Goal: Task Accomplishment & Management: Use online tool/utility

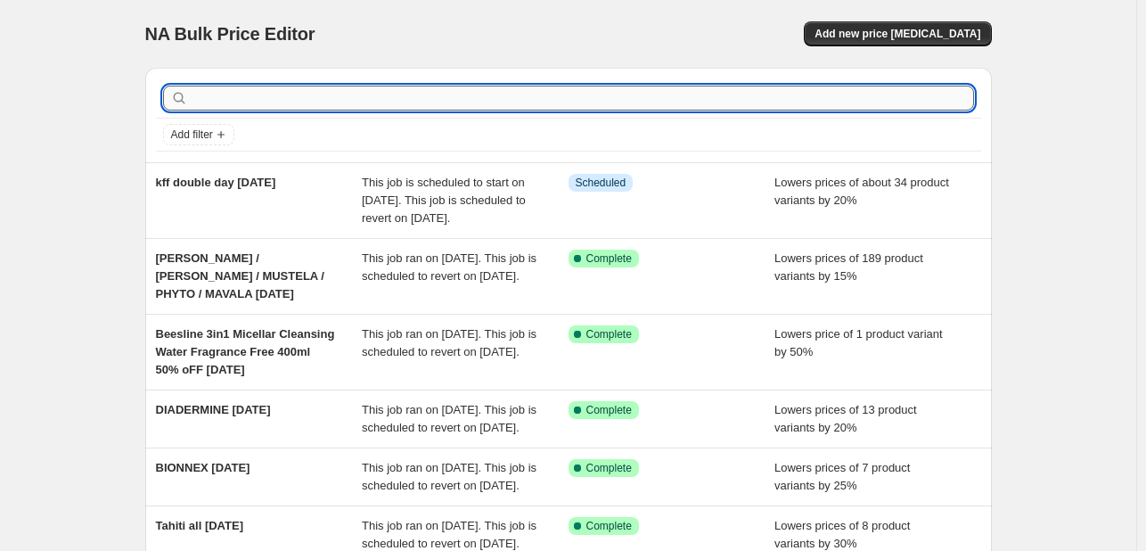
click at [732, 98] on input "text" at bounding box center [583, 98] width 782 height 25
type input "romance"
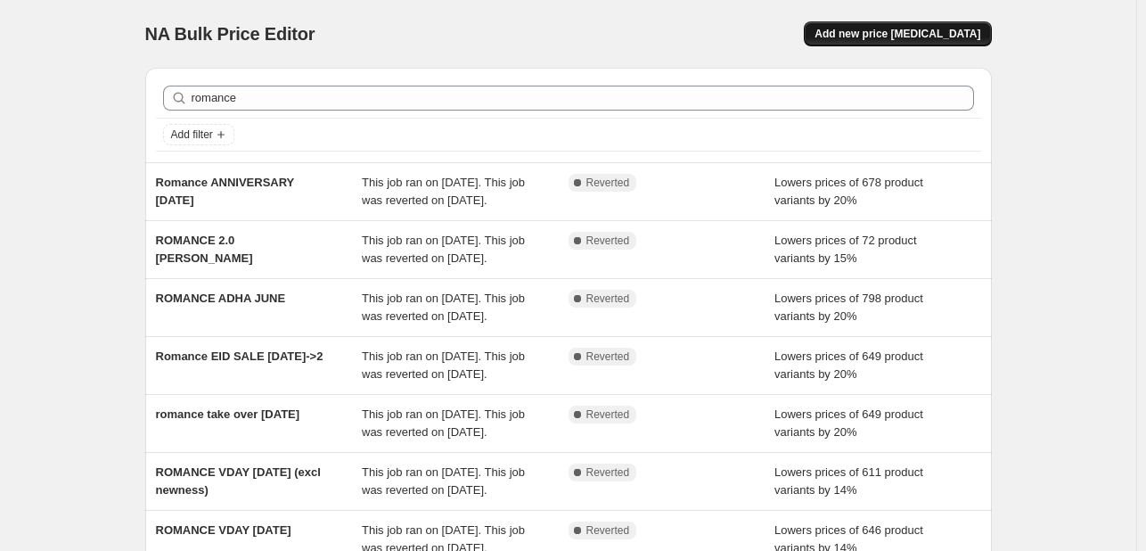
click at [903, 23] on button "Add new price change job" at bounding box center [897, 33] width 187 height 25
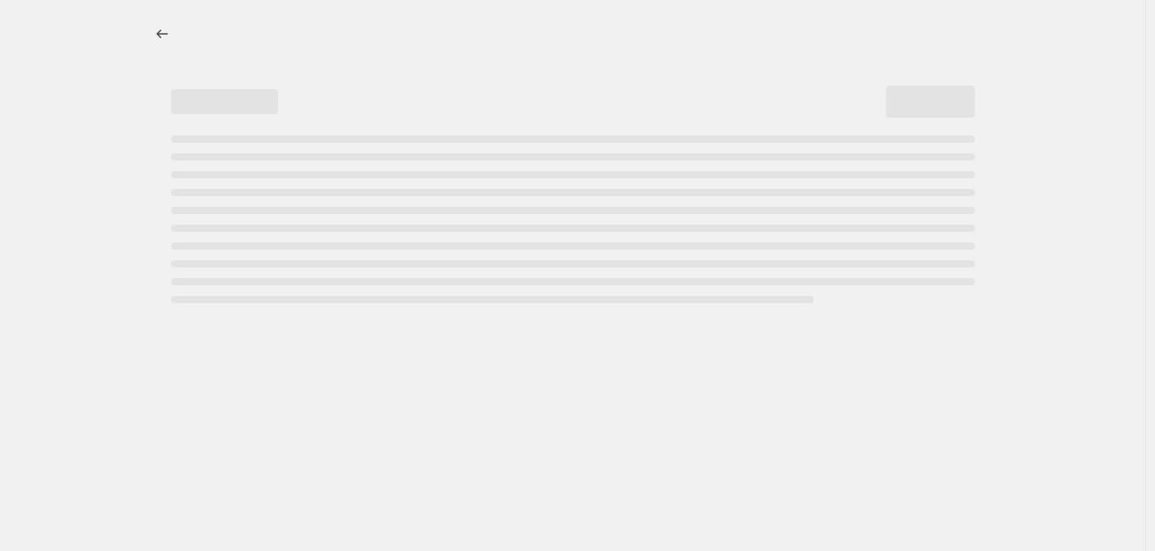
select select "percentage"
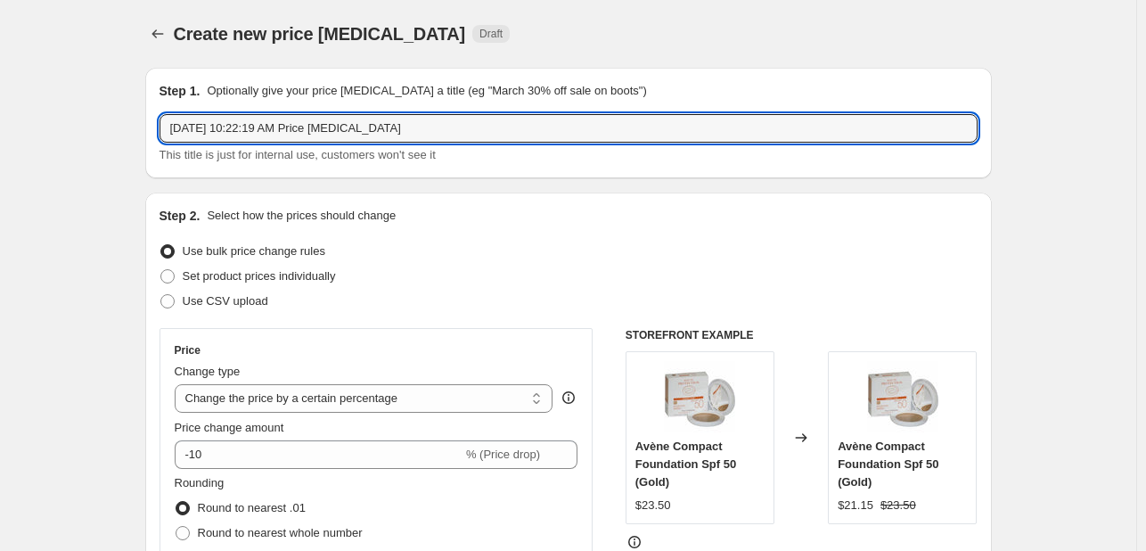
drag, startPoint x: 395, startPoint y: 135, endPoint x: 103, endPoint y: 135, distance: 291.4
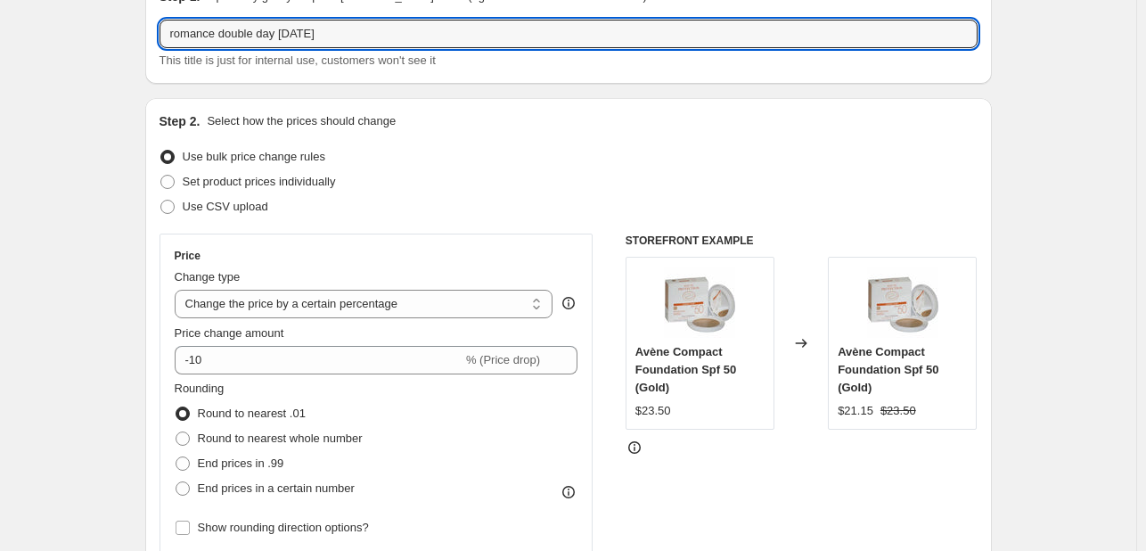
scroll to position [178, 0]
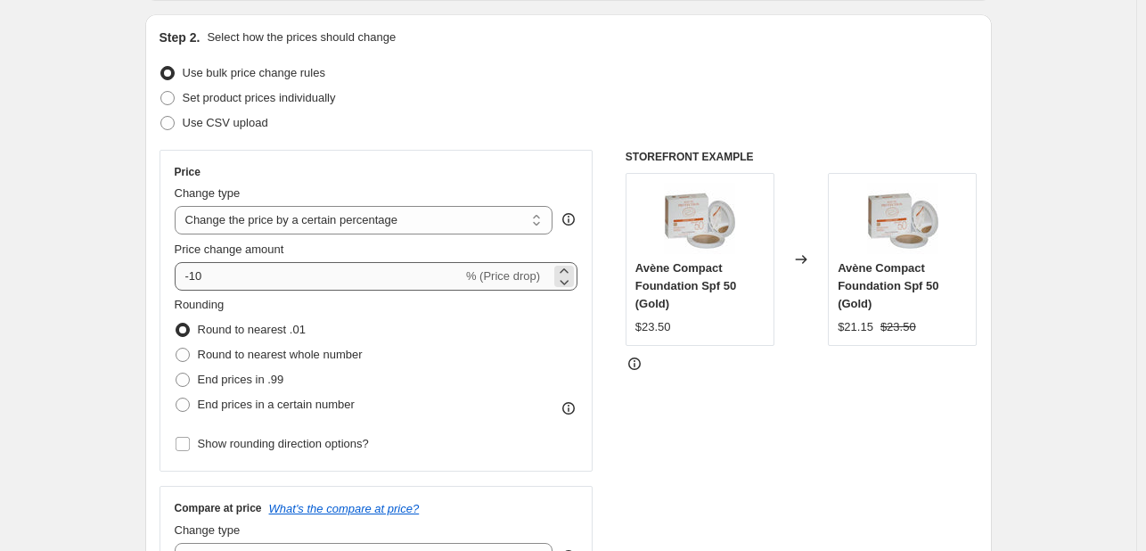
type input "romance double day sept25"
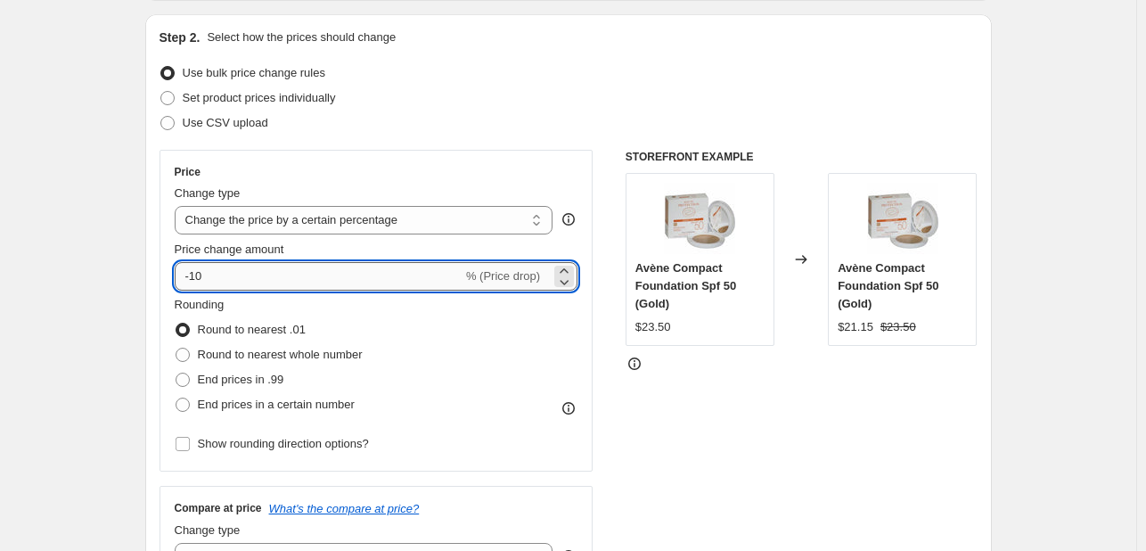
click at [200, 276] on input "-10" at bounding box center [319, 276] width 288 height 29
type input "-20"
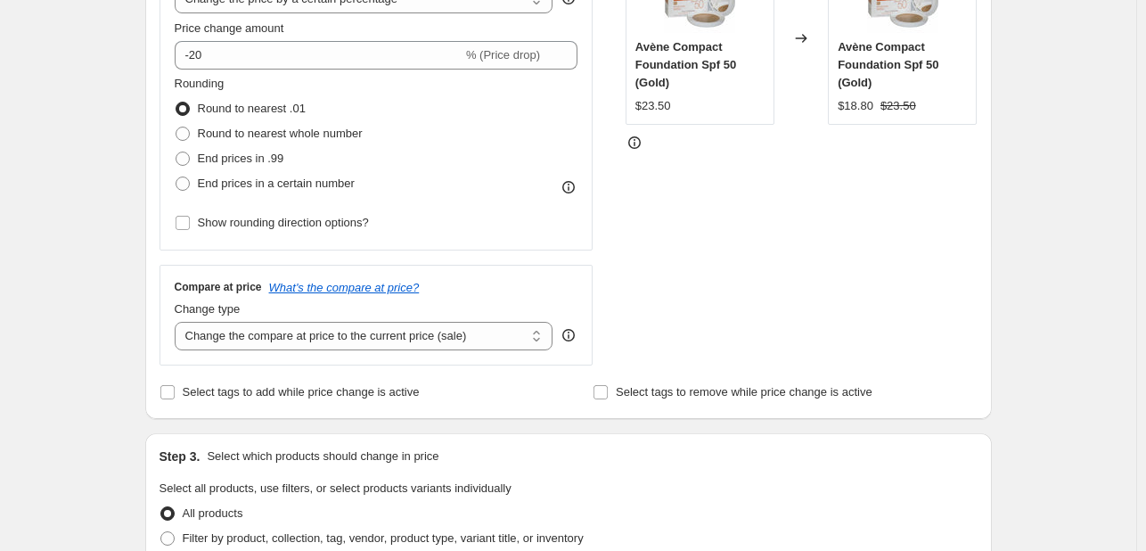
scroll to position [446, 0]
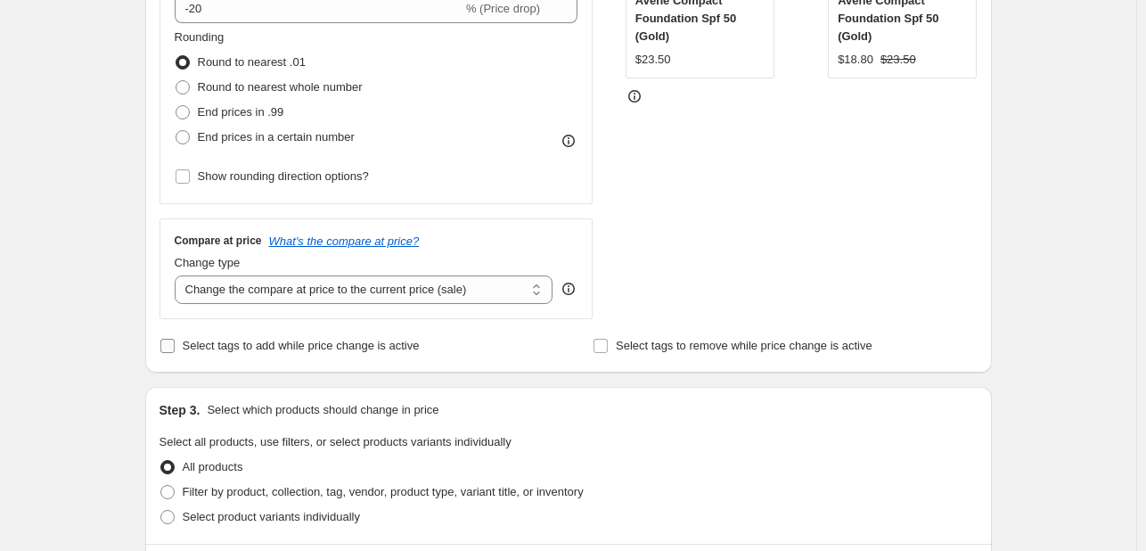
click at [228, 345] on span "Select tags to add while price change is active" at bounding box center [301, 345] width 237 height 13
click at [175, 345] on input "Select tags to add while price change is active" at bounding box center [167, 346] width 14 height 14
checkbox input "true"
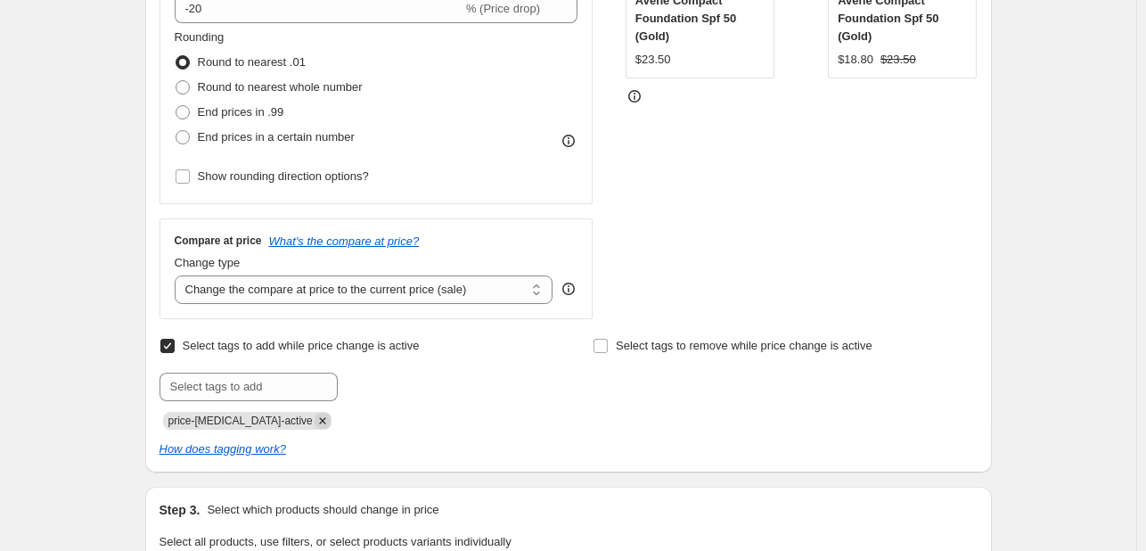
click at [315, 421] on icon "Remove price-change-job-active" at bounding box center [323, 421] width 16 height 16
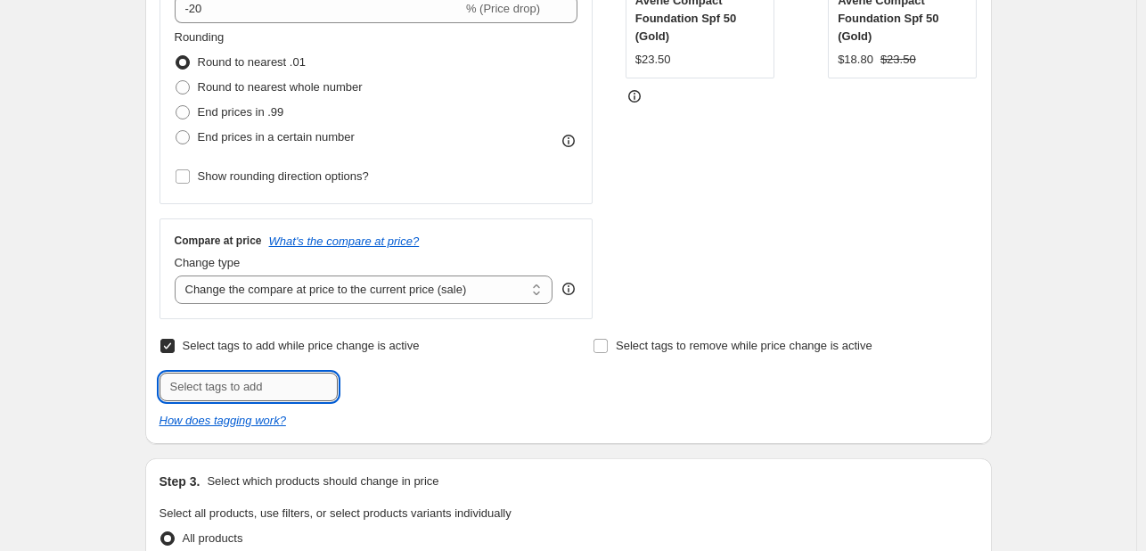
click at [282, 379] on input "text" at bounding box center [249, 386] width 178 height 29
type input "DDAY925"
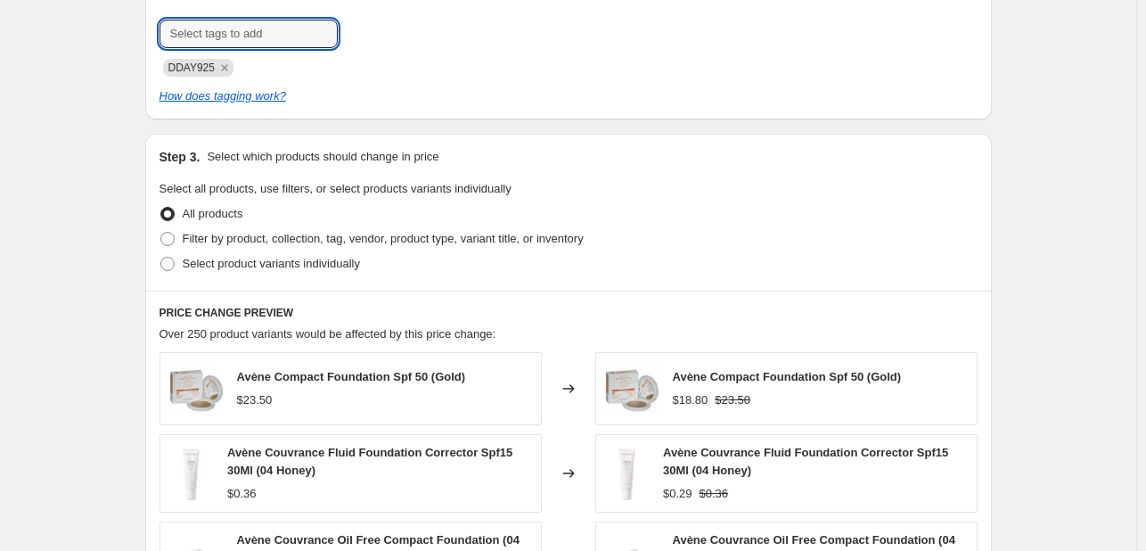
scroll to position [802, 0]
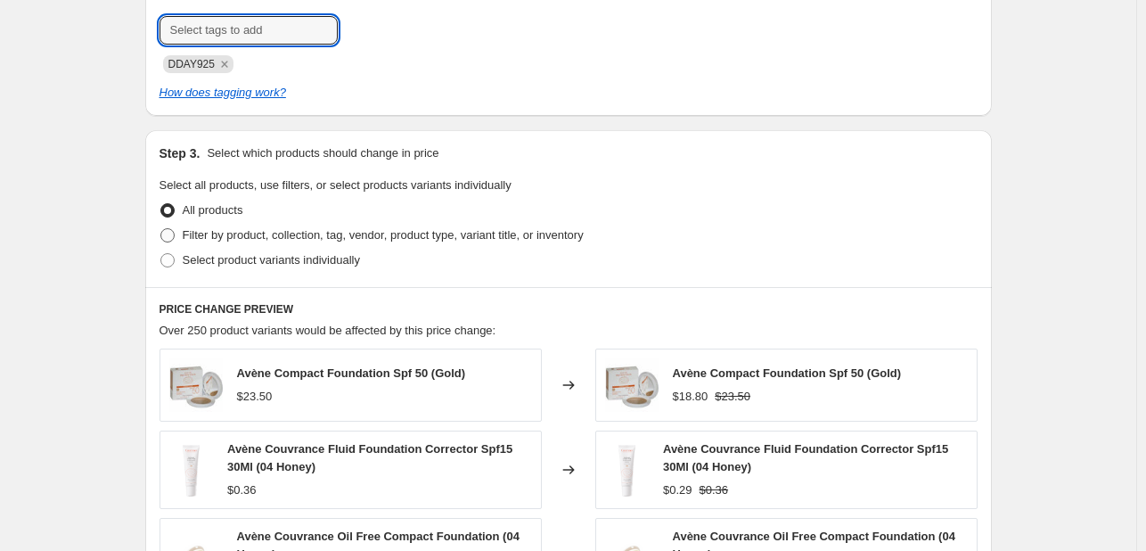
click at [272, 233] on span "Filter by product, collection, tag, vendor, product type, variant title, or inv…" at bounding box center [383, 234] width 401 height 13
click at [161, 229] on input "Filter by product, collection, tag, vendor, product type, variant title, or inv…" at bounding box center [160, 228] width 1 height 1
radio input "true"
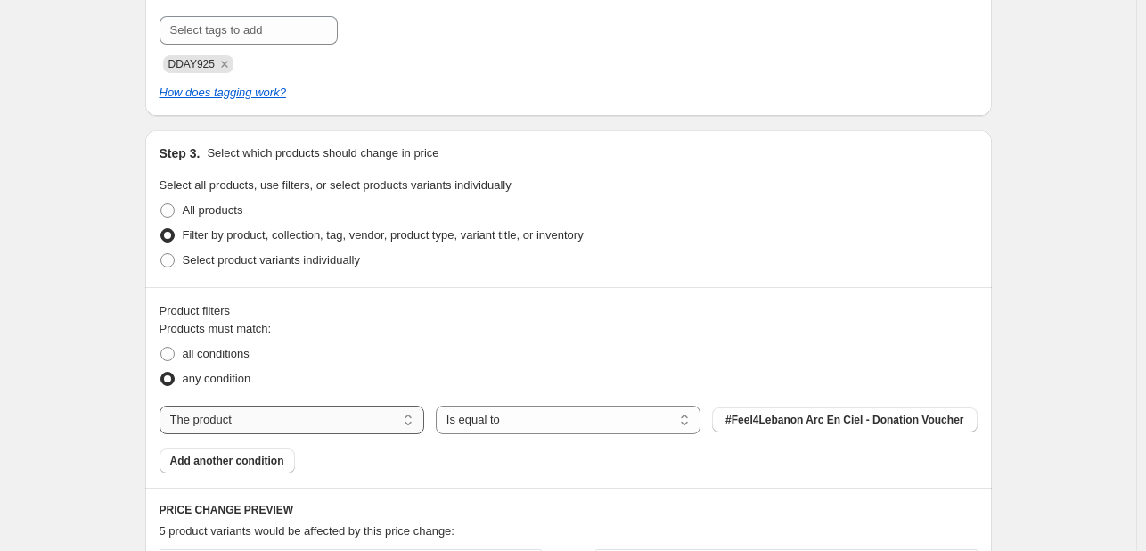
click at [299, 418] on select "The product The product's collection The product's tag The product's vendor The…" at bounding box center [292, 419] width 265 height 29
select select "tag"
click at [815, 427] on button "123an" at bounding box center [844, 419] width 265 height 25
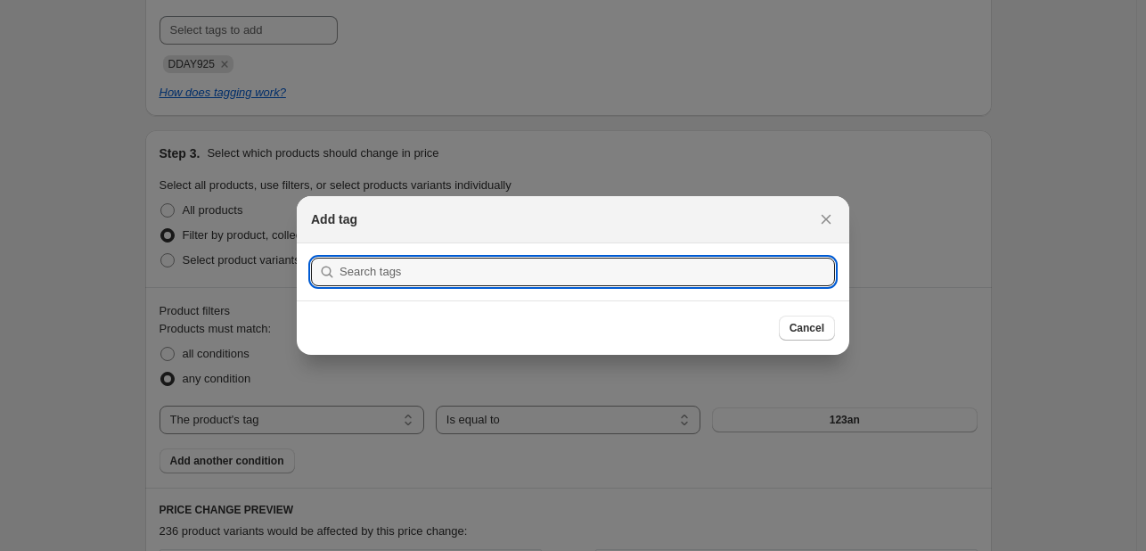
paste input "ROMANCE925"
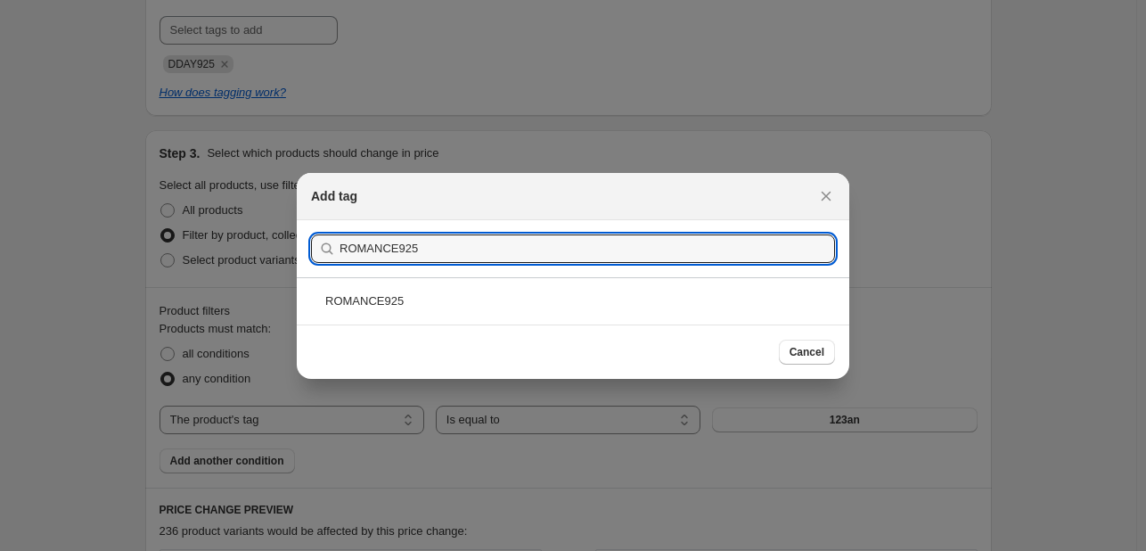
type input "ROMANCE925"
click at [477, 309] on div "ROMANCE925" at bounding box center [573, 300] width 552 height 47
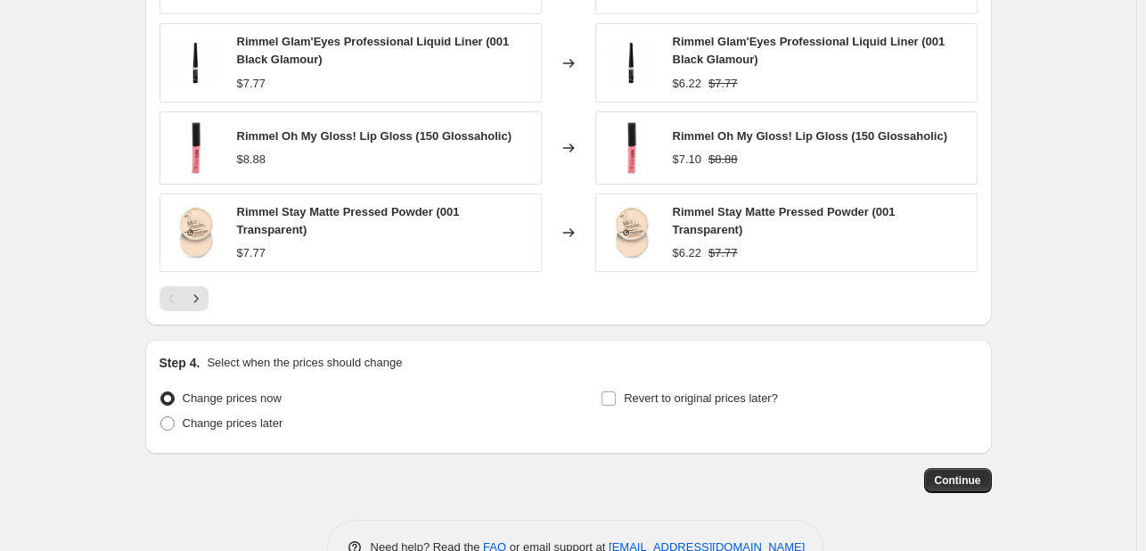
scroll to position [1541, 0]
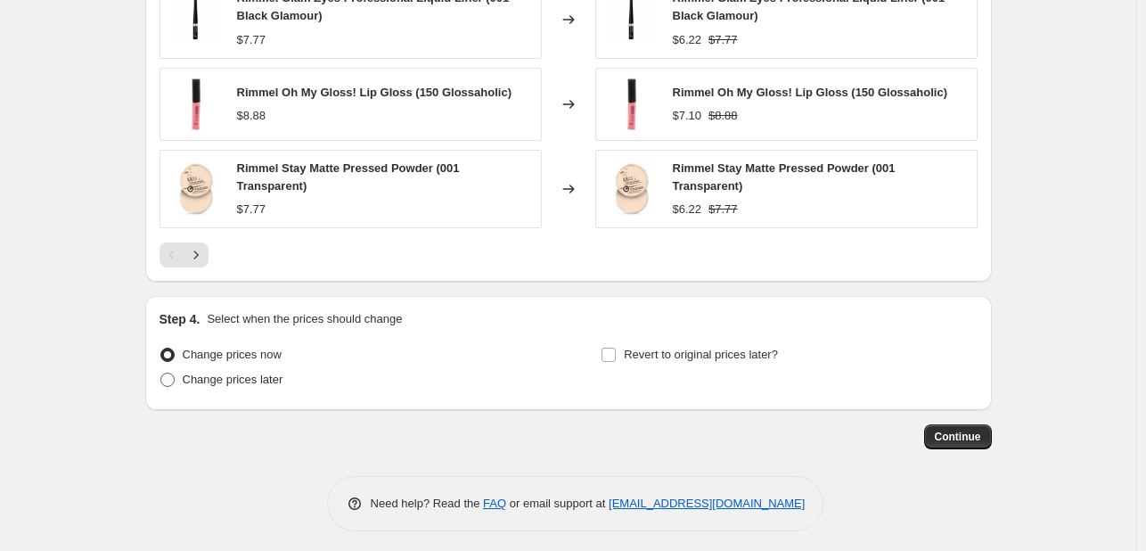
click at [260, 377] on span "Change prices later" at bounding box center [233, 378] width 101 height 13
click at [161, 373] on input "Change prices later" at bounding box center [160, 372] width 1 height 1
radio input "true"
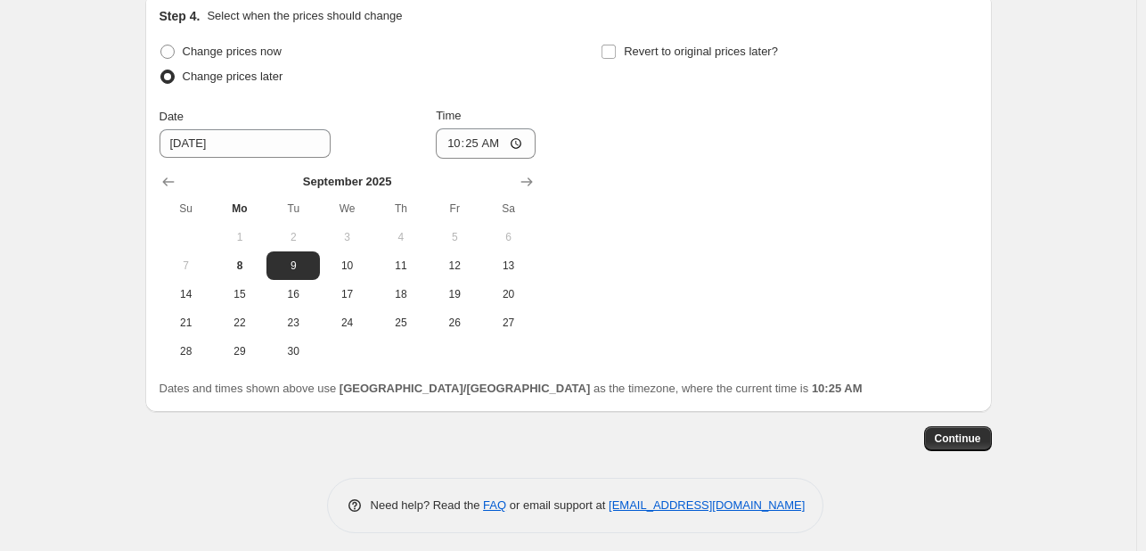
scroll to position [1845, 0]
click at [453, 139] on input "10:25" at bounding box center [486, 142] width 100 height 30
type input "00:00"
click at [658, 51] on span "Revert to original prices later?" at bounding box center [701, 50] width 154 height 18
click at [616, 51] on input "Revert to original prices later?" at bounding box center [608, 50] width 14 height 14
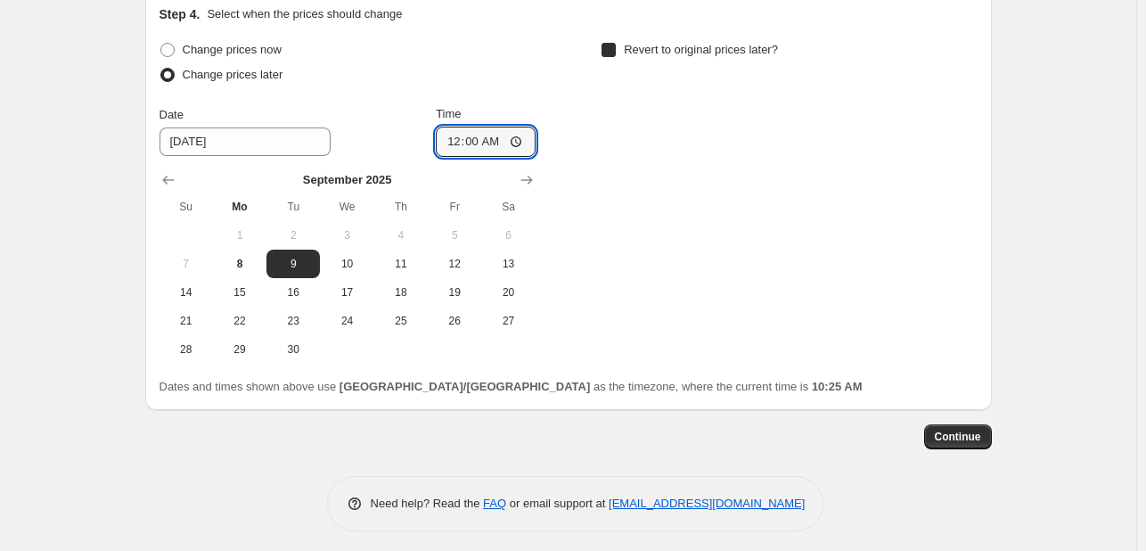
checkbox input "true"
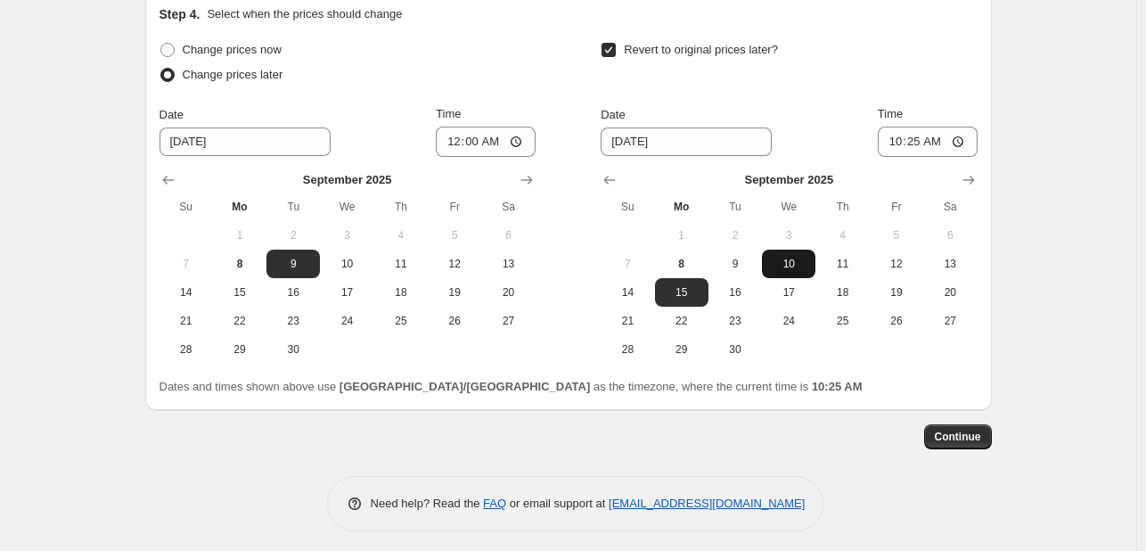
click at [798, 257] on span "10" at bounding box center [788, 264] width 39 height 14
type input "9/10/2025"
click at [895, 139] on input "10:25" at bounding box center [928, 142] width 100 height 30
type input "23:55"
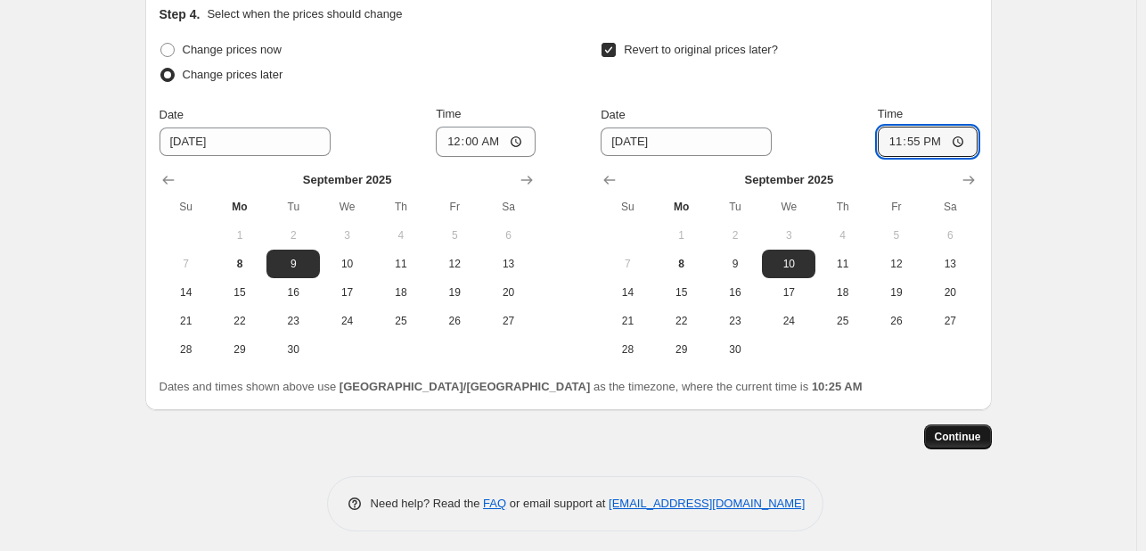
click at [971, 429] on span "Continue" at bounding box center [958, 436] width 46 height 14
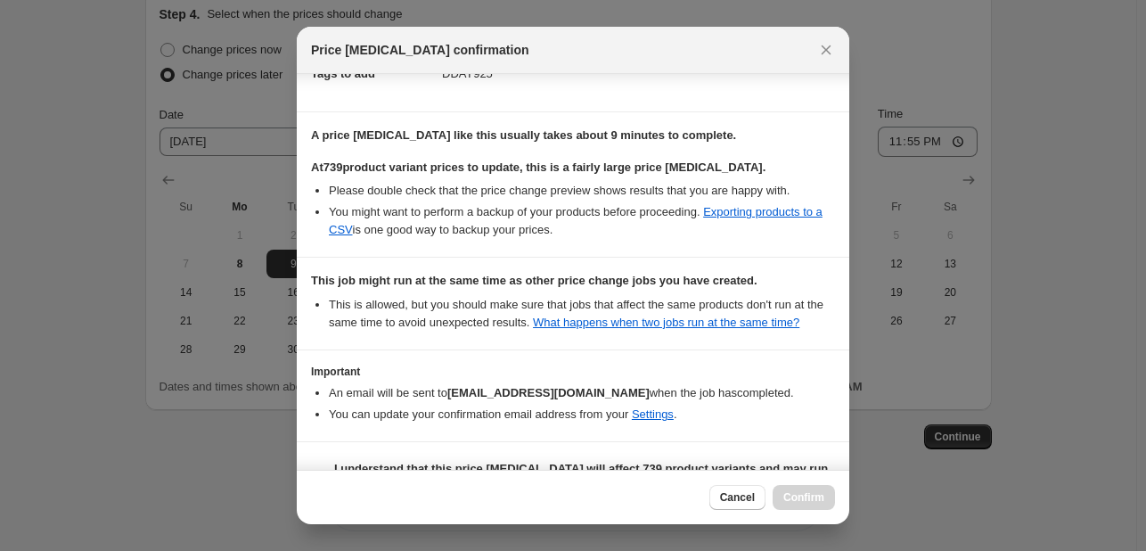
scroll to position [339, 0]
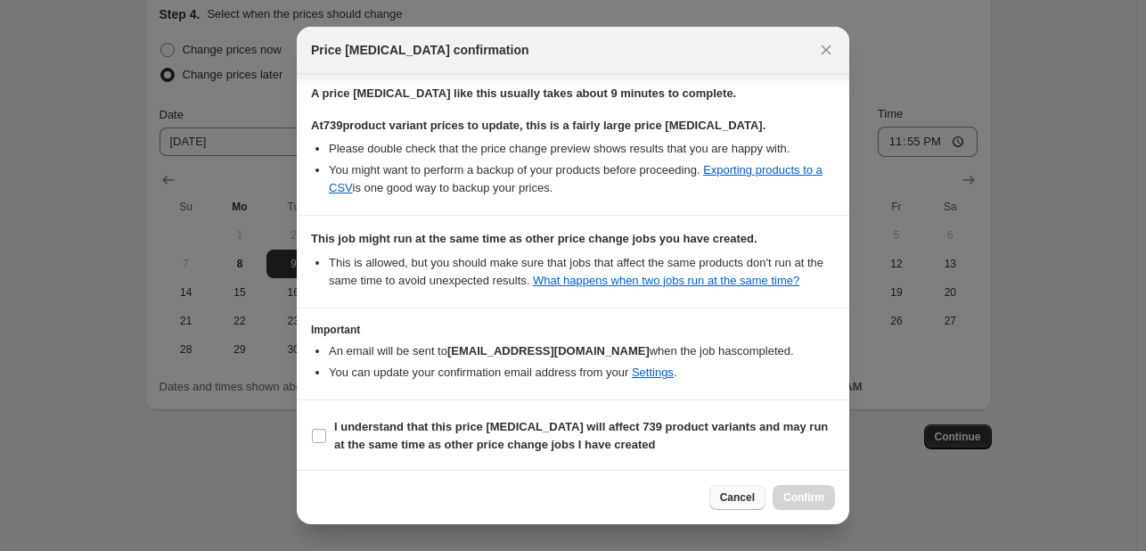
click at [721, 500] on button "Cancel" at bounding box center [737, 497] width 56 height 25
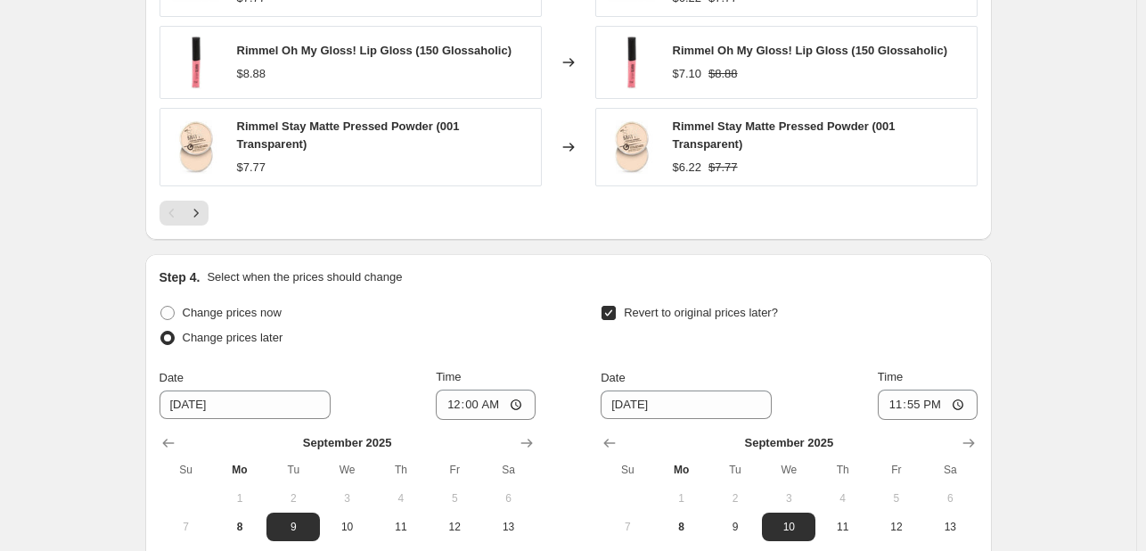
scroll to position [1845, 0]
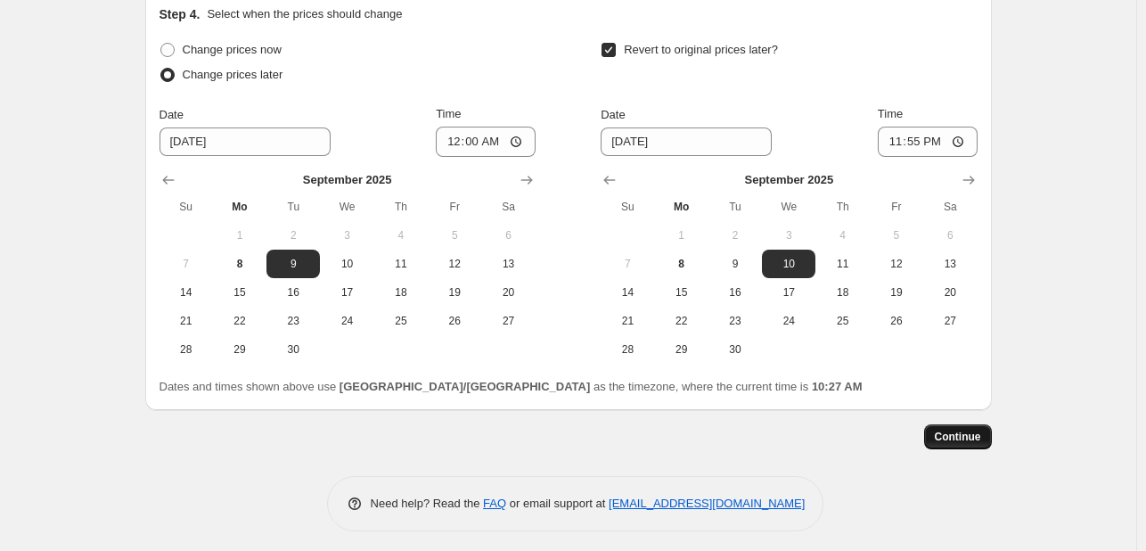
click at [937, 424] on button "Continue" at bounding box center [958, 436] width 68 height 25
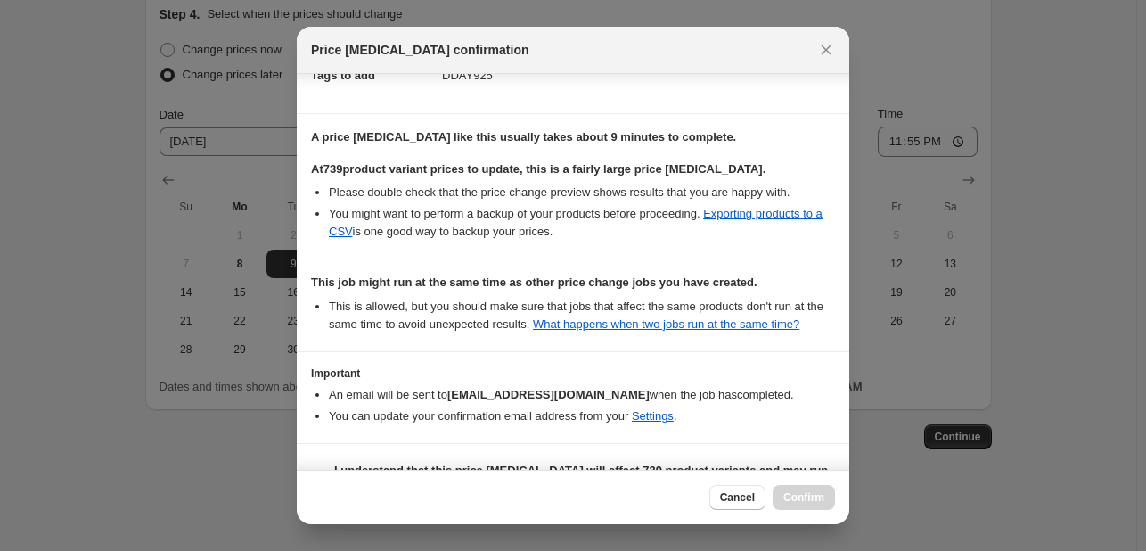
scroll to position [339, 0]
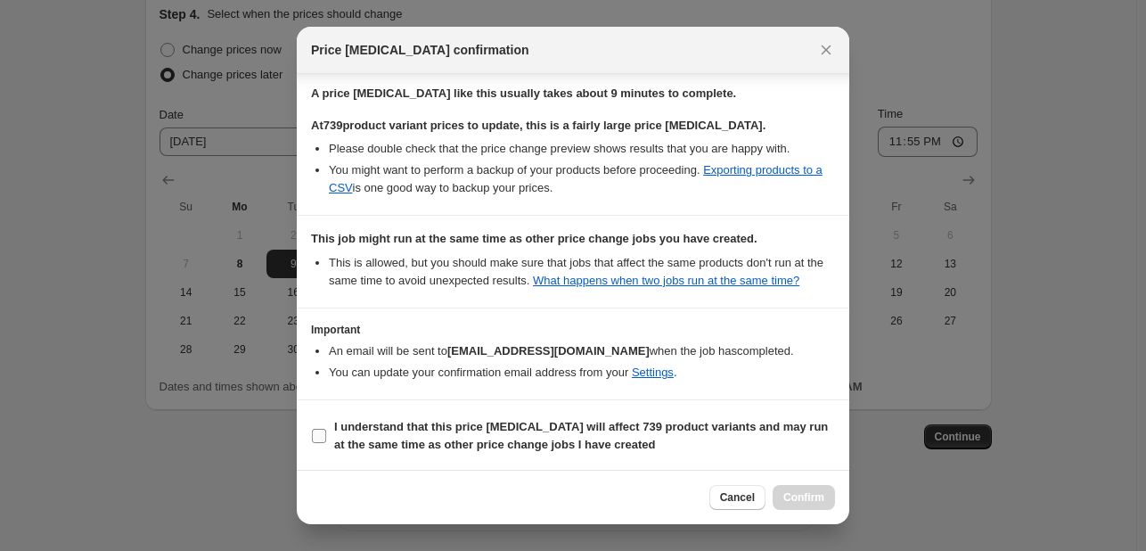
click at [759, 425] on b "I understand that this price change job will affect 739 product variants and ma…" at bounding box center [581, 435] width 494 height 31
click at [326, 429] on input "I understand that this price change job will affect 739 product variants and ma…" at bounding box center [319, 436] width 14 height 14
checkbox input "true"
click at [809, 501] on span "Confirm" at bounding box center [803, 497] width 41 height 14
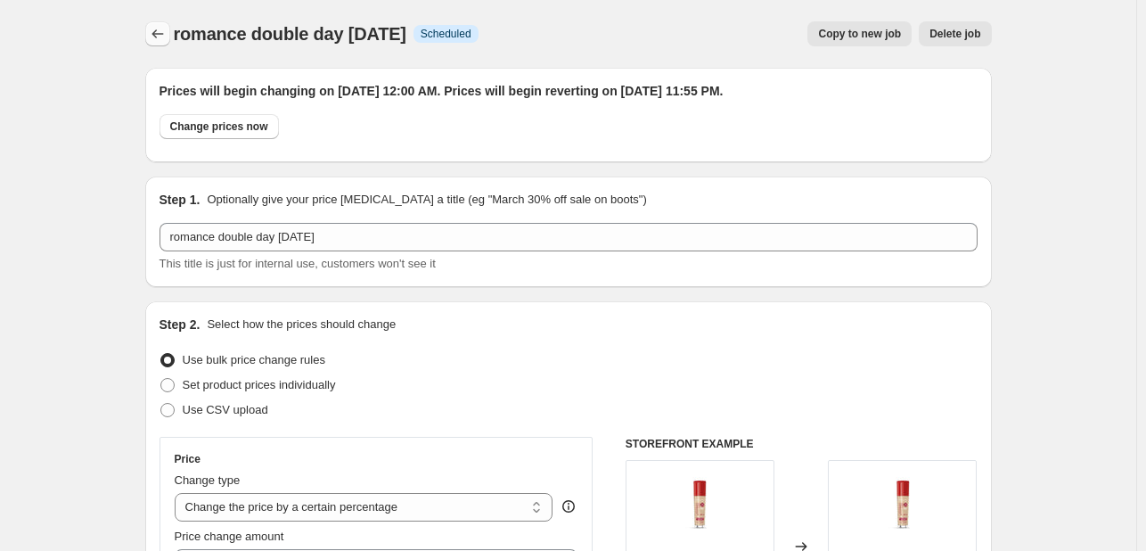
click at [167, 31] on icon "Price change jobs" at bounding box center [158, 34] width 18 height 18
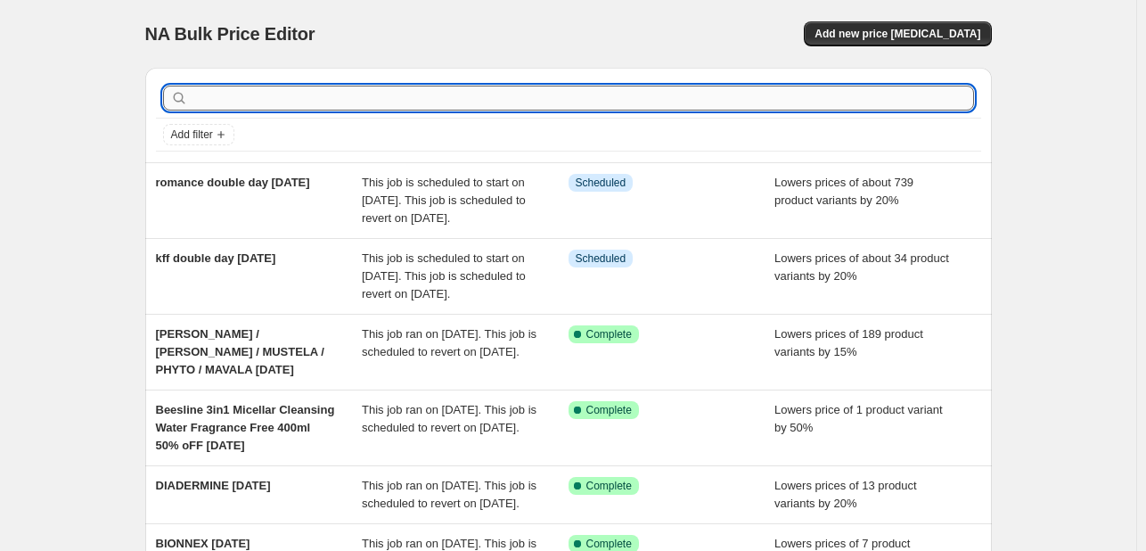
click at [269, 109] on input "text" at bounding box center [583, 98] width 782 height 25
type input "LANCASTER"
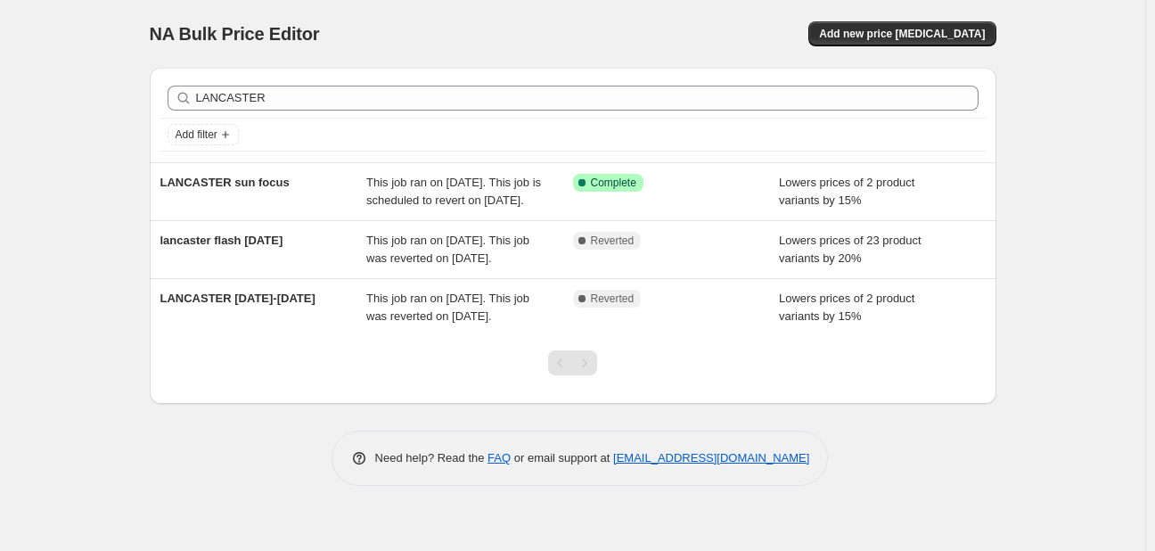
click at [953, 16] on div "NA Bulk Price Editor. This page is ready NA Bulk Price Editor Add new price cha…" at bounding box center [573, 34] width 847 height 68
click at [950, 38] on span "Add new price change job" at bounding box center [902, 34] width 166 height 14
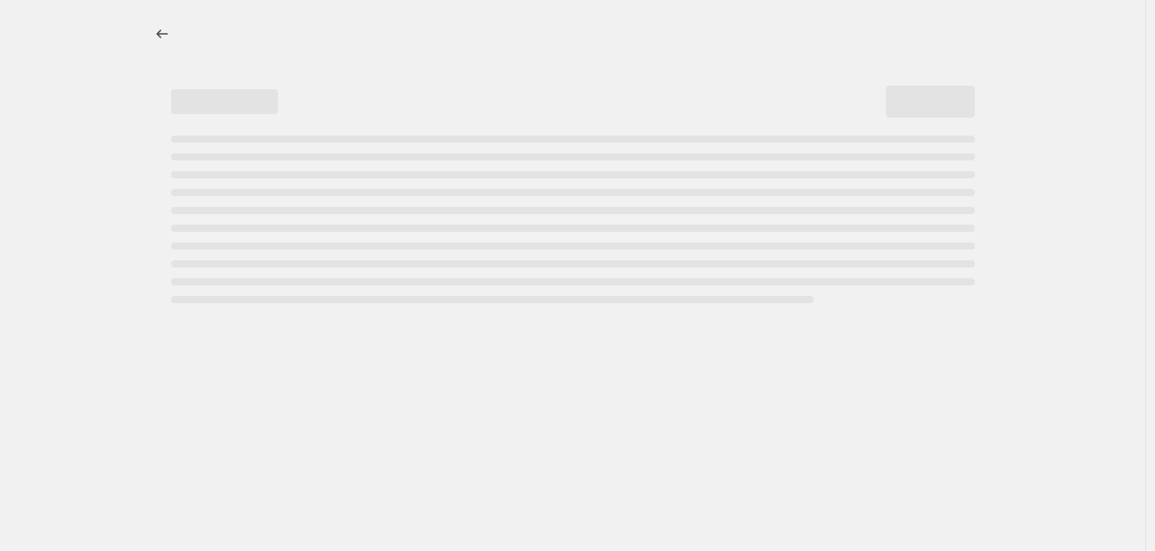
select select "percentage"
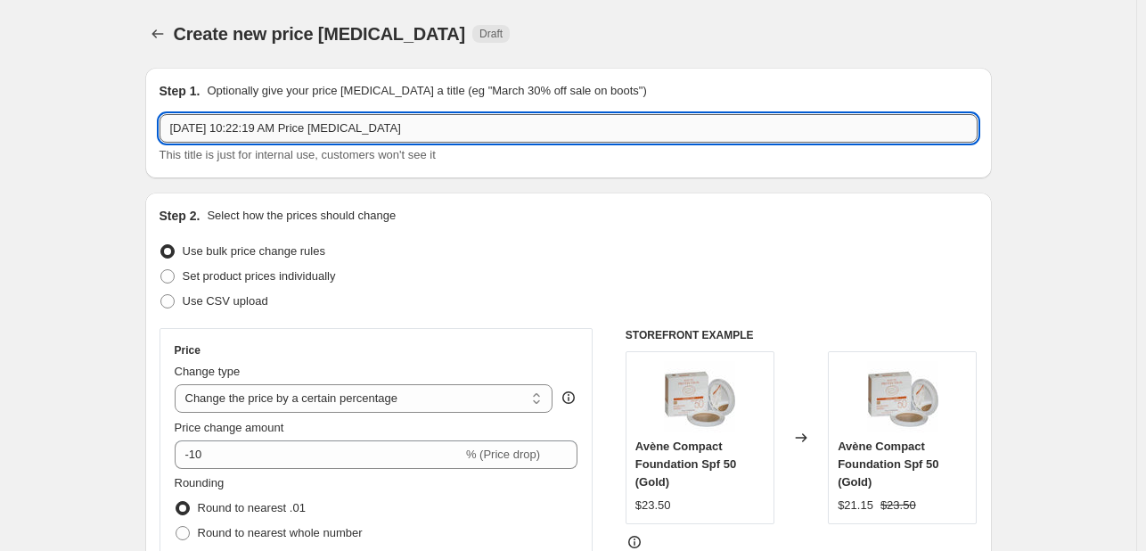
click at [413, 126] on input "Sep 8, 2025, 10:22:19 AM Price change job" at bounding box center [569, 128] width 818 height 29
type input "LANCASTER DOUBLE DAY SEPT25"
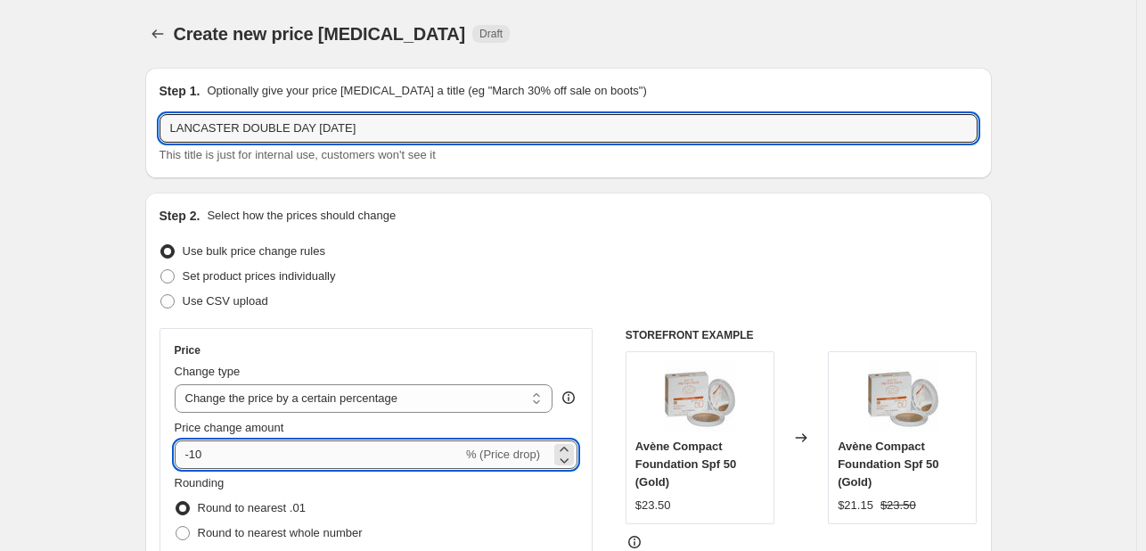
click at [246, 444] on input "-10" at bounding box center [319, 454] width 288 height 29
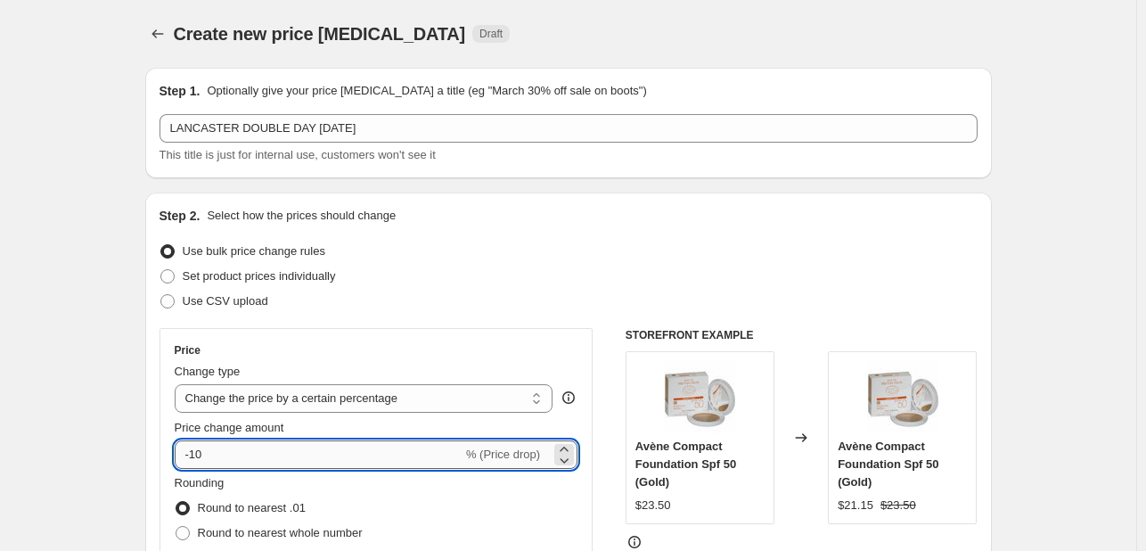
type input "-1"
type input "-20"
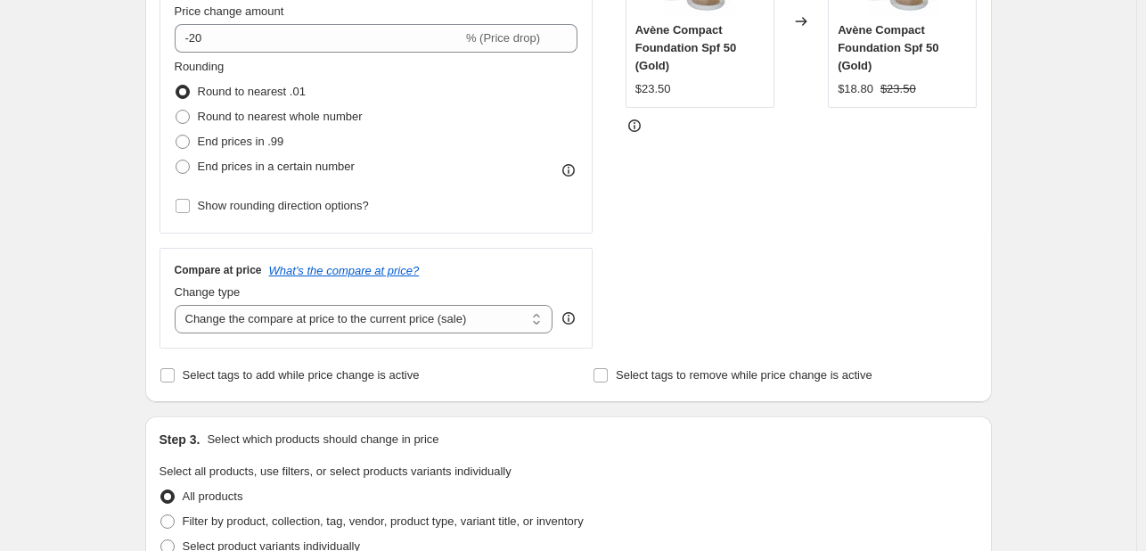
scroll to position [446, 0]
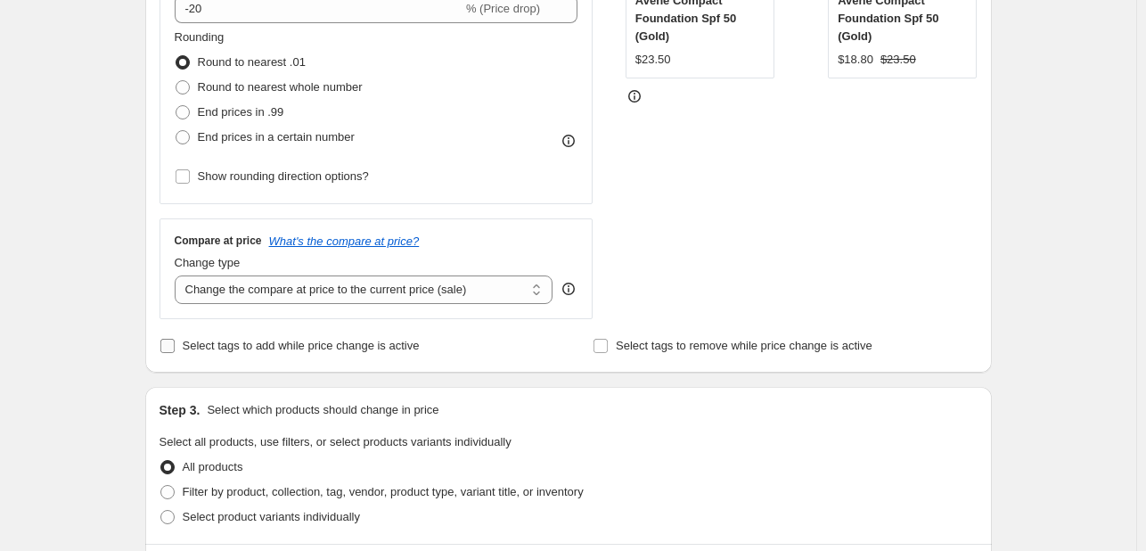
click at [253, 351] on span "Select tags to add while price change is active" at bounding box center [301, 345] width 237 height 13
click at [175, 351] on input "Select tags to add while price change is active" at bounding box center [167, 346] width 14 height 14
checkbox input "true"
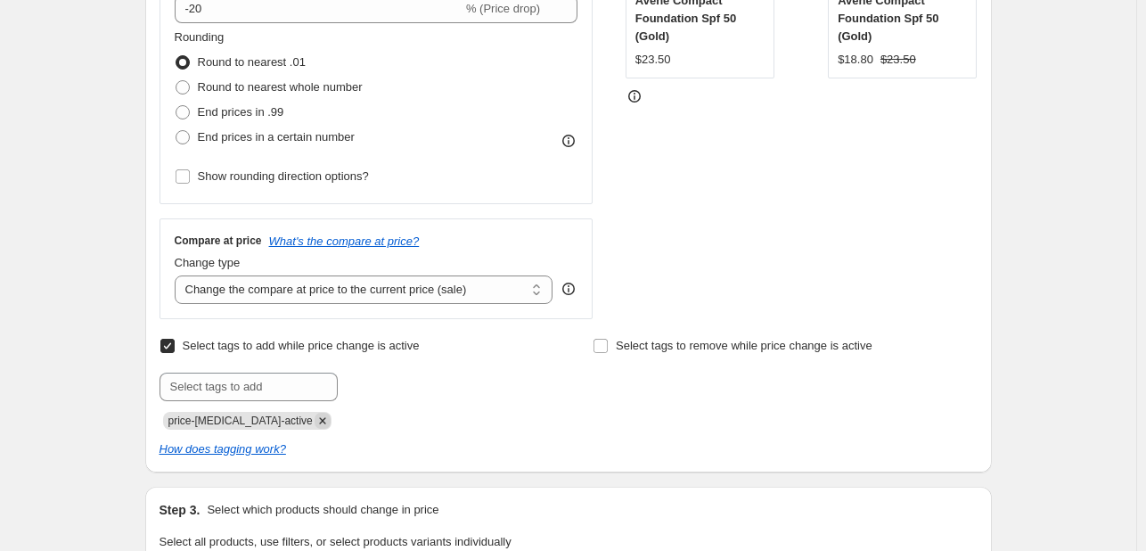
click at [315, 425] on icon "Remove price-change-job-active" at bounding box center [323, 421] width 16 height 16
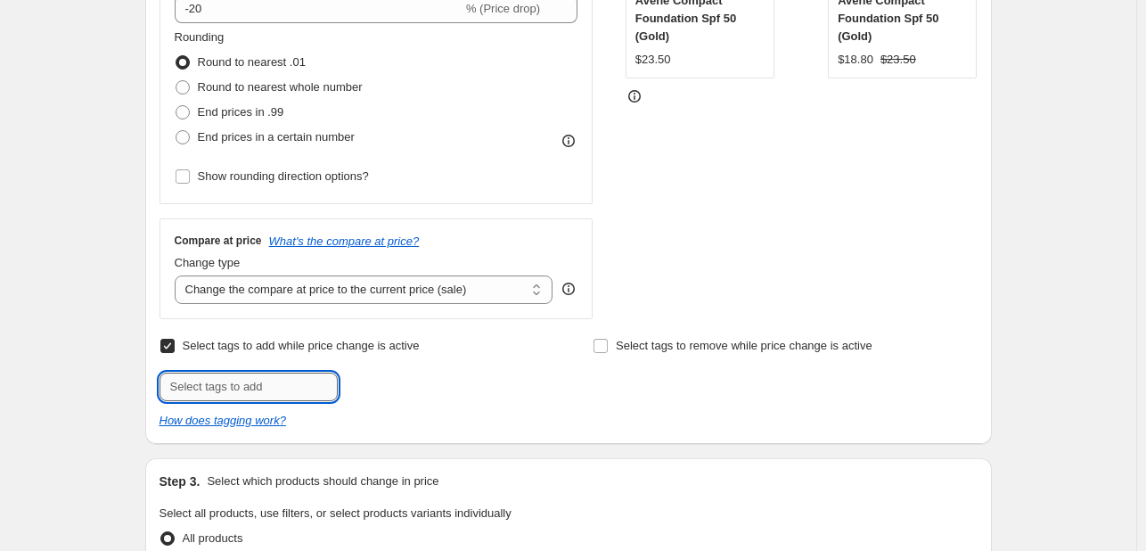
click at [288, 385] on input "text" at bounding box center [249, 386] width 178 height 29
type input "DDAY925"
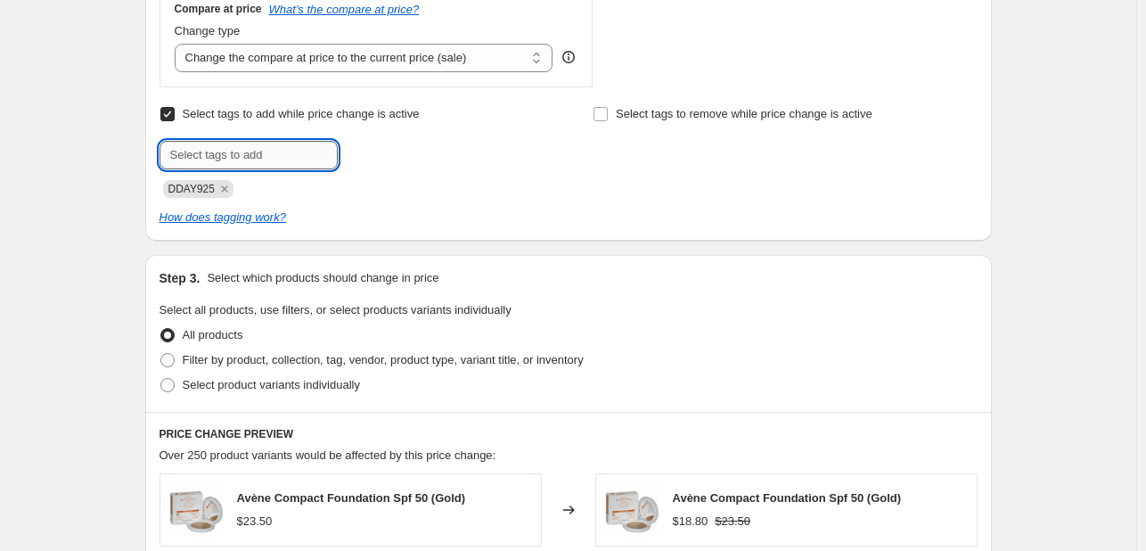
scroll to position [802, 0]
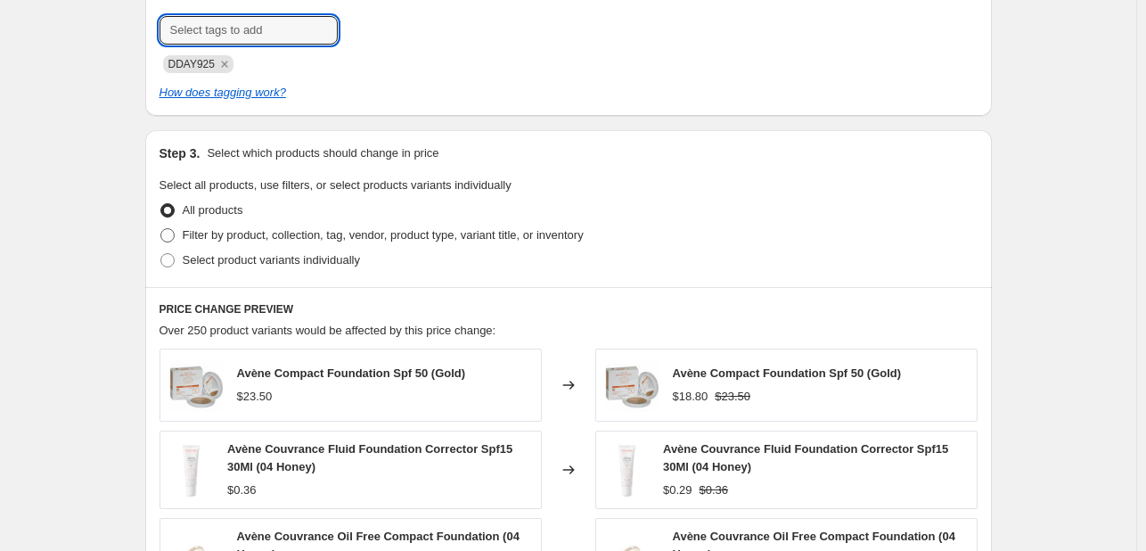
click at [310, 229] on span "Filter by product, collection, tag, vendor, product type, variant title, or inv…" at bounding box center [383, 234] width 401 height 13
click at [161, 229] on input "Filter by product, collection, tag, vendor, product type, variant title, or inv…" at bounding box center [160, 228] width 1 height 1
radio input "true"
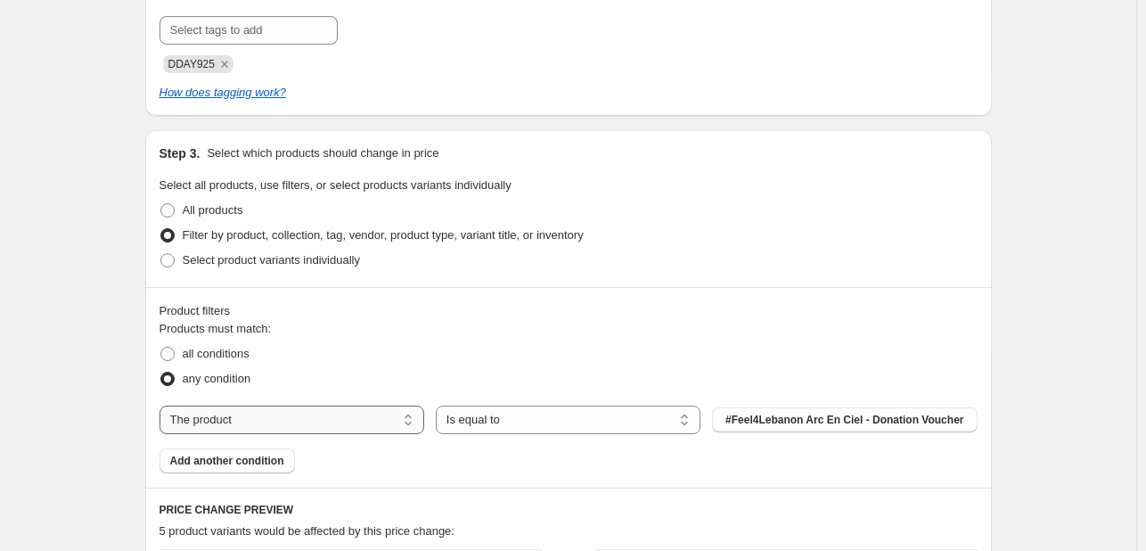
click at [349, 421] on select "The product The product's collection The product's tag The product's vendor The…" at bounding box center [292, 419] width 265 height 29
select select "tag"
click at [781, 413] on button "123an" at bounding box center [844, 419] width 265 height 25
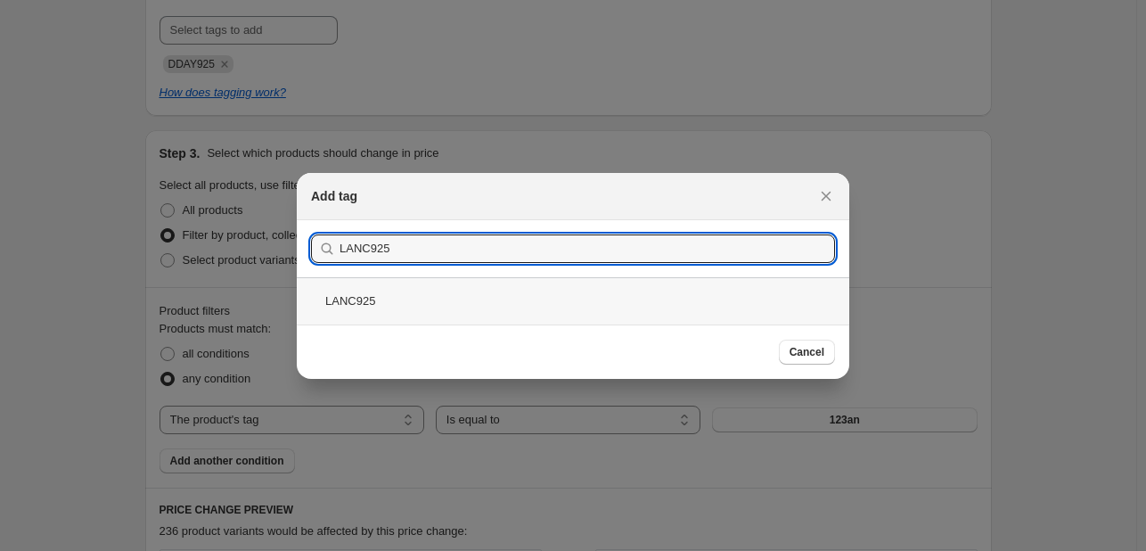
type input "LANC925"
click at [460, 279] on div "LANC925" at bounding box center [573, 300] width 552 height 47
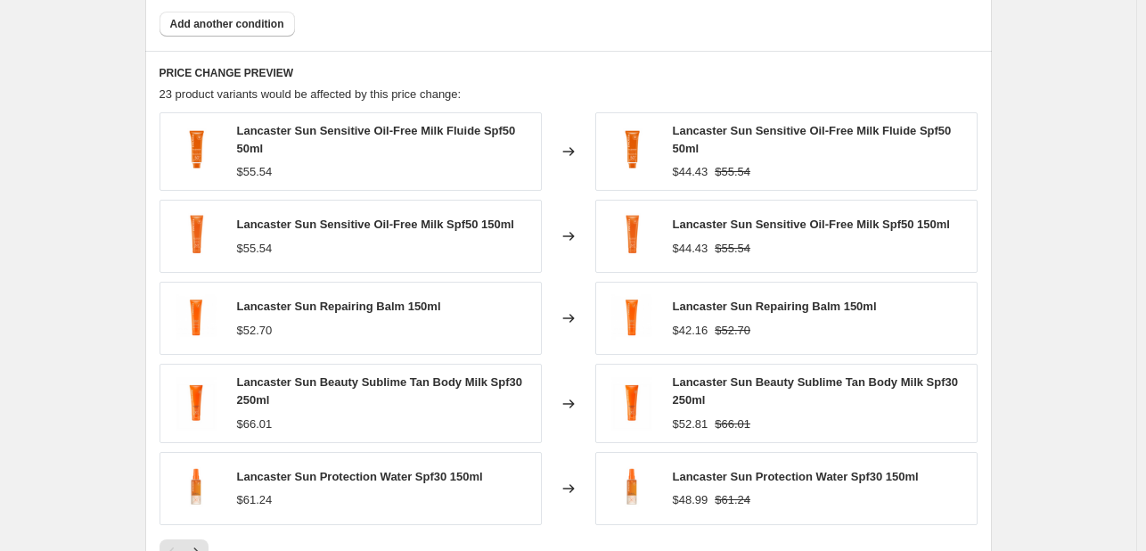
scroll to position [1337, 0]
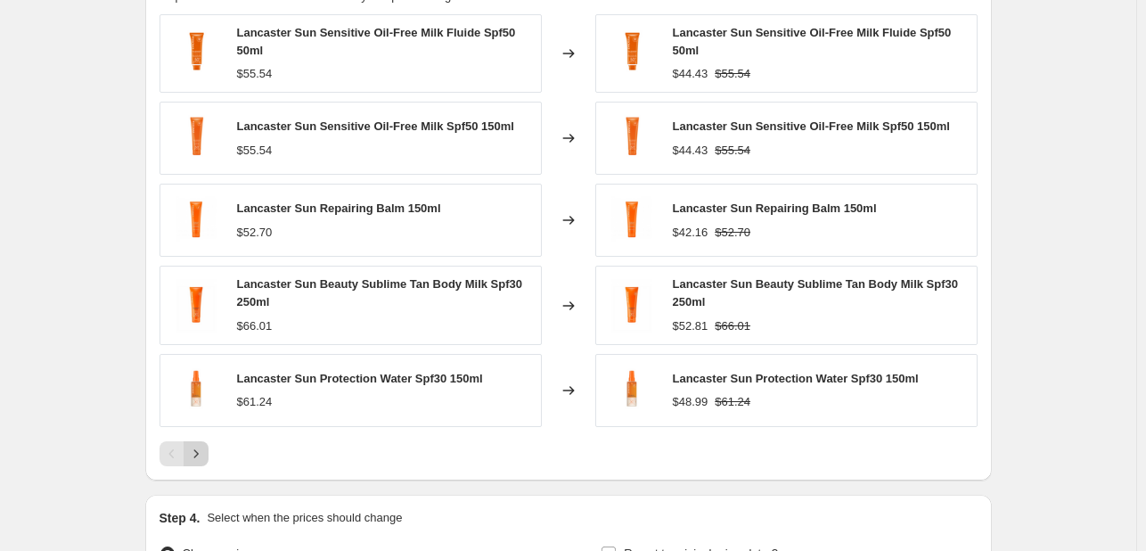
click at [192, 446] on icon "Next" at bounding box center [196, 454] width 18 height 18
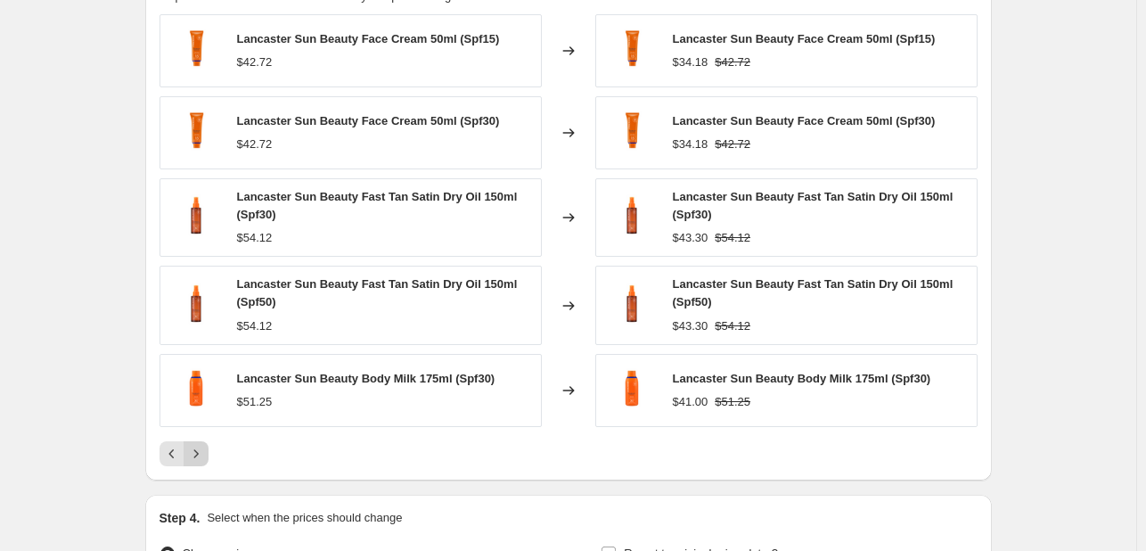
click at [203, 455] on icon "Next" at bounding box center [196, 454] width 18 height 18
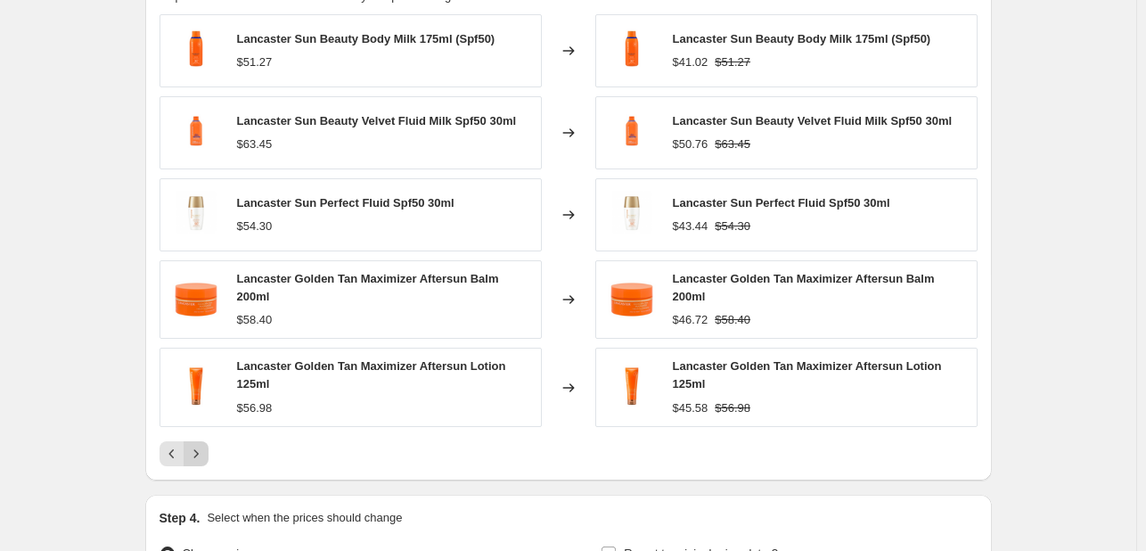
click at [203, 455] on button "Next" at bounding box center [196, 453] width 25 height 25
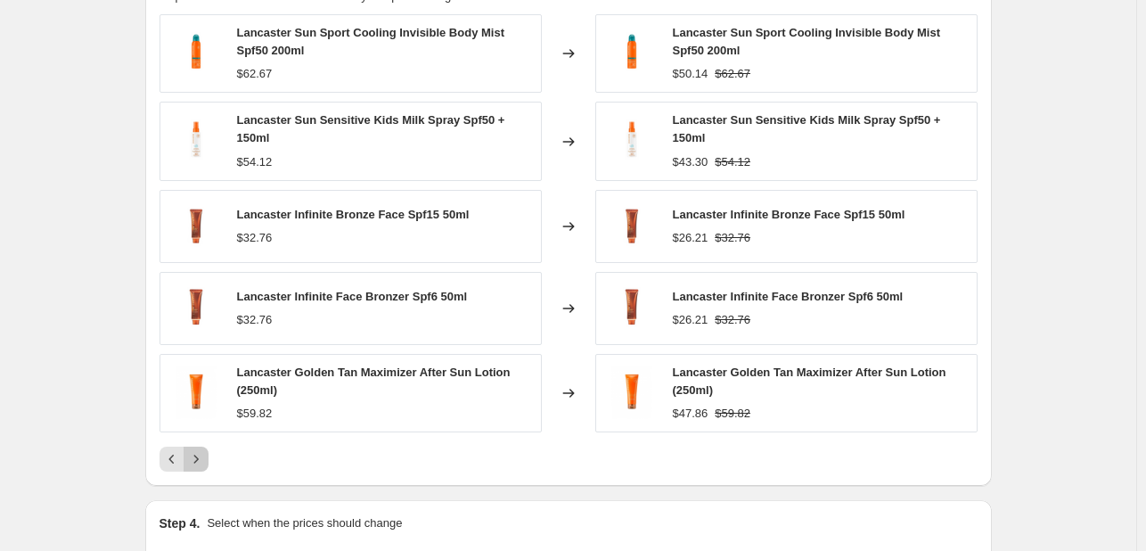
click at [203, 455] on icon "Next" at bounding box center [196, 459] width 18 height 18
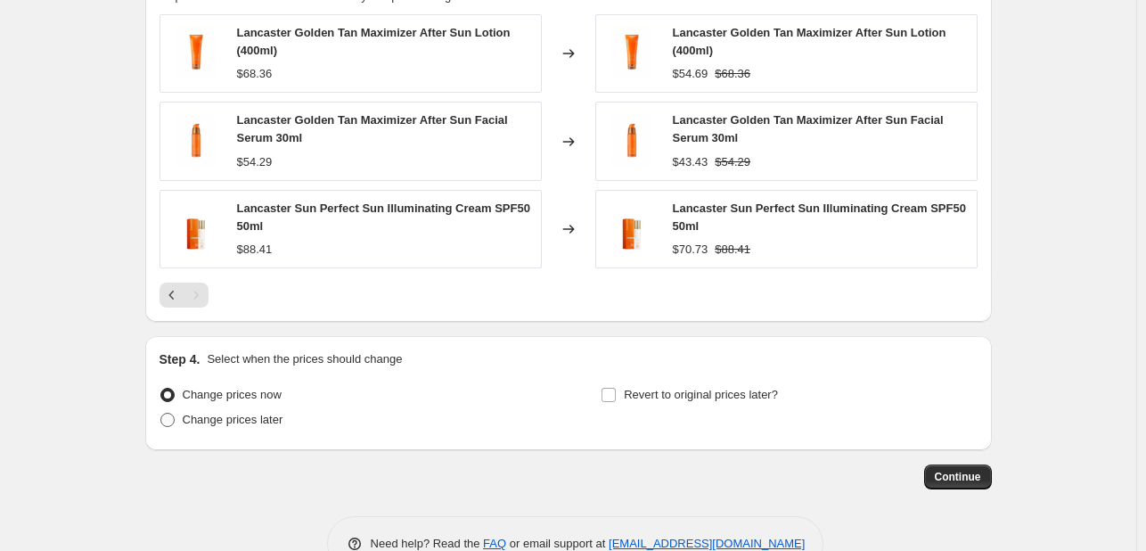
click at [264, 416] on span "Change prices later" at bounding box center [233, 419] width 101 height 13
click at [161, 413] on input "Change prices later" at bounding box center [160, 413] width 1 height 1
radio input "true"
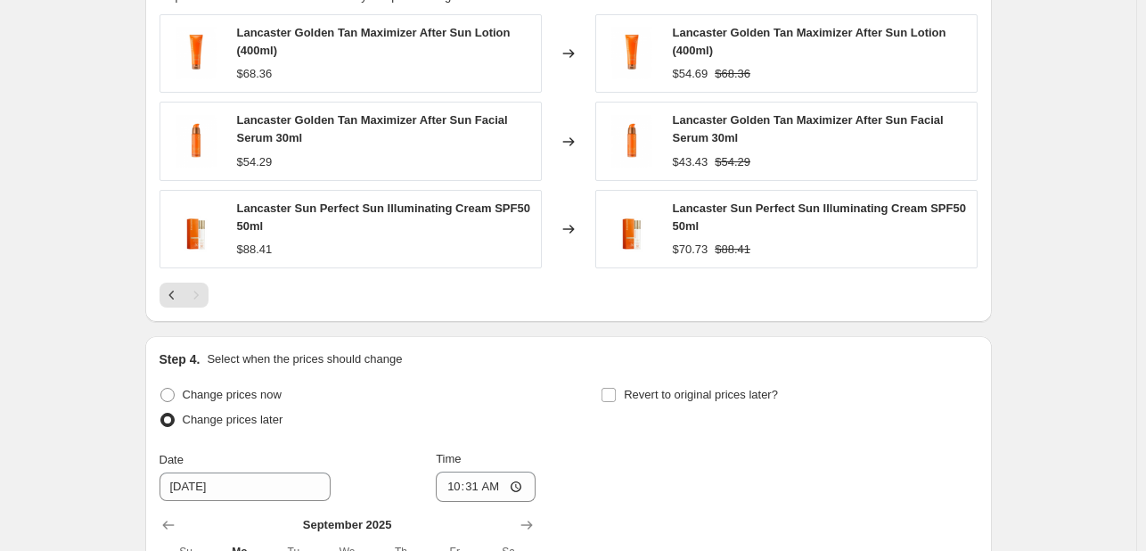
click at [721, 407] on div "Revert to original prices later?" at bounding box center [789, 408] width 376 height 53
click at [720, 396] on span "Revert to original prices later?" at bounding box center [701, 394] width 154 height 13
click at [616, 396] on input "Revert to original prices later?" at bounding box center [608, 395] width 14 height 14
checkbox input "true"
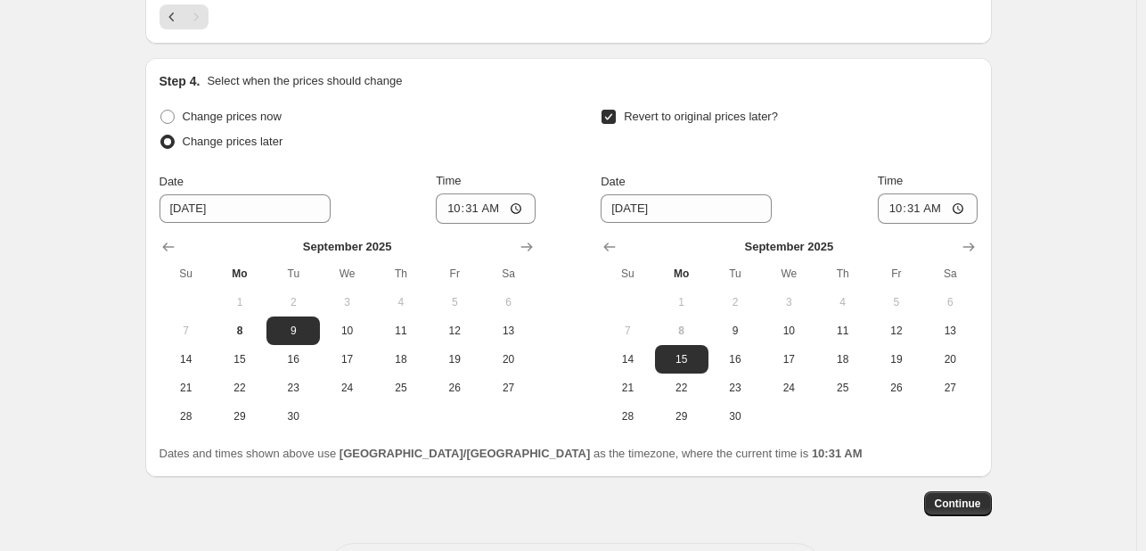
scroll to position [1688, 0]
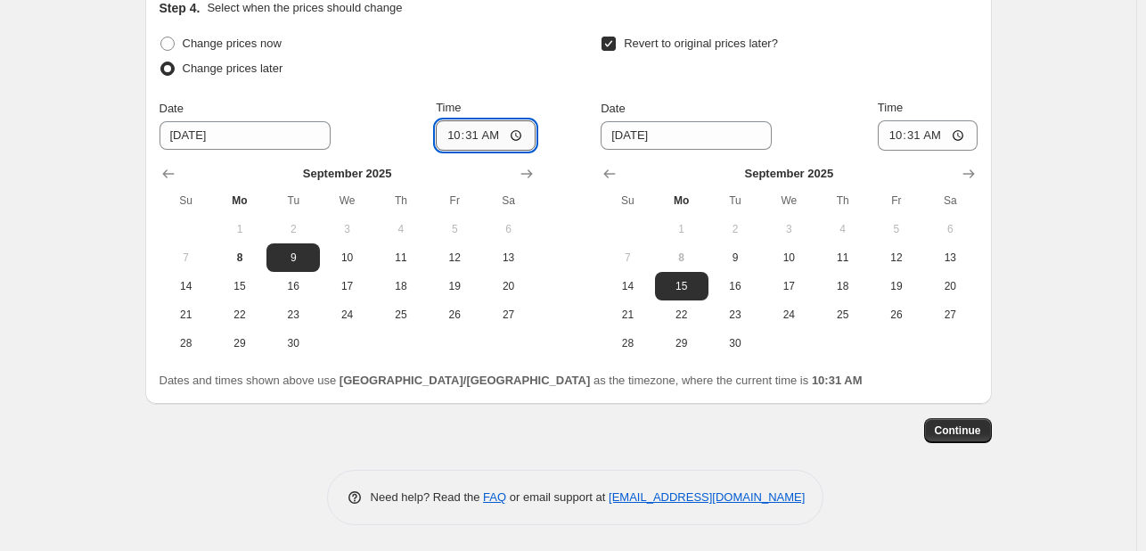
click at [462, 131] on input "10:31" at bounding box center [486, 135] width 100 height 30
type input "00:00"
click at [802, 251] on span "10" at bounding box center [788, 257] width 39 height 14
type input "9/10/2025"
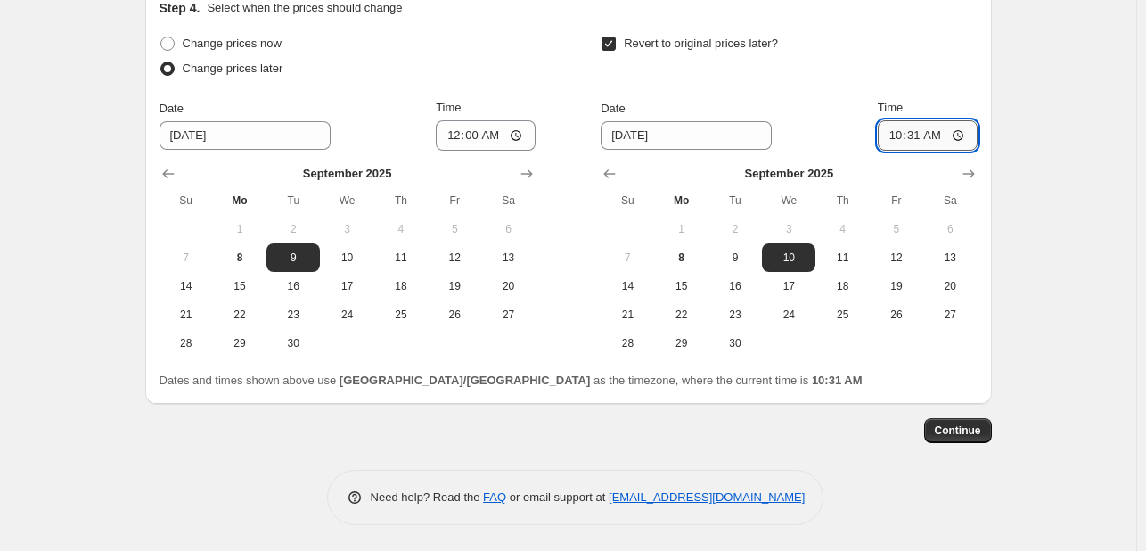
click at [895, 131] on input "10:31" at bounding box center [928, 135] width 100 height 30
type input "23:55"
click at [972, 433] on span "Continue" at bounding box center [958, 430] width 46 height 14
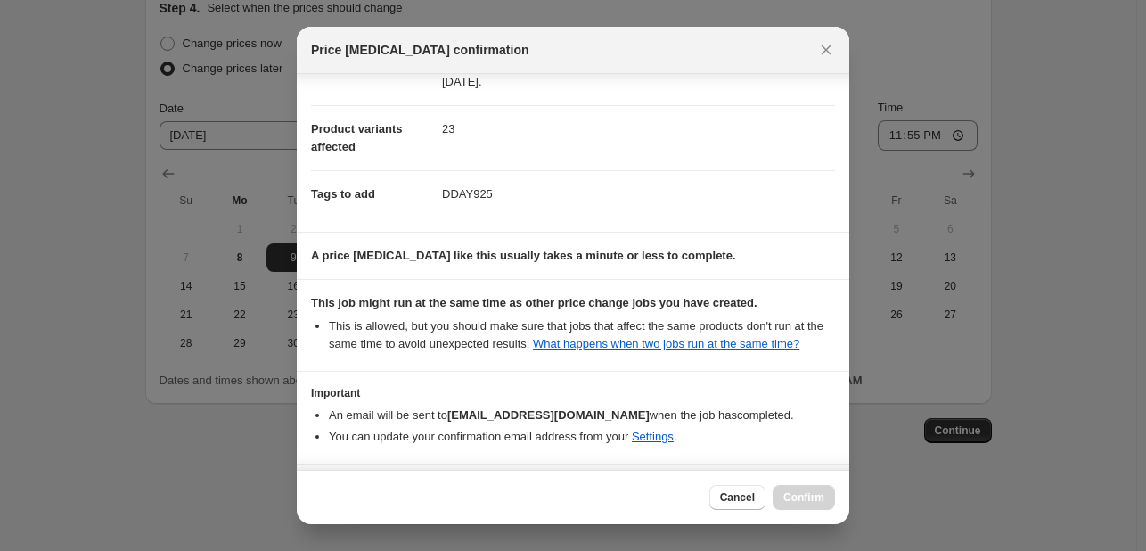
scroll to position [241, 0]
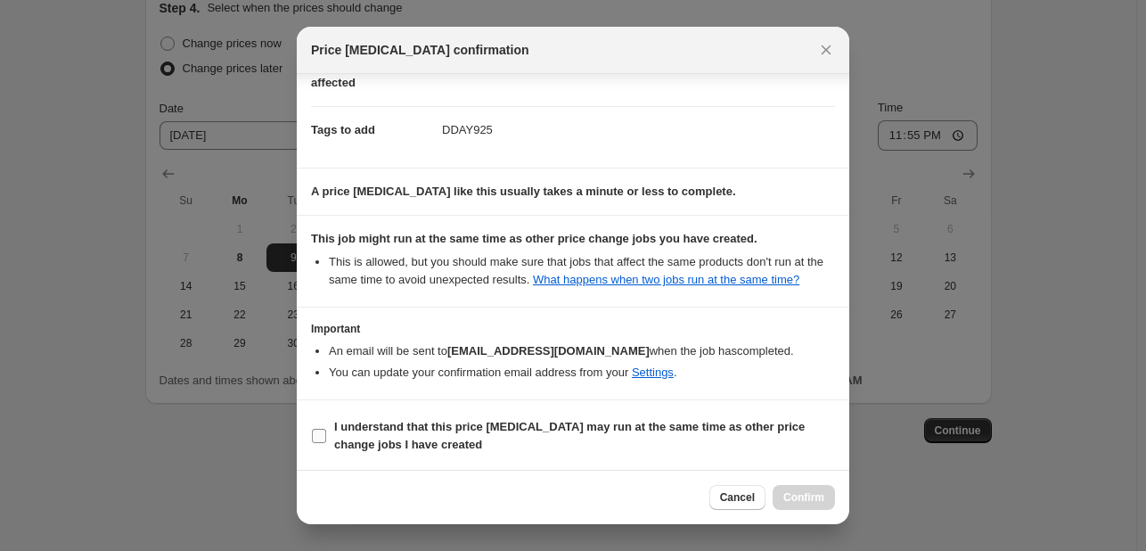
drag, startPoint x: 684, startPoint y: 421, endPoint x: 694, endPoint y: 423, distance: 10.2
click at [684, 421] on b "I understand that this price change job may run at the same time as other price…" at bounding box center [569, 435] width 470 height 31
click at [326, 429] on input "I understand that this price change job may run at the same time as other price…" at bounding box center [319, 436] width 14 height 14
checkbox input "true"
click at [803, 498] on span "Confirm" at bounding box center [803, 497] width 41 height 14
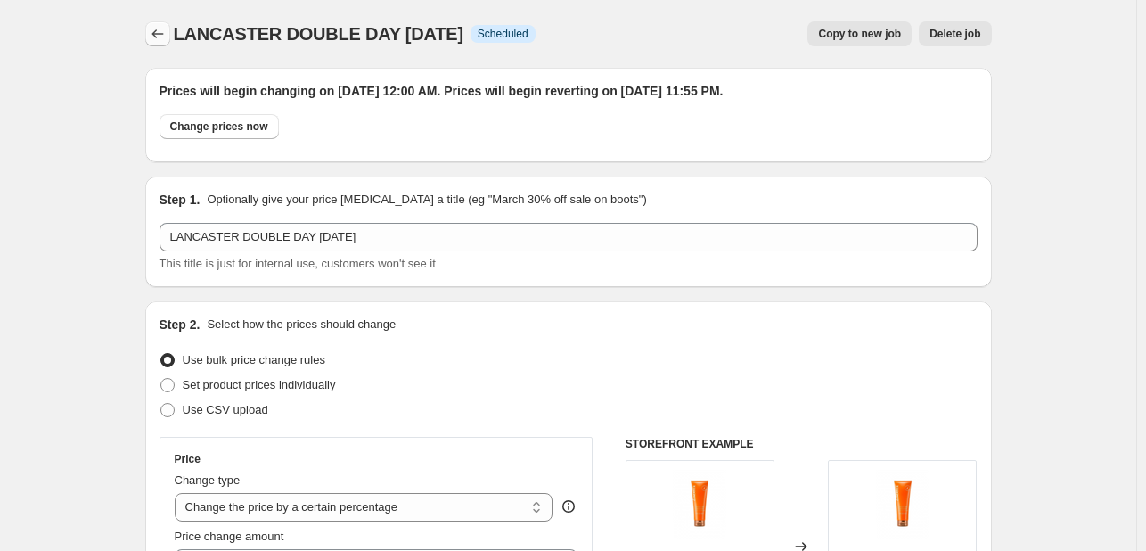
click at [166, 36] on icon "Price change jobs" at bounding box center [158, 34] width 18 height 18
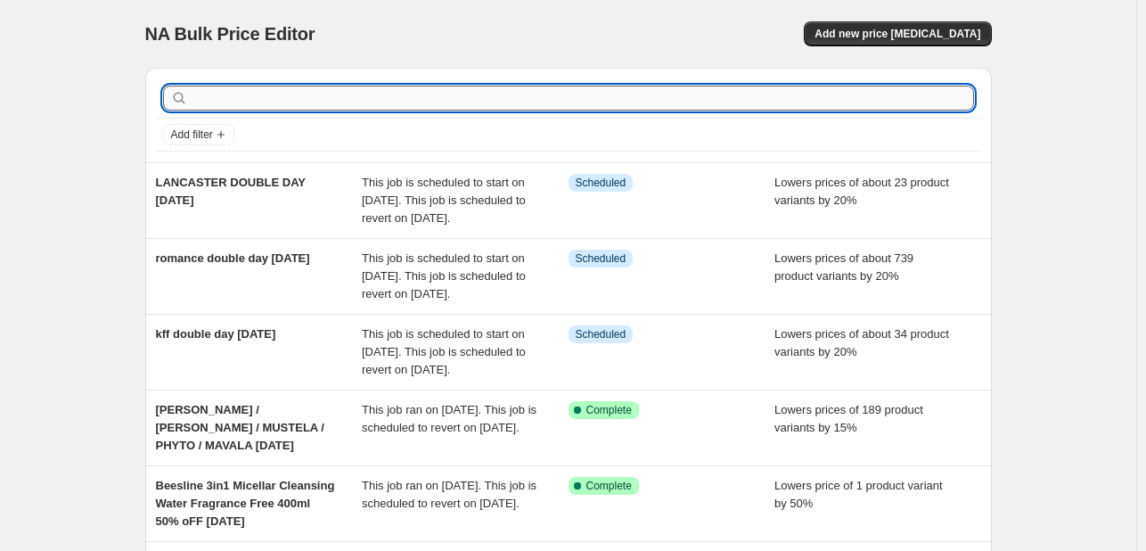
click at [219, 86] on input "text" at bounding box center [583, 98] width 782 height 25
paste input "Martiderm"
type input "Martiderm"
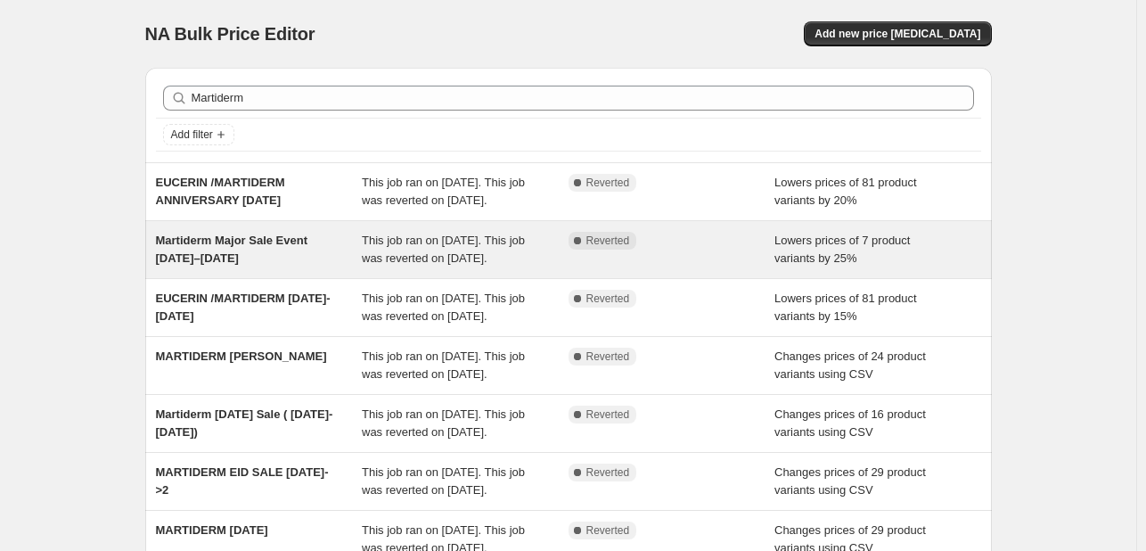
click at [317, 267] on div "Martiderm Major Sale Event July 22–28" at bounding box center [259, 250] width 207 height 36
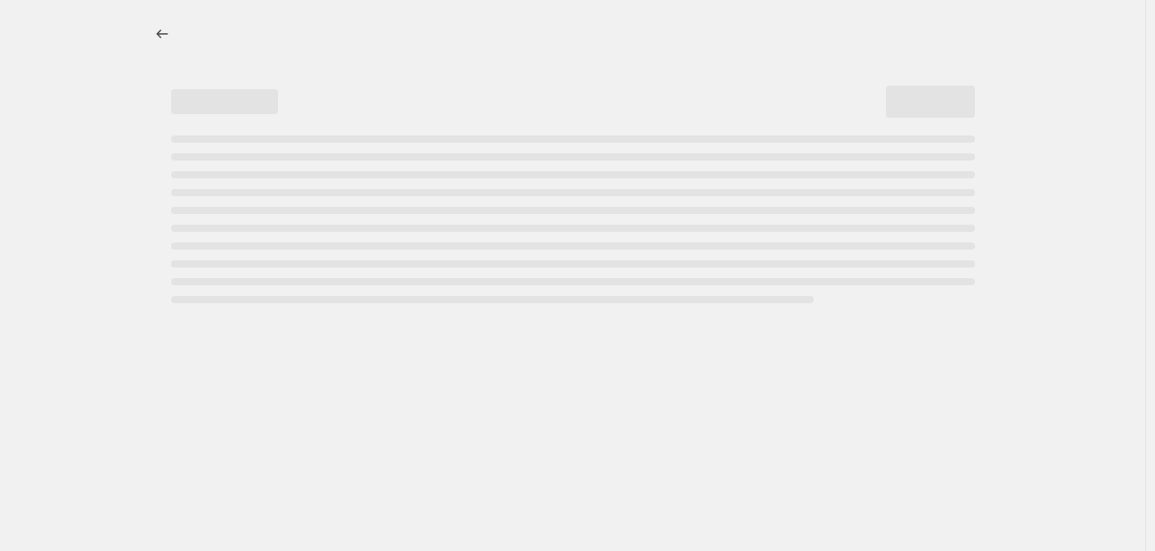
select select "percentage"
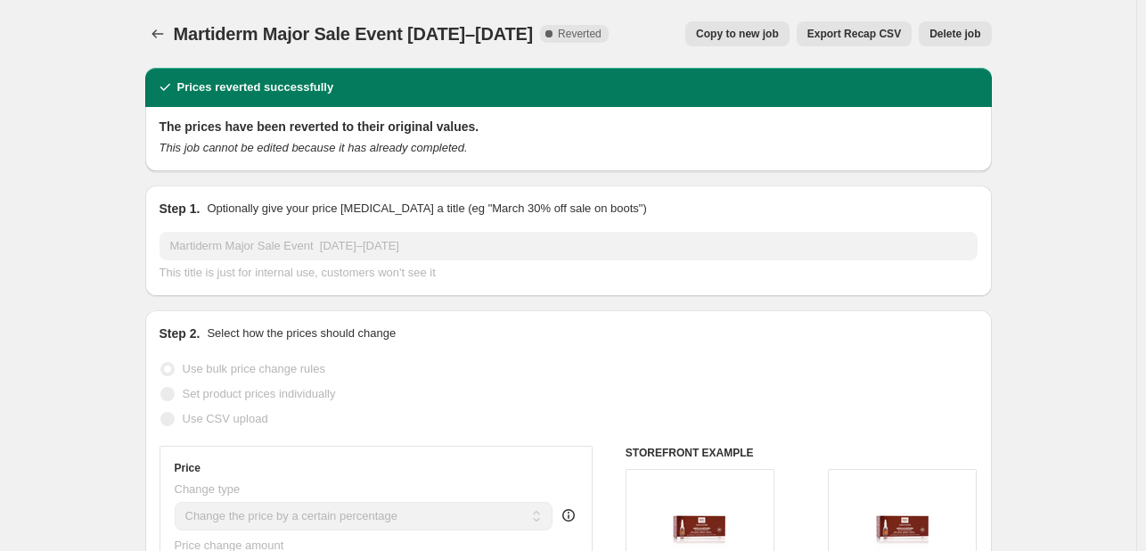
click at [736, 27] on span "Copy to new job" at bounding box center [737, 34] width 83 height 14
select select "percentage"
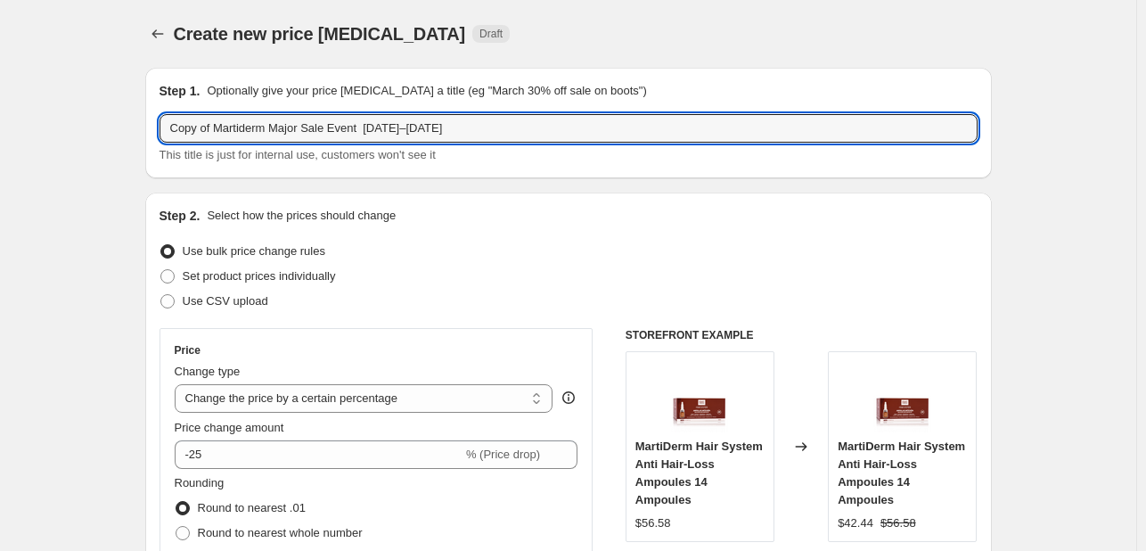
drag, startPoint x: 220, startPoint y: 129, endPoint x: 80, endPoint y: 111, distance: 141.0
drag, startPoint x: 232, startPoint y: 121, endPoint x: 589, endPoint y: 122, distance: 357.3
click at [589, 122] on input "Martiderm Major Sale Event July 22–28" at bounding box center [569, 128] width 818 height 29
type input "Martiderm DOUBLE DAY SEPT25"
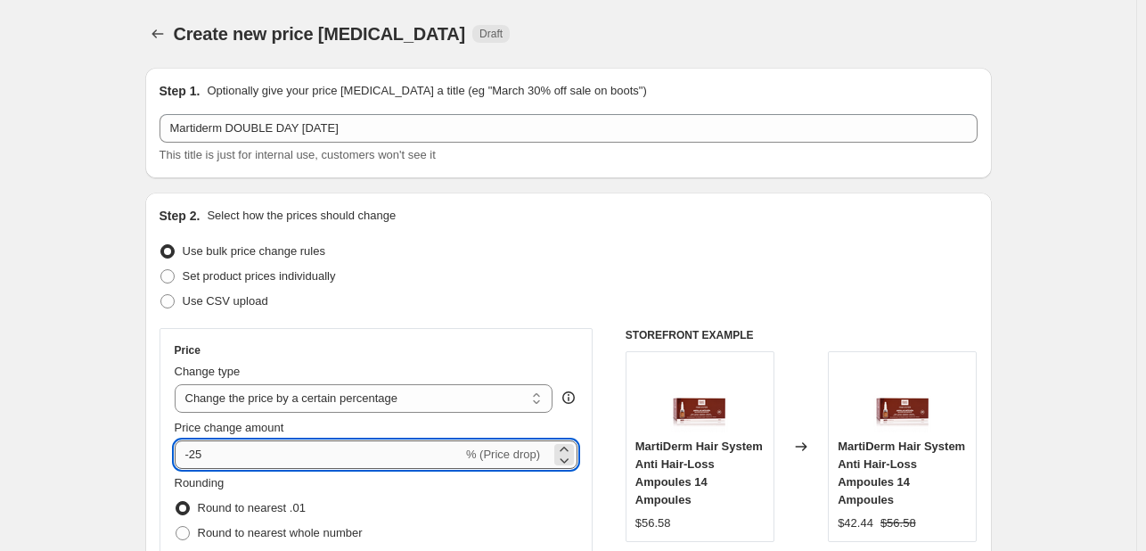
click at [293, 441] on input "-25" at bounding box center [319, 454] width 288 height 29
type input "-20"
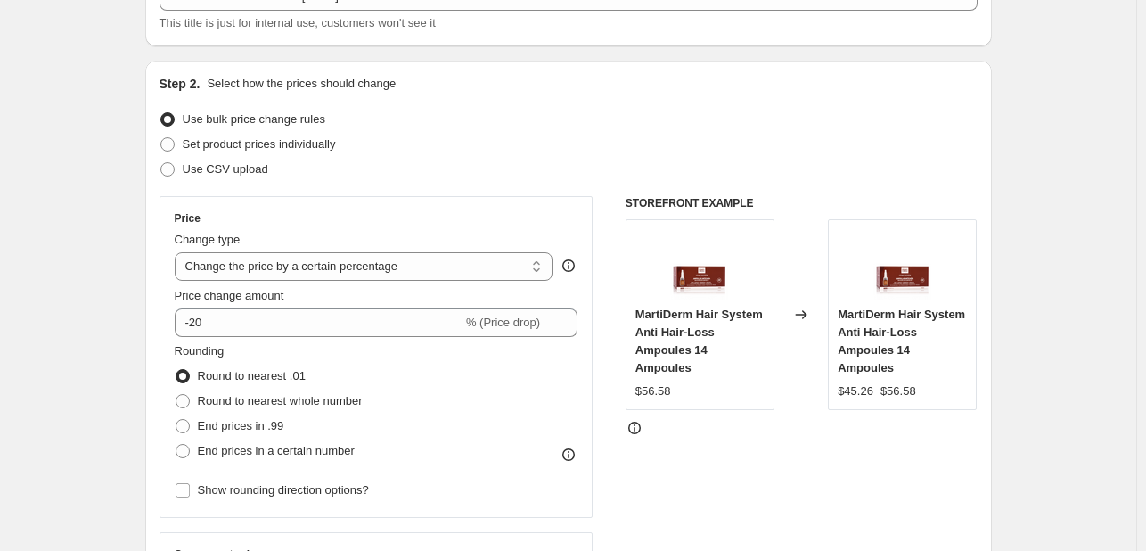
scroll to position [446, 0]
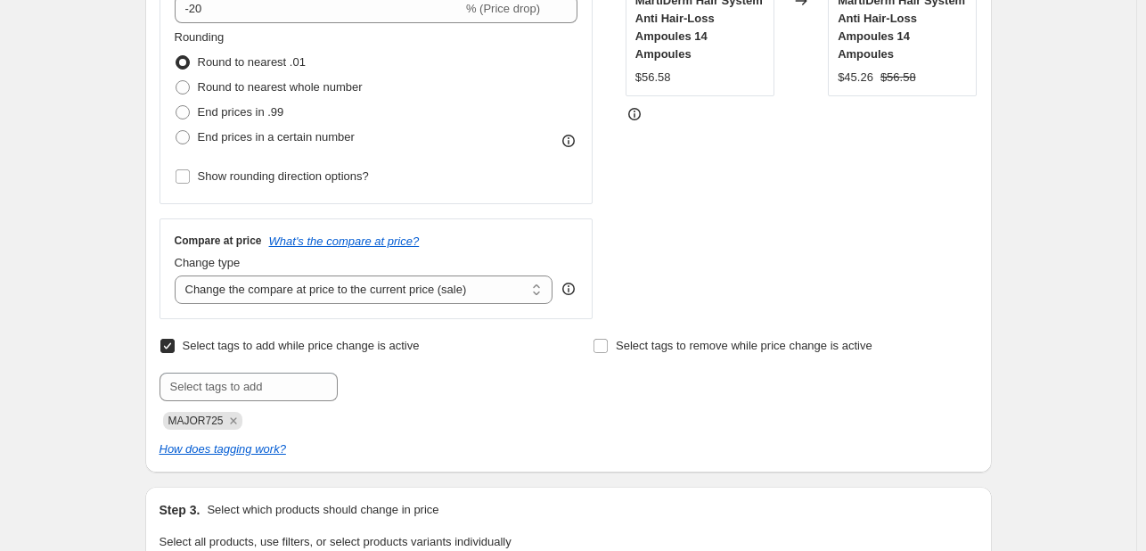
click at [244, 415] on div "MAJOR725" at bounding box center [352, 418] width 384 height 21
click at [235, 421] on icon "Remove MAJOR725" at bounding box center [233, 421] width 16 height 16
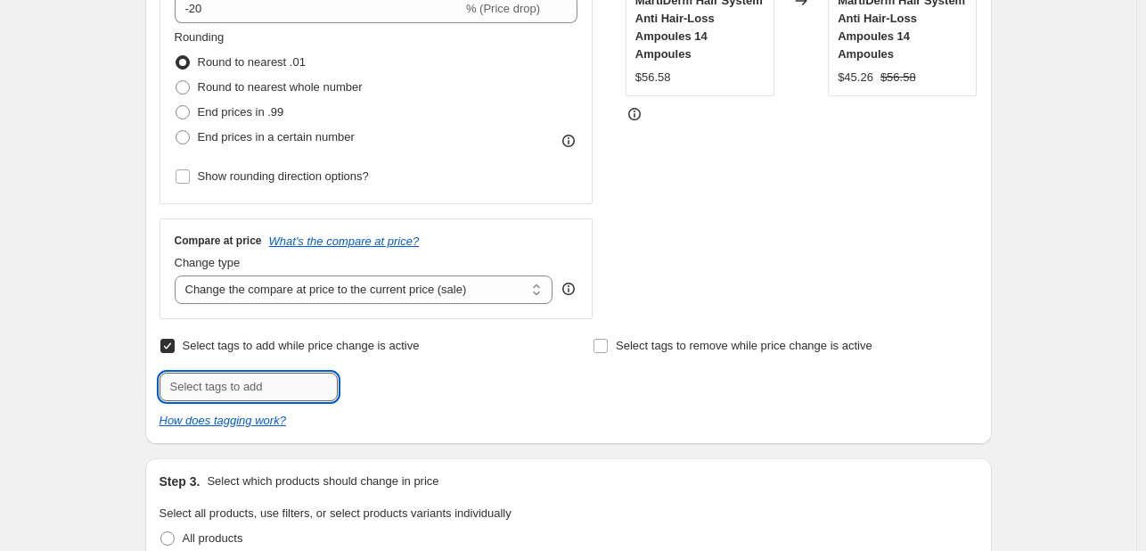
click at [249, 386] on input "text" at bounding box center [249, 386] width 178 height 29
type input "DDAY925"
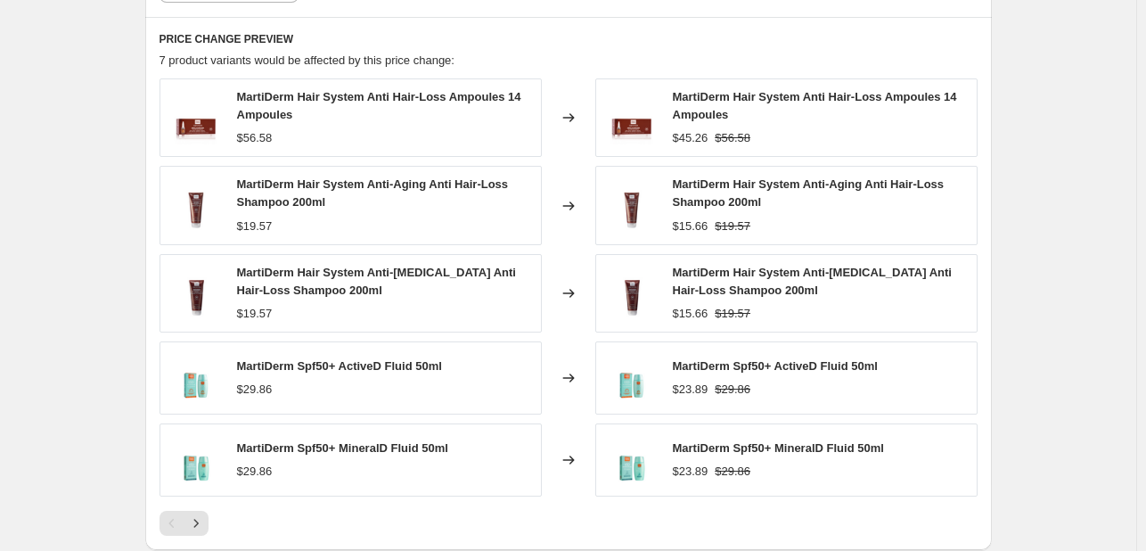
scroll to position [1158, 0]
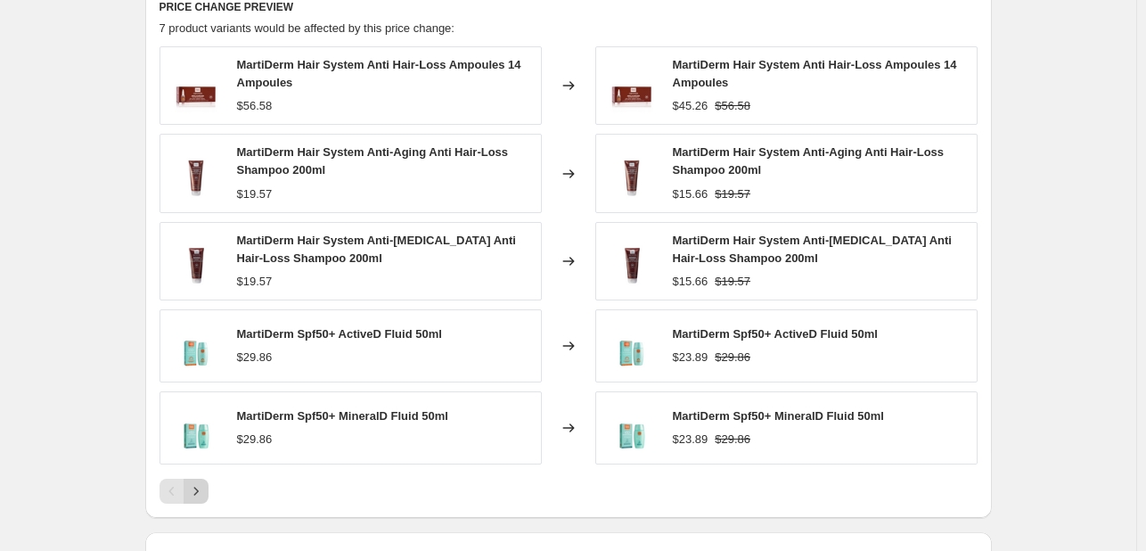
click at [197, 484] on icon "Next" at bounding box center [196, 491] width 18 height 18
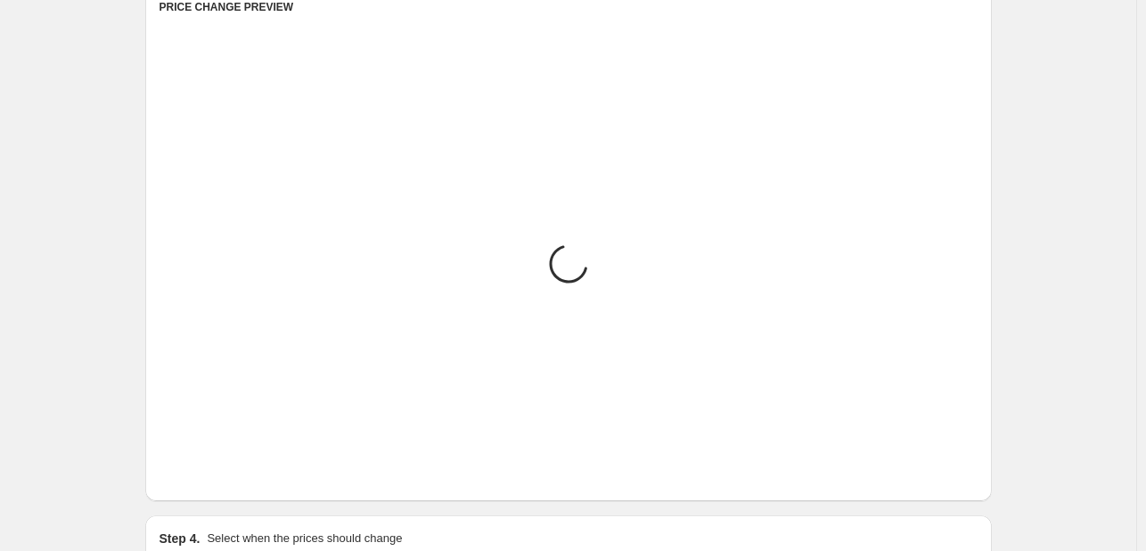
scroll to position [1144, 0]
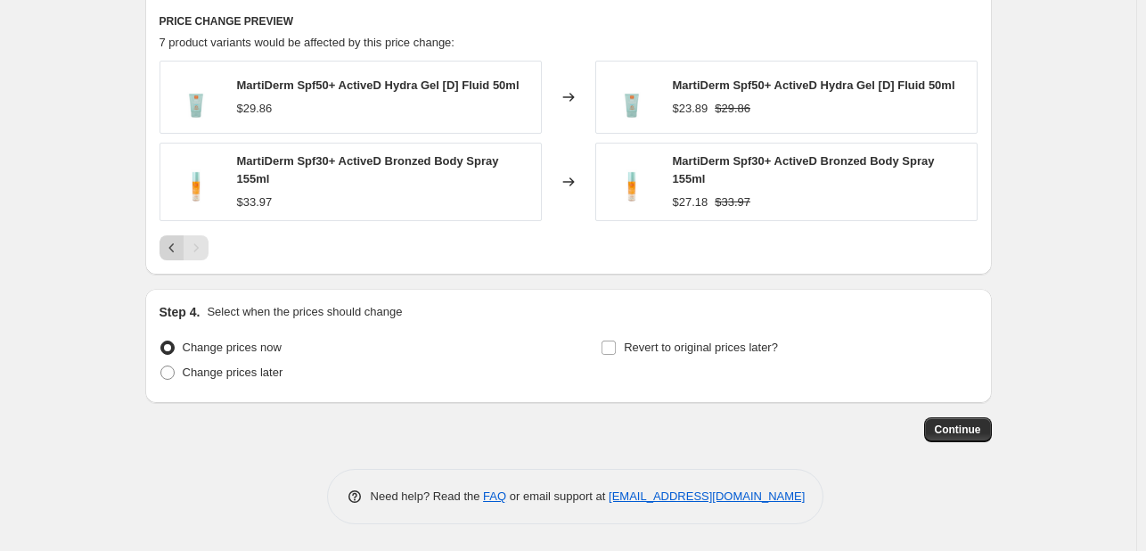
click at [168, 250] on icon "Previous" at bounding box center [172, 248] width 18 height 18
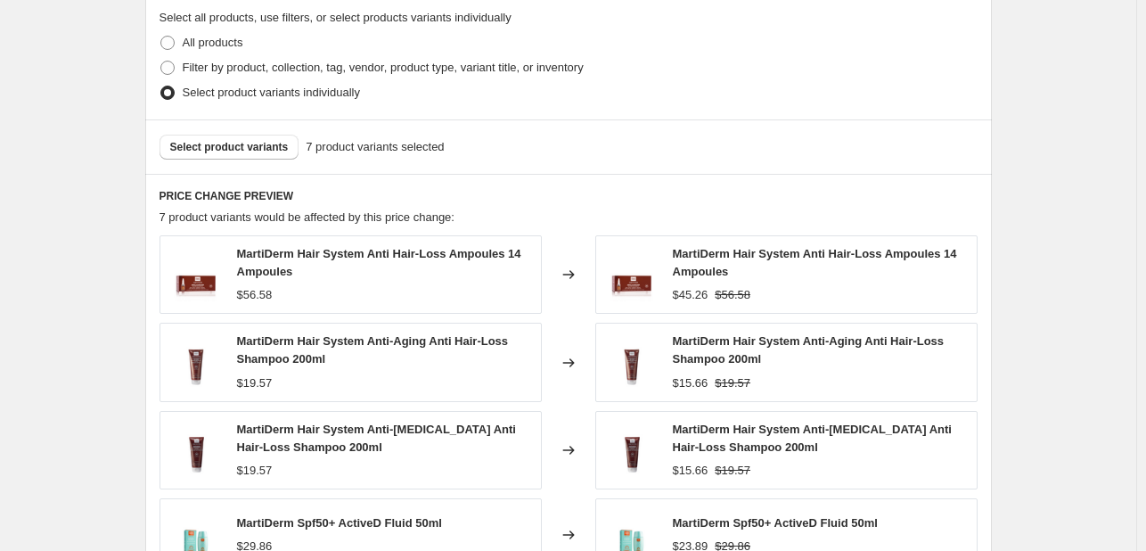
scroll to position [966, 0]
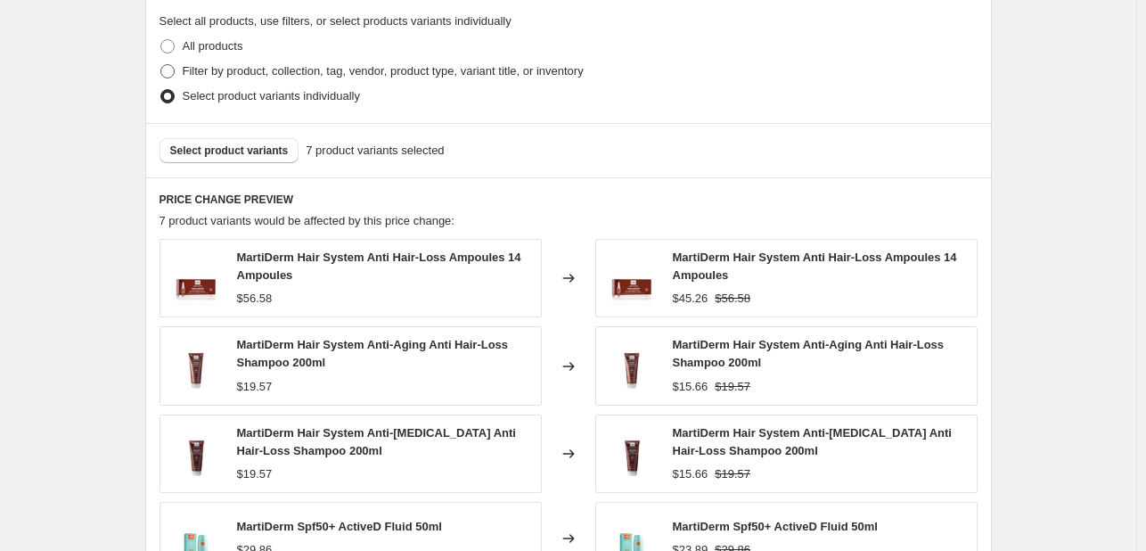
click at [274, 68] on span "Filter by product, collection, tag, vendor, product type, variant title, or inv…" at bounding box center [383, 70] width 401 height 13
click at [161, 65] on input "Filter by product, collection, tag, vendor, product type, variant title, or inv…" at bounding box center [160, 64] width 1 height 1
radio input "true"
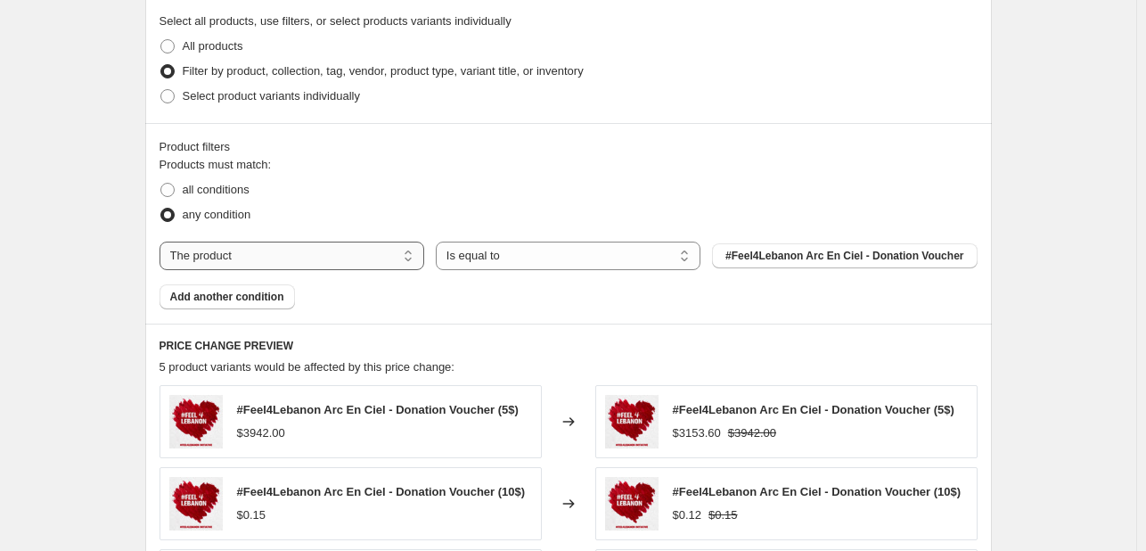
click at [291, 248] on select "The product The product's collection The product's tag The product's vendor The…" at bounding box center [292, 255] width 265 height 29
select select "tag"
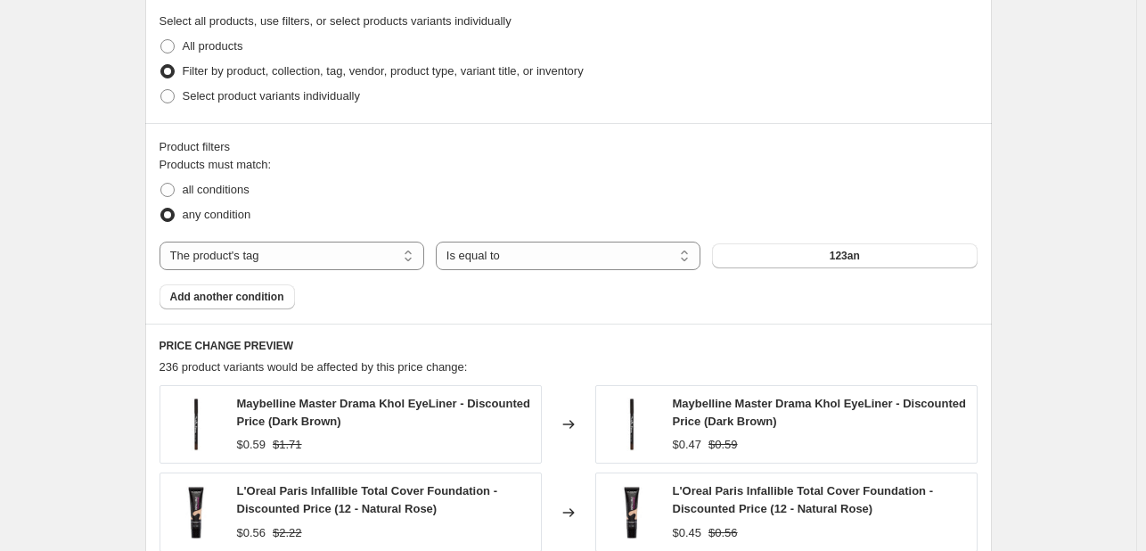
click at [778, 237] on div "Products must match: all conditions any condition The product The product's col…" at bounding box center [569, 232] width 818 height 153
click at [790, 261] on button "123an" at bounding box center [844, 255] width 265 height 25
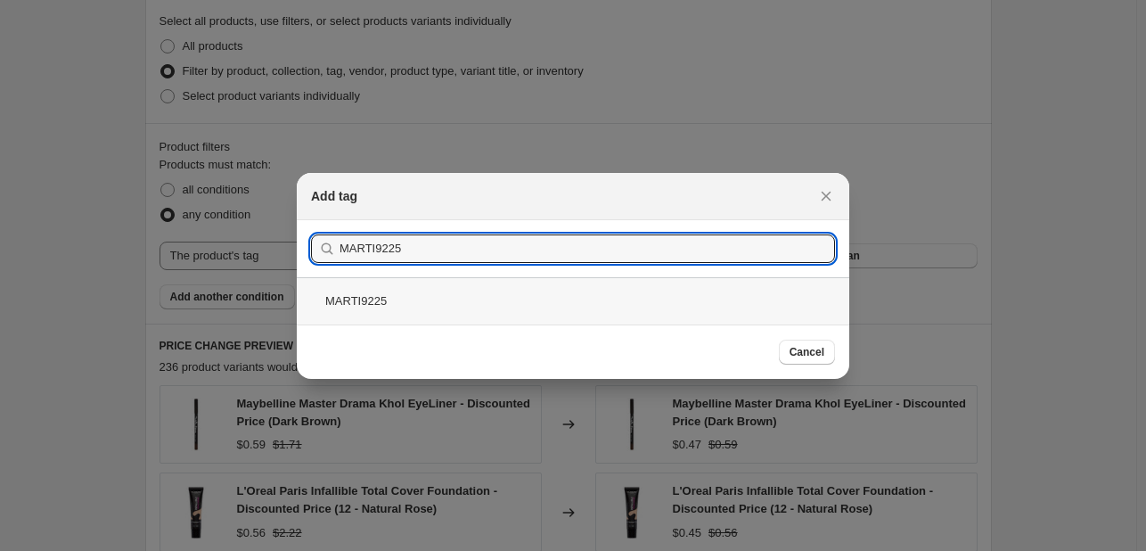
type input "MARTI9225"
click at [449, 302] on div "MARTI9225" at bounding box center [573, 300] width 552 height 47
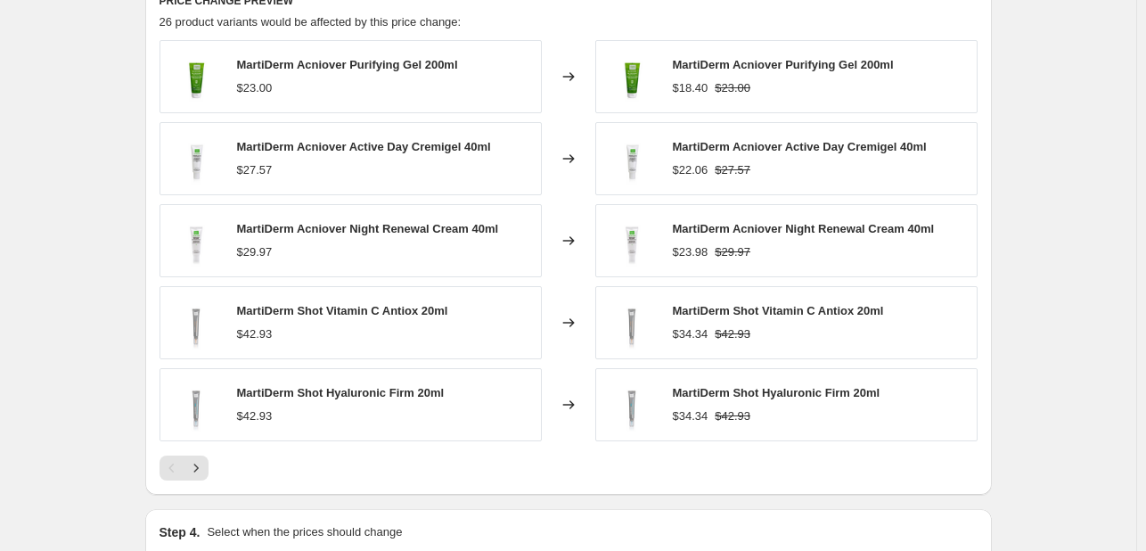
scroll to position [1322, 0]
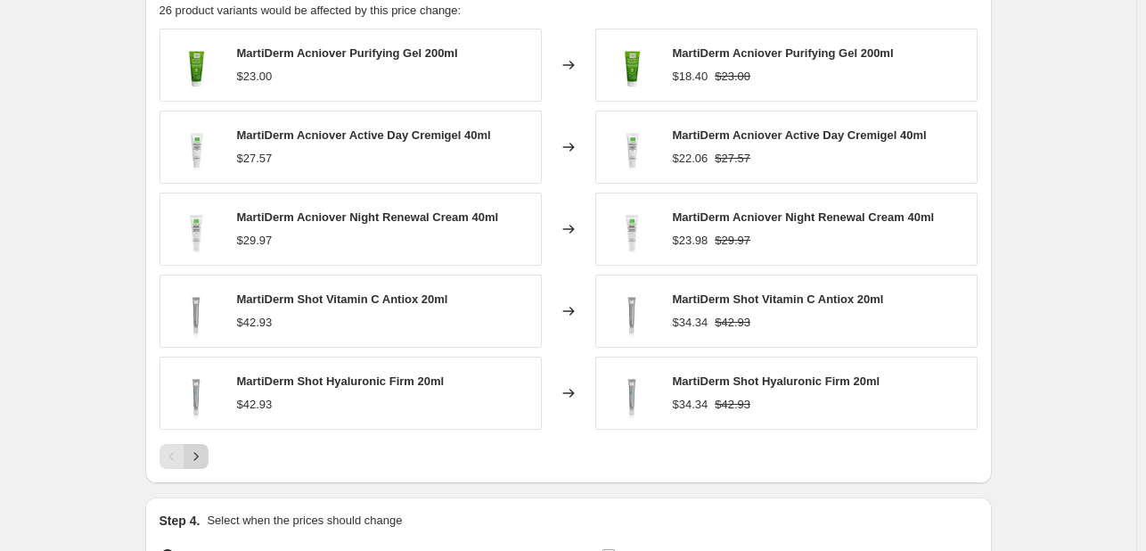
click at [196, 457] on icon "Next" at bounding box center [196, 456] width 18 height 18
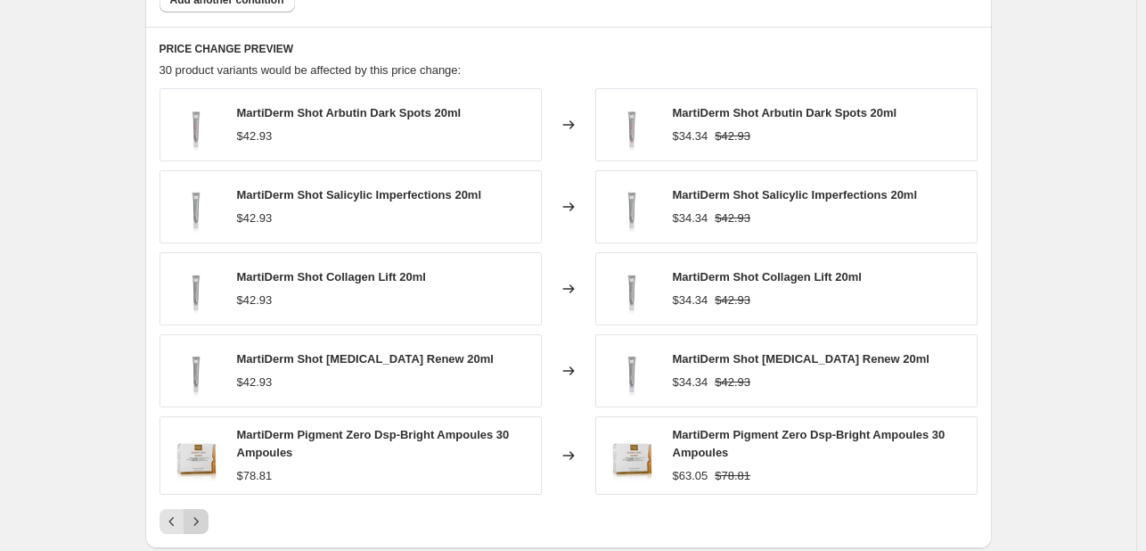
scroll to position [1233, 0]
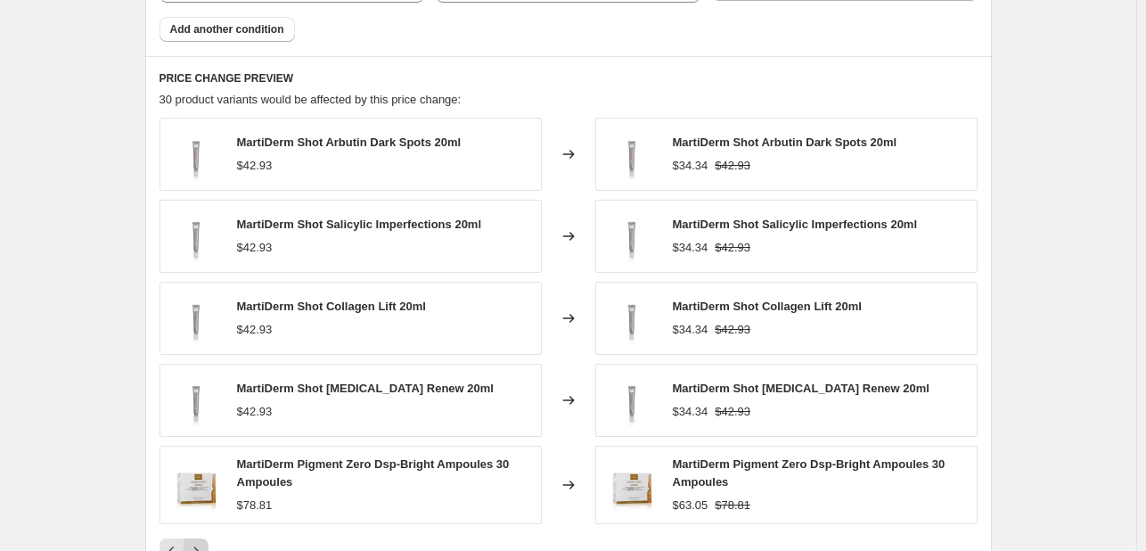
click at [202, 544] on icon "Next" at bounding box center [196, 551] width 18 height 18
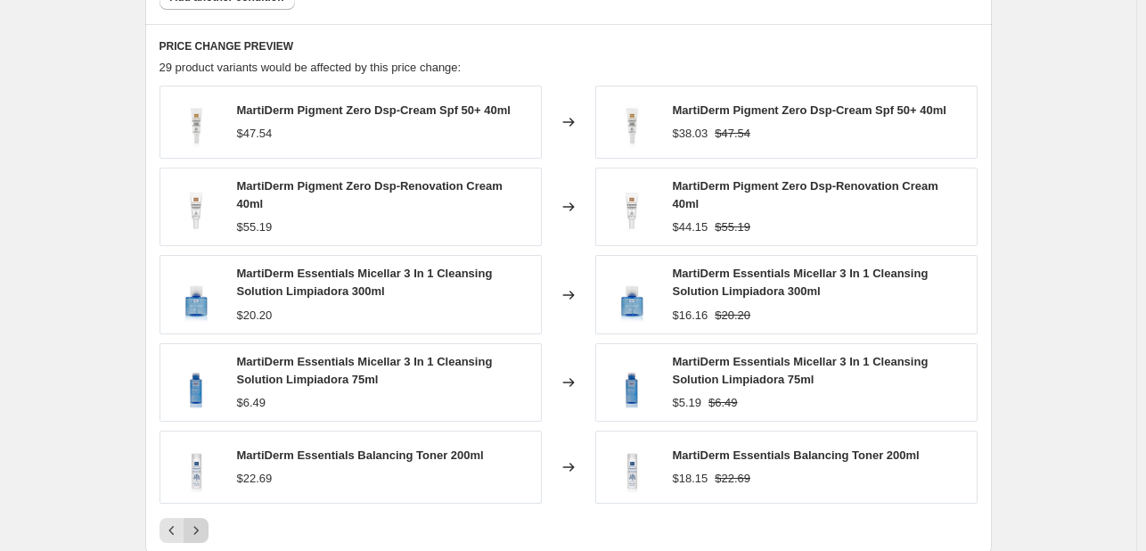
scroll to position [1322, 0]
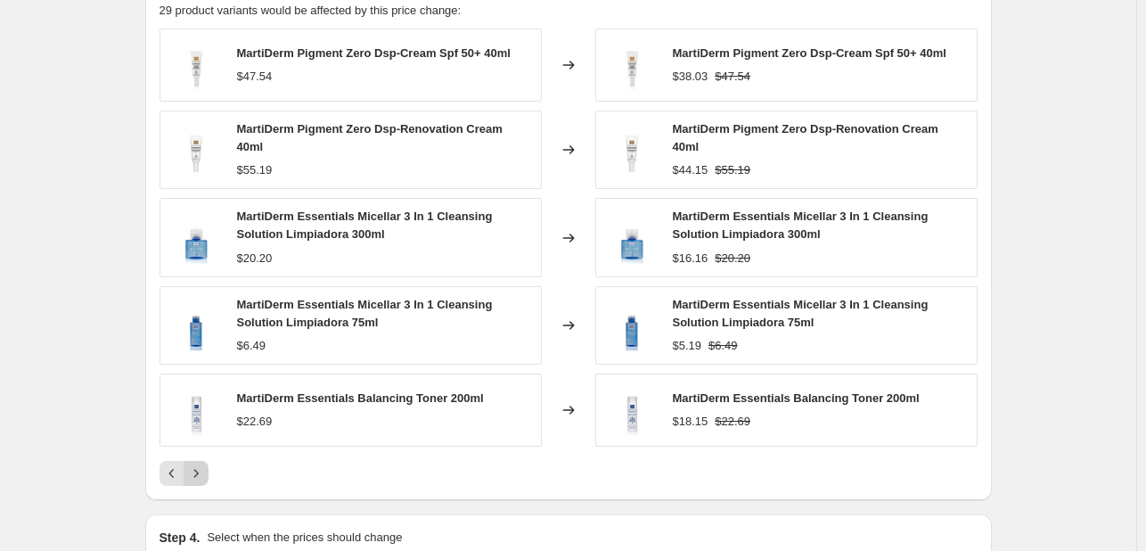
click at [200, 481] on button "Next" at bounding box center [196, 473] width 25 height 25
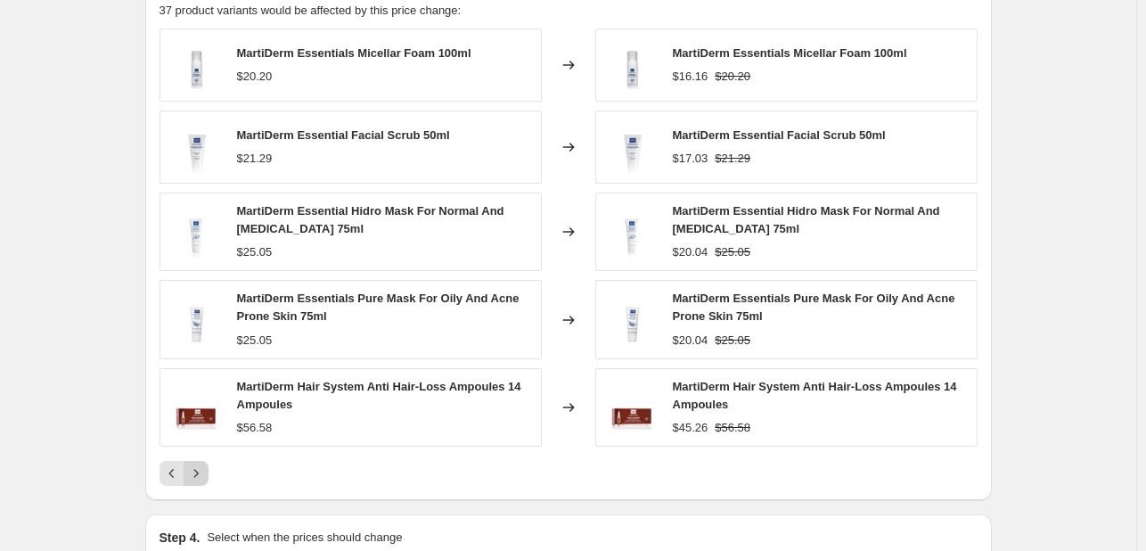
click at [200, 481] on button "Next" at bounding box center [196, 473] width 25 height 25
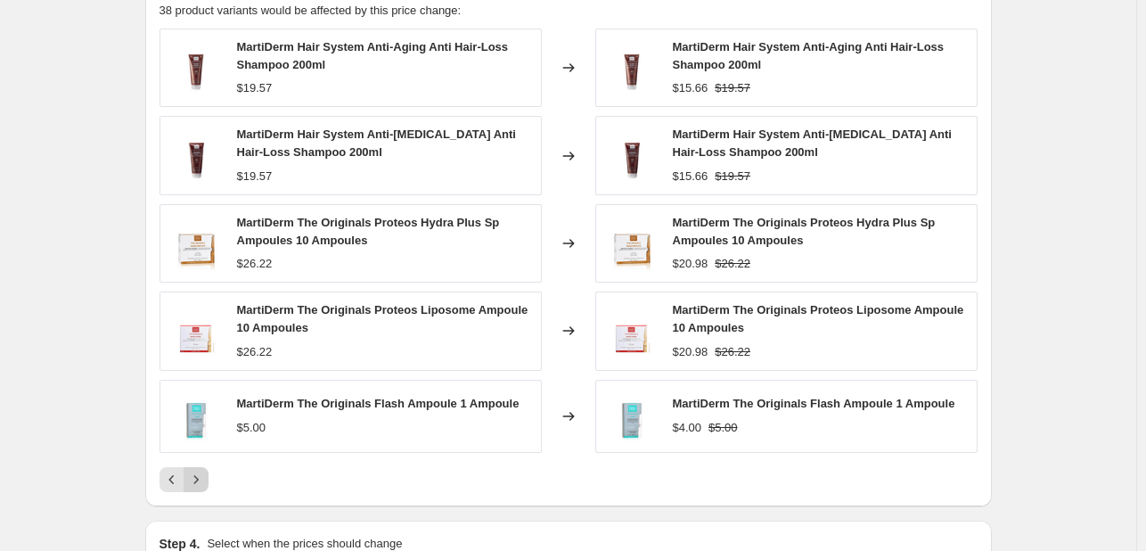
click at [200, 481] on icon "Next" at bounding box center [196, 479] width 18 height 18
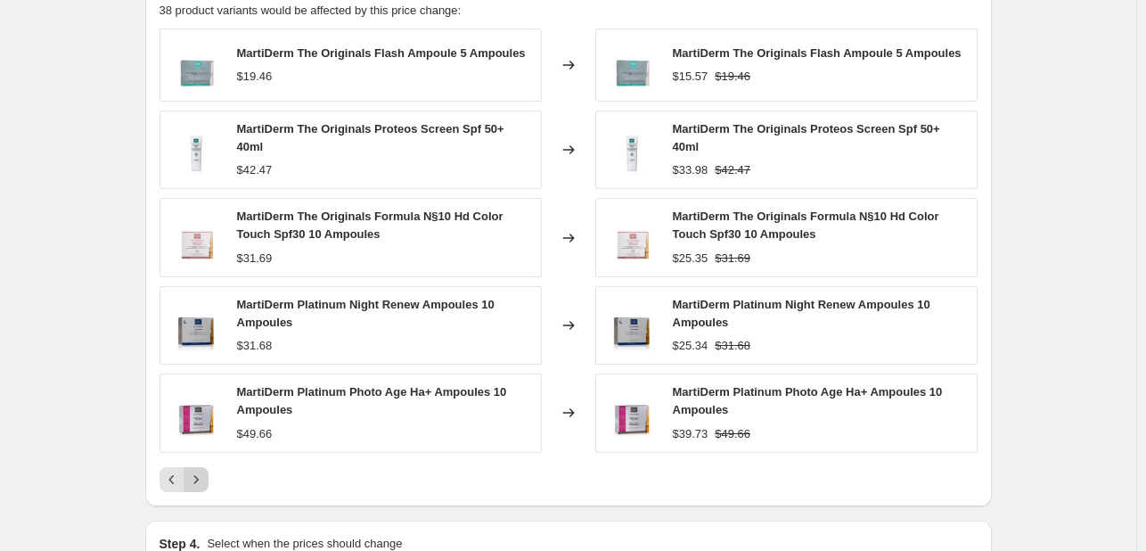
click at [200, 481] on icon "Next" at bounding box center [196, 479] width 18 height 18
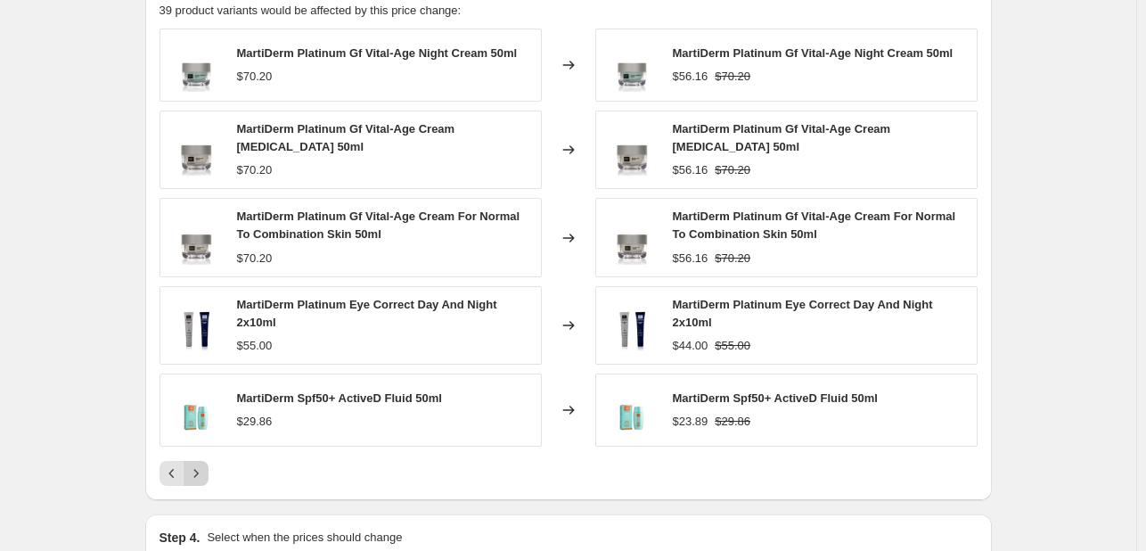
click at [200, 481] on button "Next" at bounding box center [196, 473] width 25 height 25
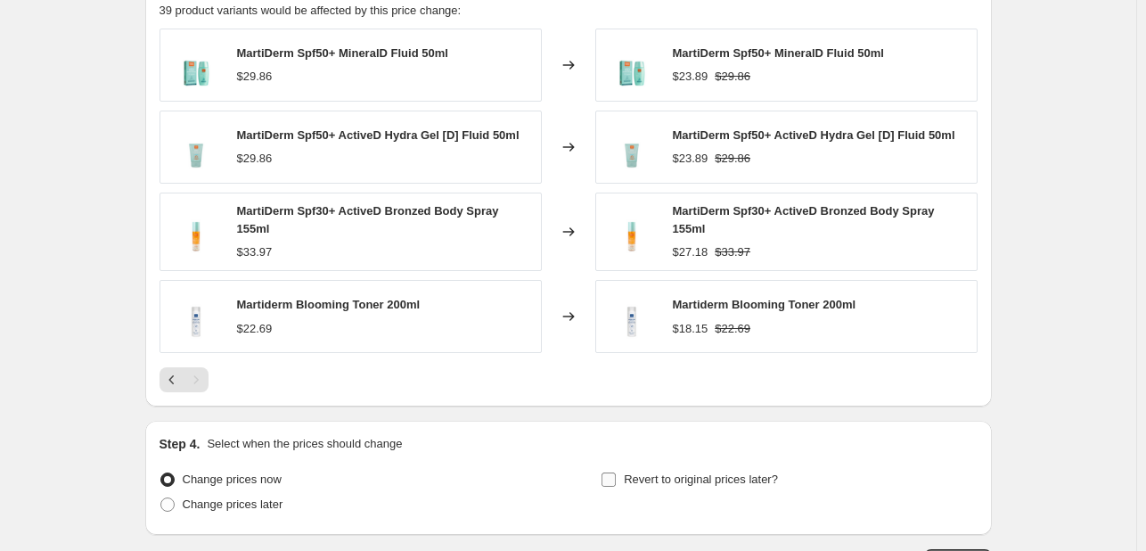
click at [669, 470] on span "Revert to original prices later?" at bounding box center [701, 479] width 154 height 18
click at [616, 472] on input "Revert to original prices later?" at bounding box center [608, 479] width 14 height 14
checkbox input "true"
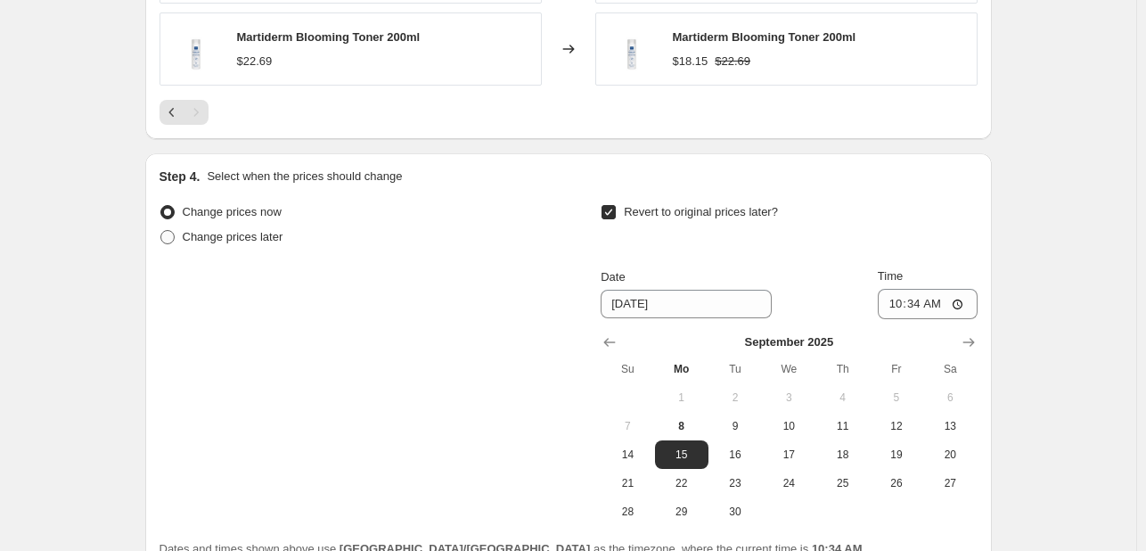
click at [256, 236] on span "Change prices later" at bounding box center [233, 236] width 101 height 13
click at [161, 231] on input "Change prices later" at bounding box center [160, 230] width 1 height 1
radio input "true"
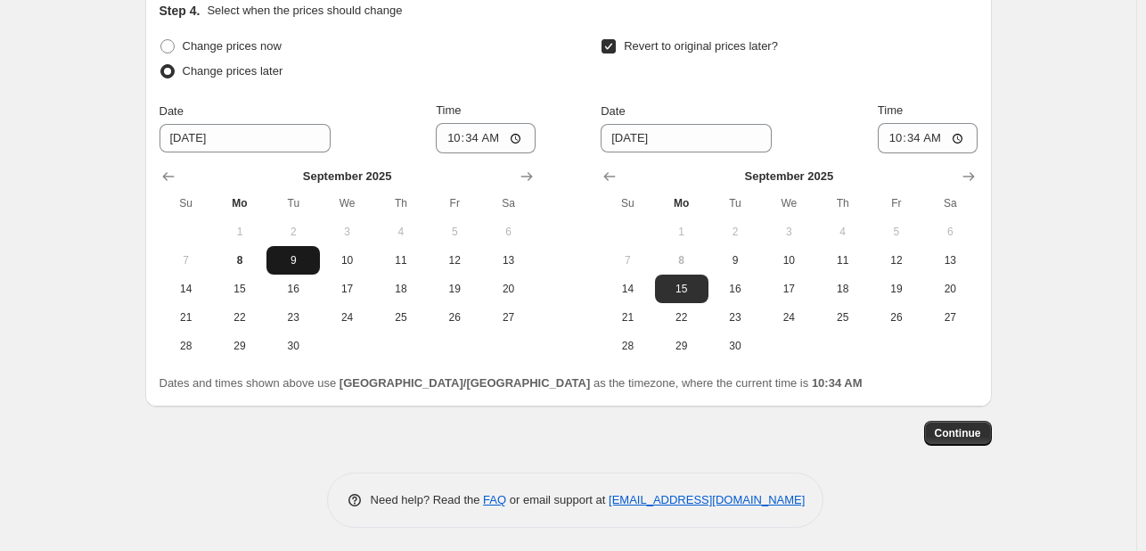
scroll to position [1758, 0]
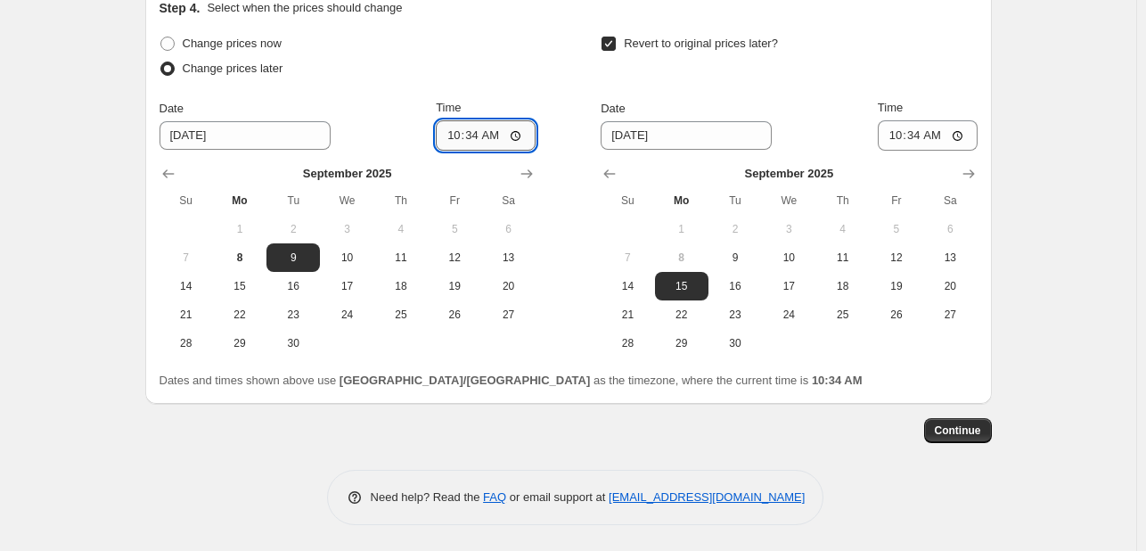
click at [446, 136] on input "10:34" at bounding box center [486, 135] width 100 height 30
type input "00:00"
click at [814, 258] on button "10" at bounding box center [788, 257] width 53 height 29
type input "9/10/2025"
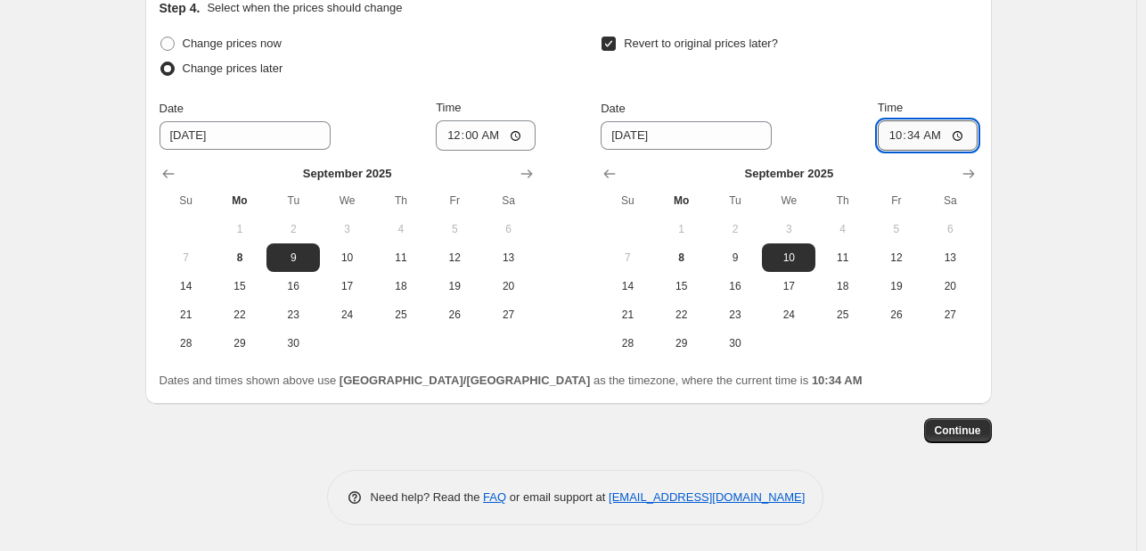
click at [888, 134] on input "10:34" at bounding box center [928, 135] width 100 height 30
type input "23:55"
click at [968, 428] on span "Continue" at bounding box center [958, 430] width 46 height 14
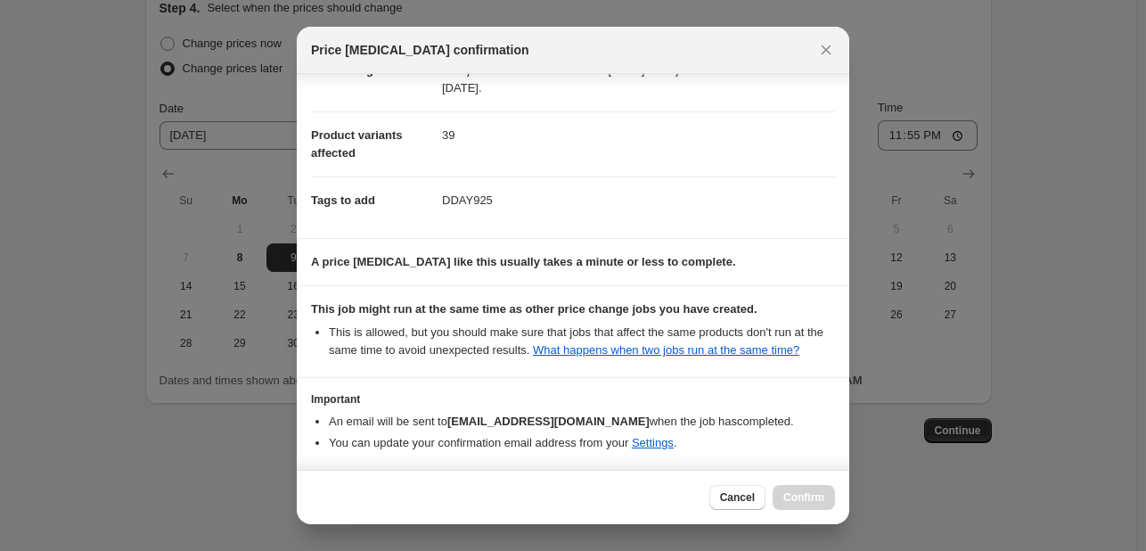
scroll to position [241, 0]
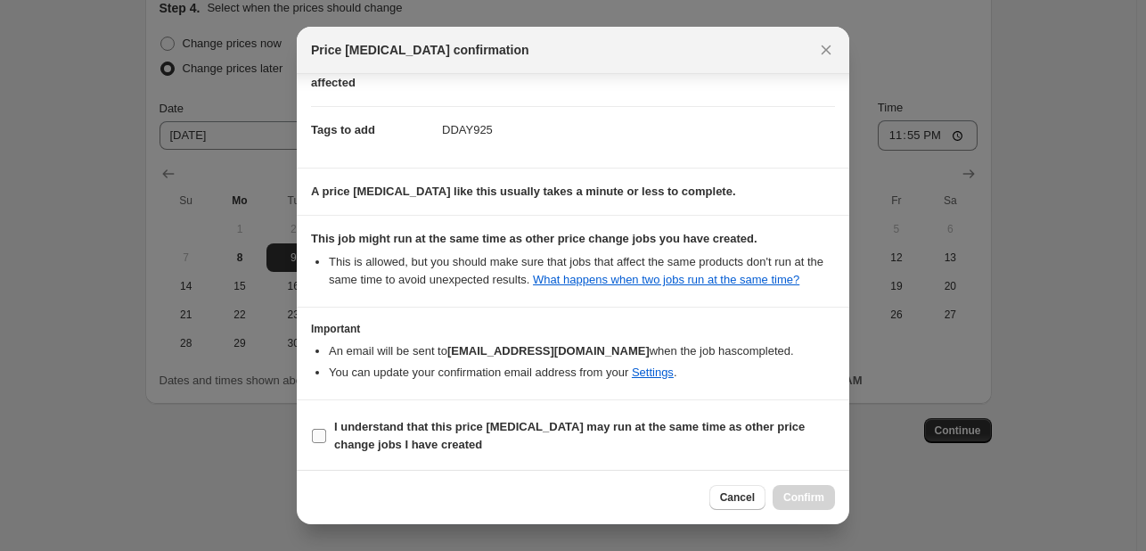
click at [772, 427] on b "I understand that this price change job may run at the same time as other price…" at bounding box center [569, 435] width 470 height 31
click at [326, 429] on input "I understand that this price change job may run at the same time as other price…" at bounding box center [319, 436] width 14 height 14
checkbox input "true"
click at [807, 500] on span "Confirm" at bounding box center [803, 497] width 41 height 14
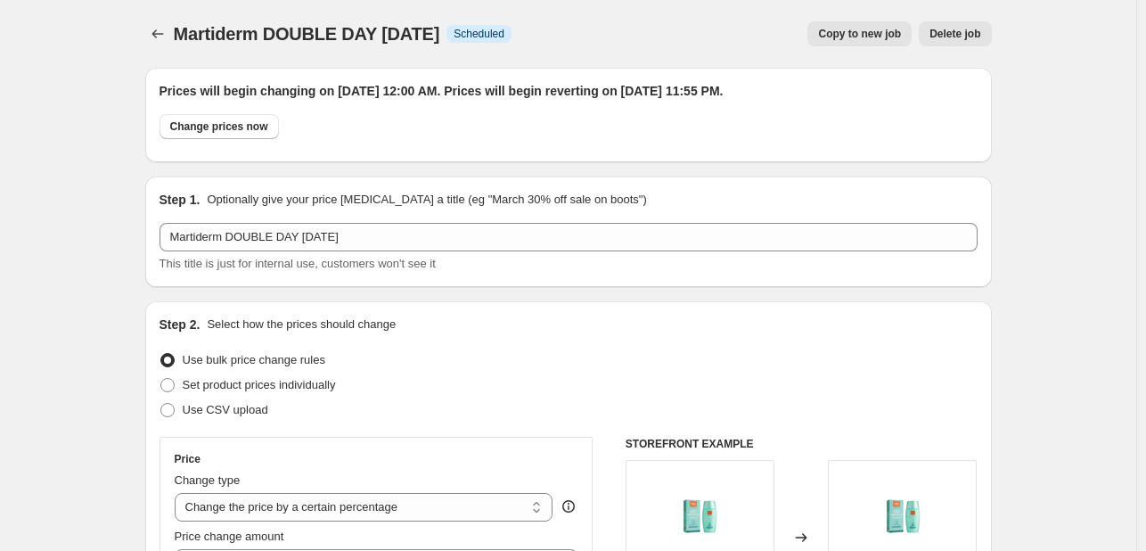
click at [152, 31] on icon "Price change jobs" at bounding box center [158, 34] width 18 height 18
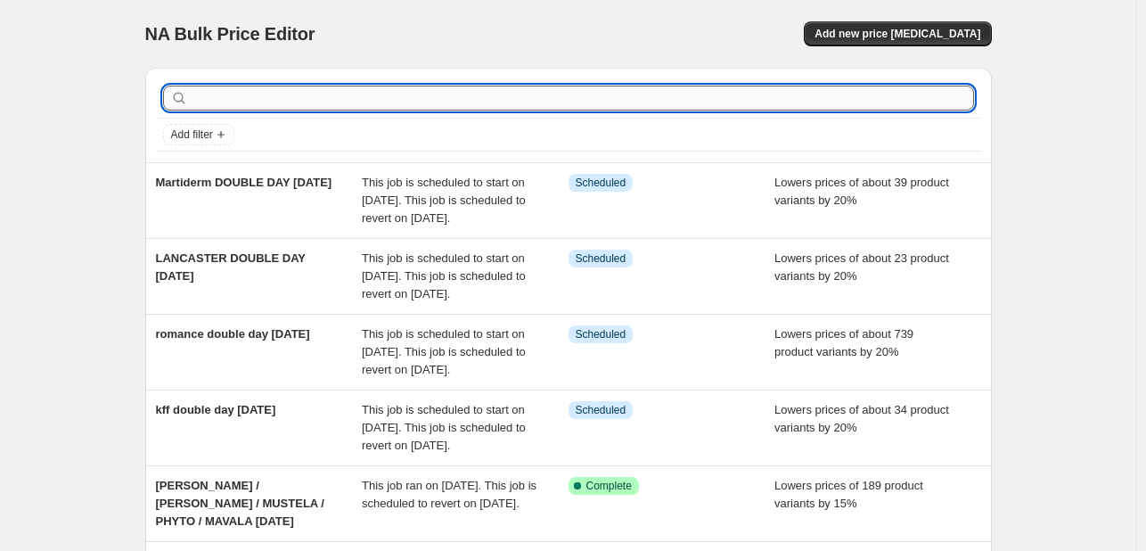
click at [266, 101] on input "text" at bounding box center [583, 98] width 782 height 25
type input "BEESLINE"
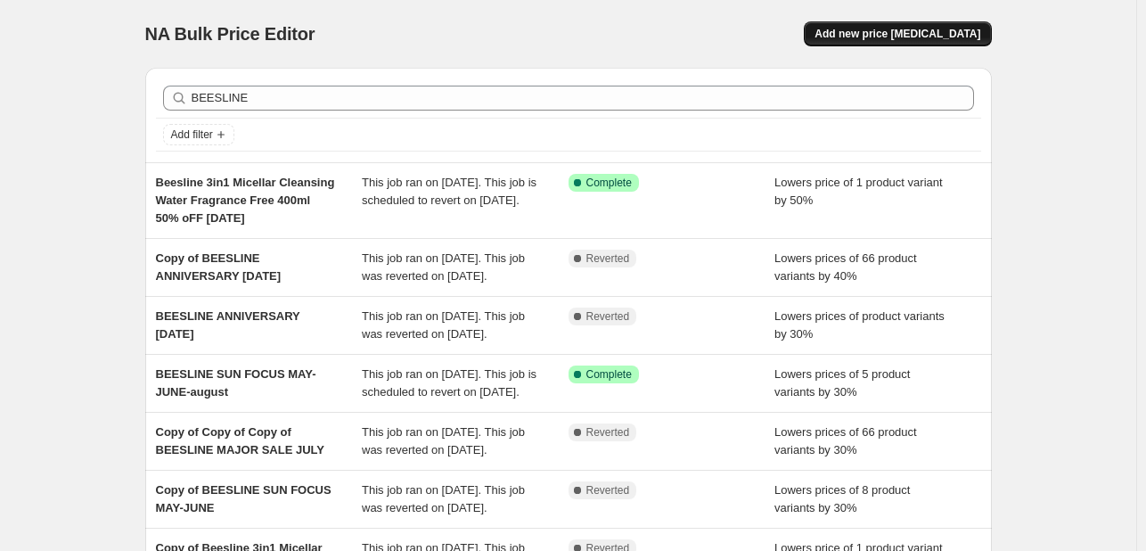
click at [868, 37] on span "Add new price change job" at bounding box center [897, 34] width 166 height 14
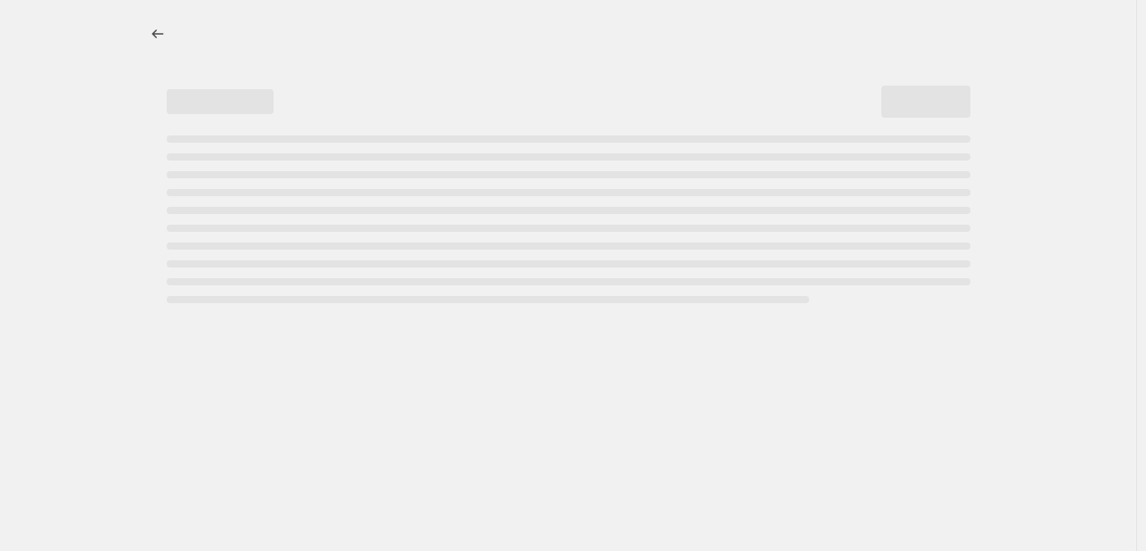
select select "percentage"
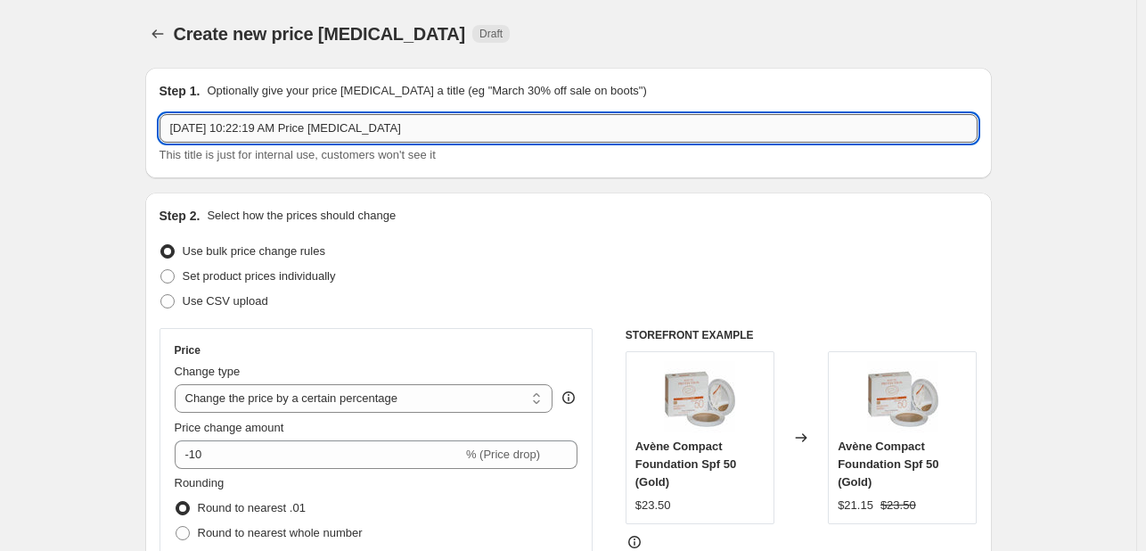
click at [397, 129] on input "Sep 8, 2025, 10:22:19 AM Price change job" at bounding box center [569, 128] width 818 height 29
type input "BEESLINE DOUBLE DAY SEPT25"
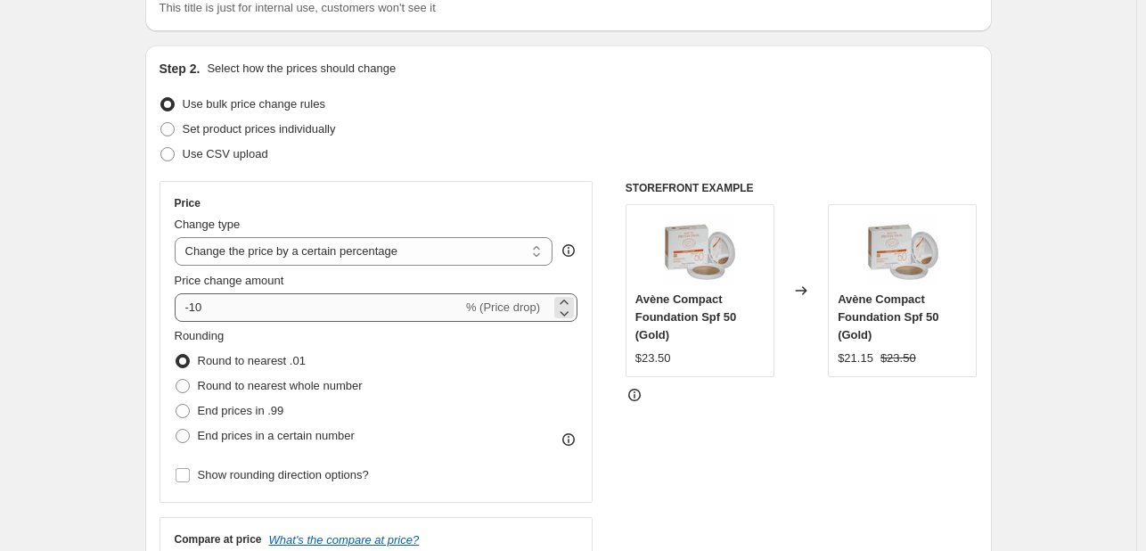
scroll to position [178, 0]
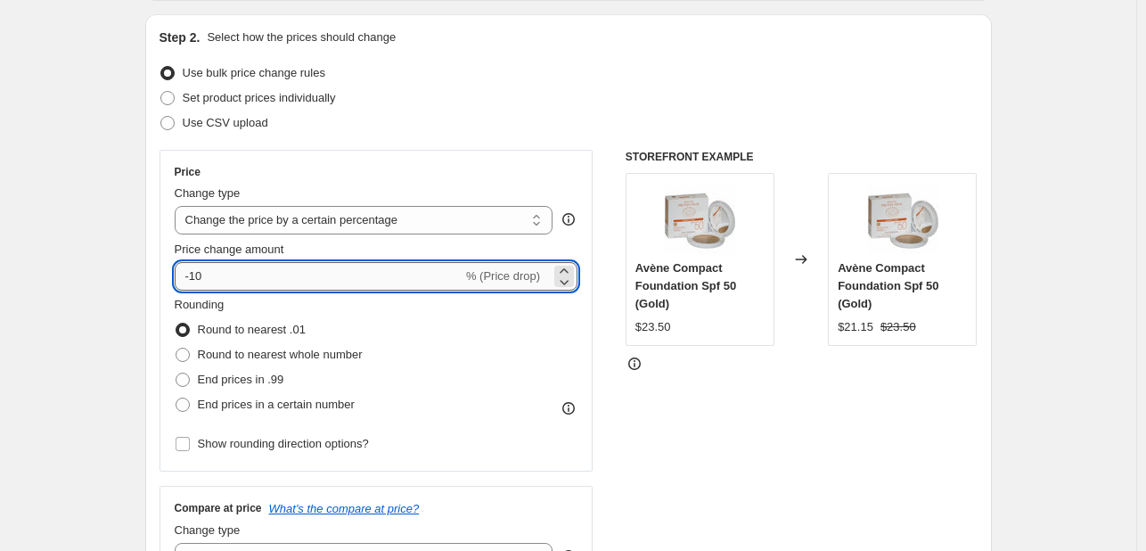
click at [239, 282] on input "-10" at bounding box center [319, 276] width 288 height 29
type input "-1"
type input "-20"
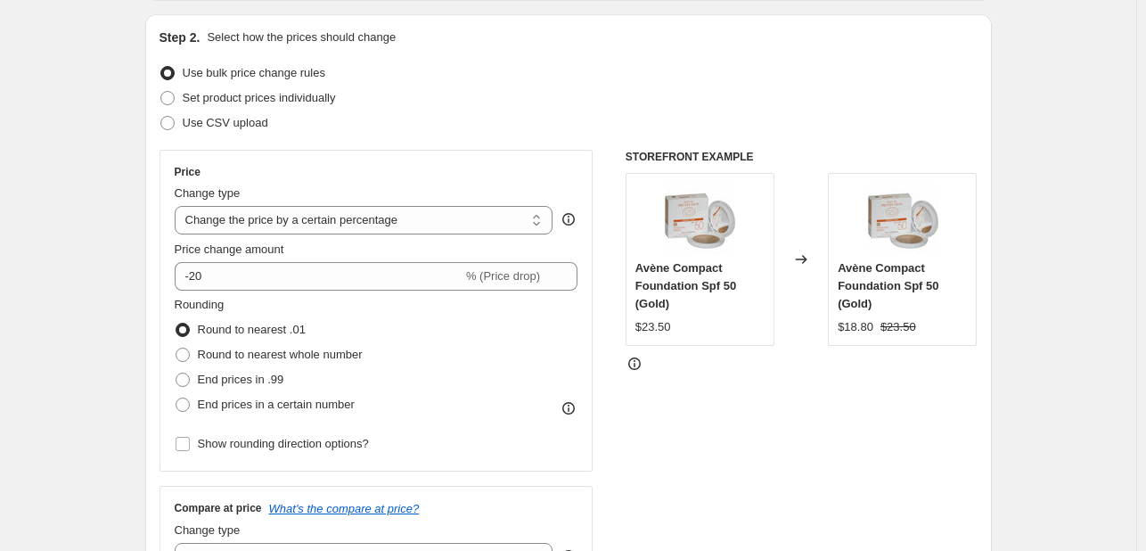
scroll to position [535, 0]
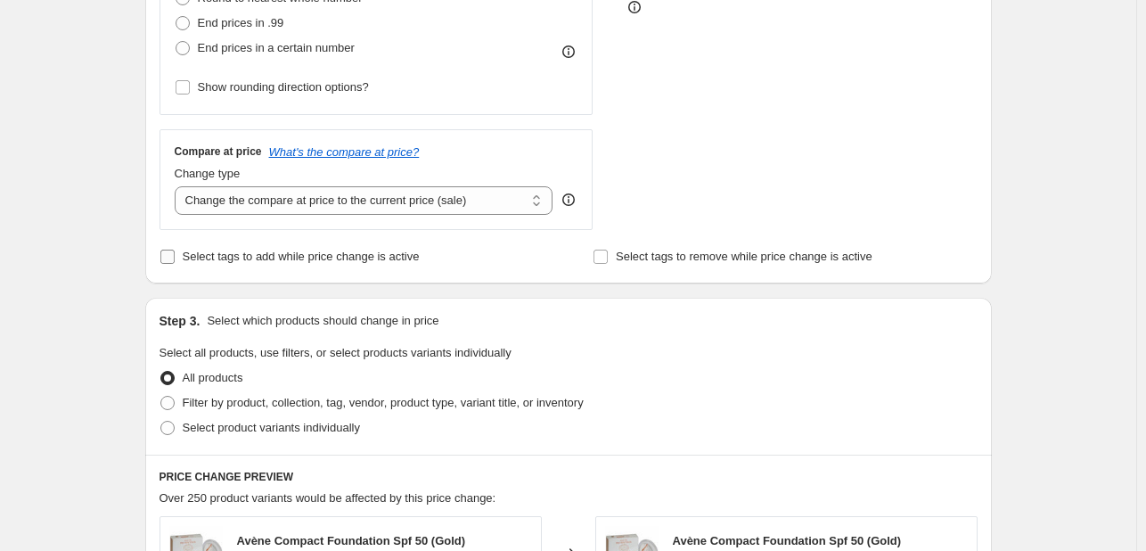
click at [258, 244] on label "Select tags to add while price change is active" at bounding box center [290, 256] width 260 height 25
click at [175, 249] on input "Select tags to add while price change is active" at bounding box center [167, 256] width 14 height 14
checkbox input "true"
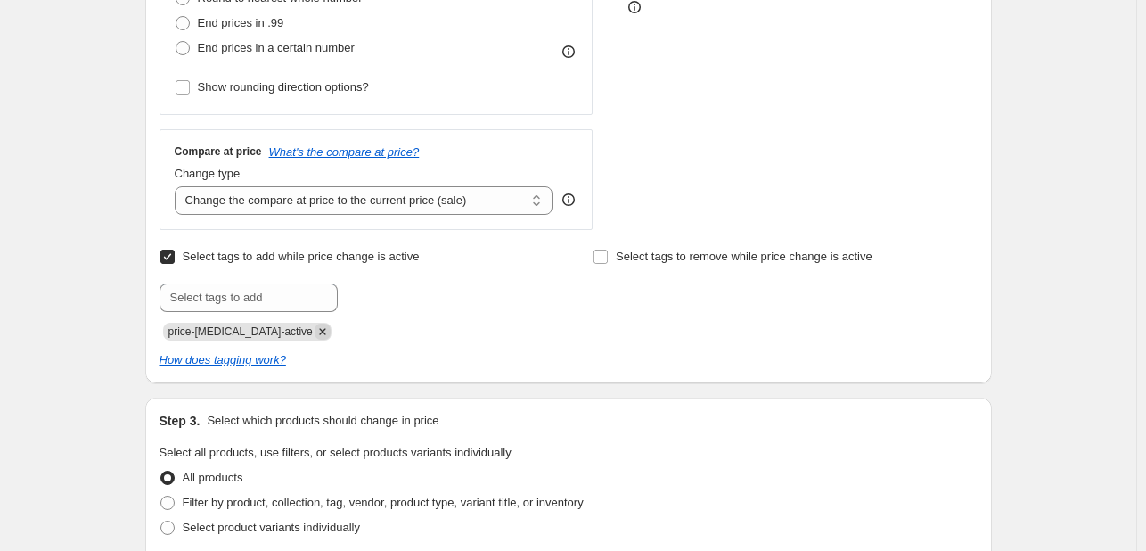
click at [315, 325] on icon "Remove price-change-job-active" at bounding box center [323, 331] width 16 height 16
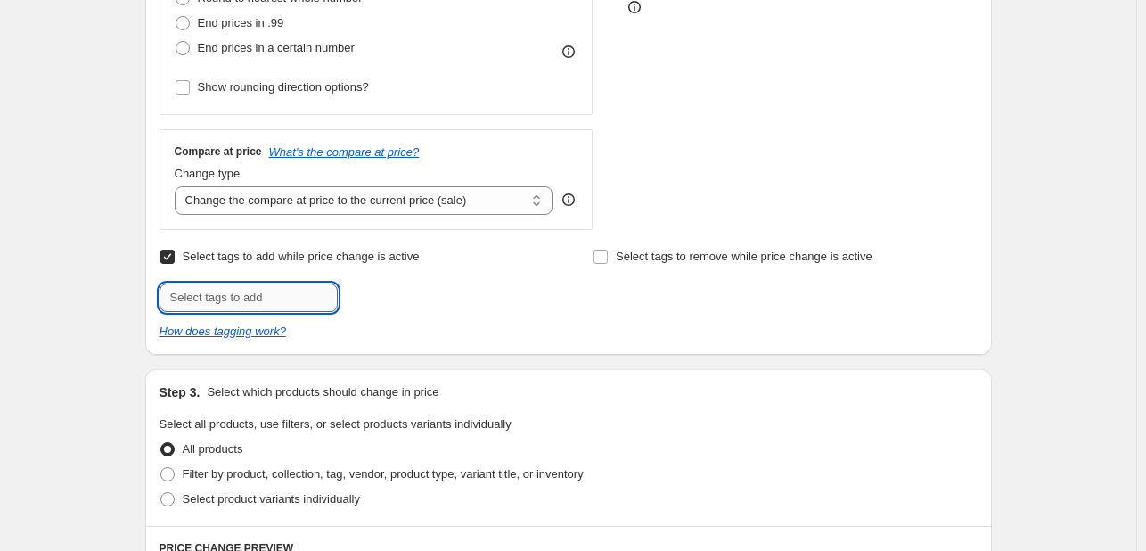
click at [292, 289] on input "text" at bounding box center [249, 297] width 178 height 29
type input "DDAY925"
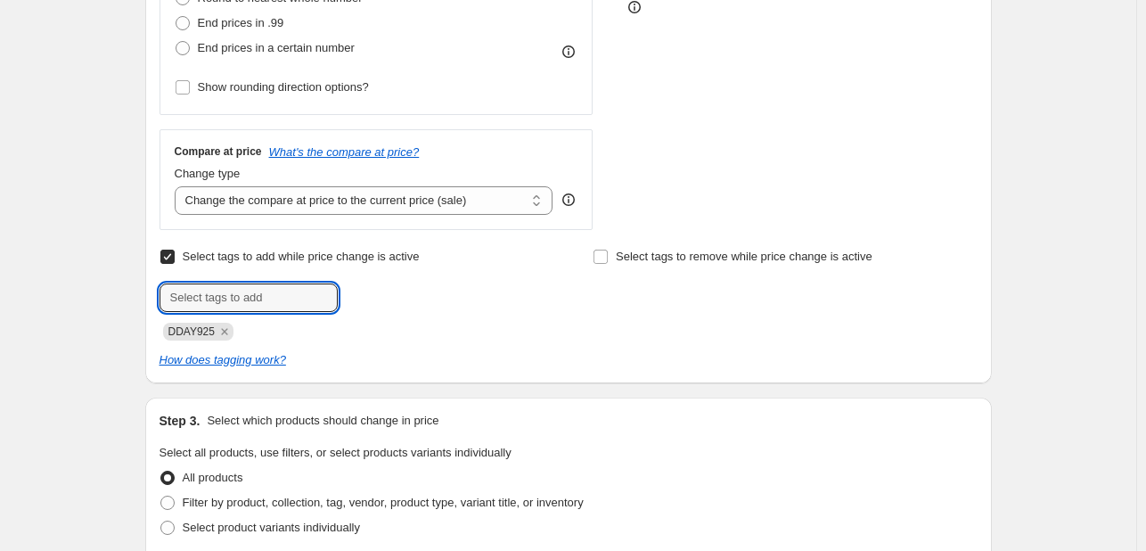
click at [29, 298] on div "Create new price change job. This page is ready Create new price change job Dra…" at bounding box center [568, 411] width 1136 height 1893
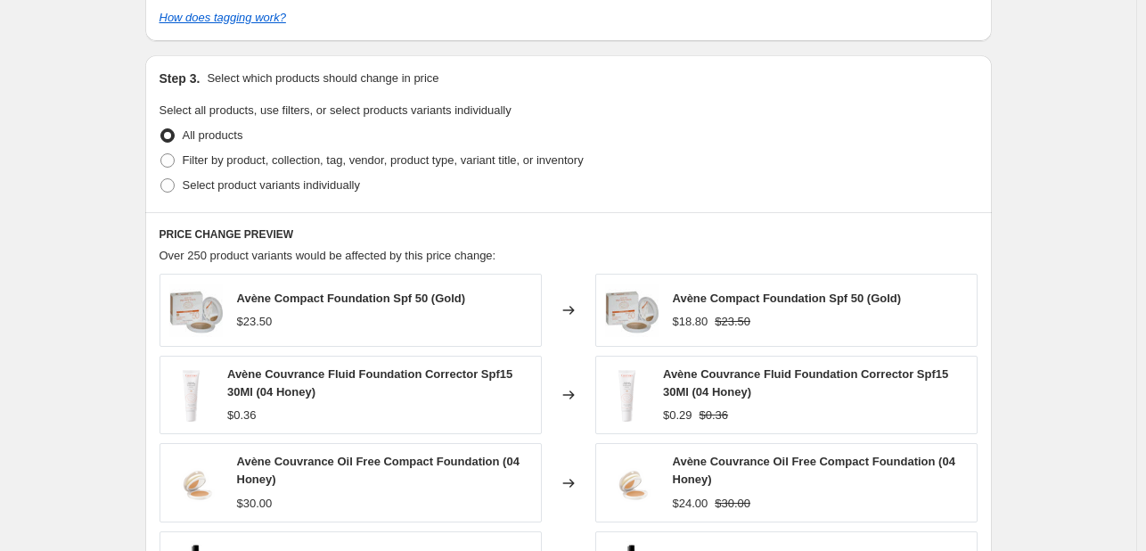
scroll to position [891, 0]
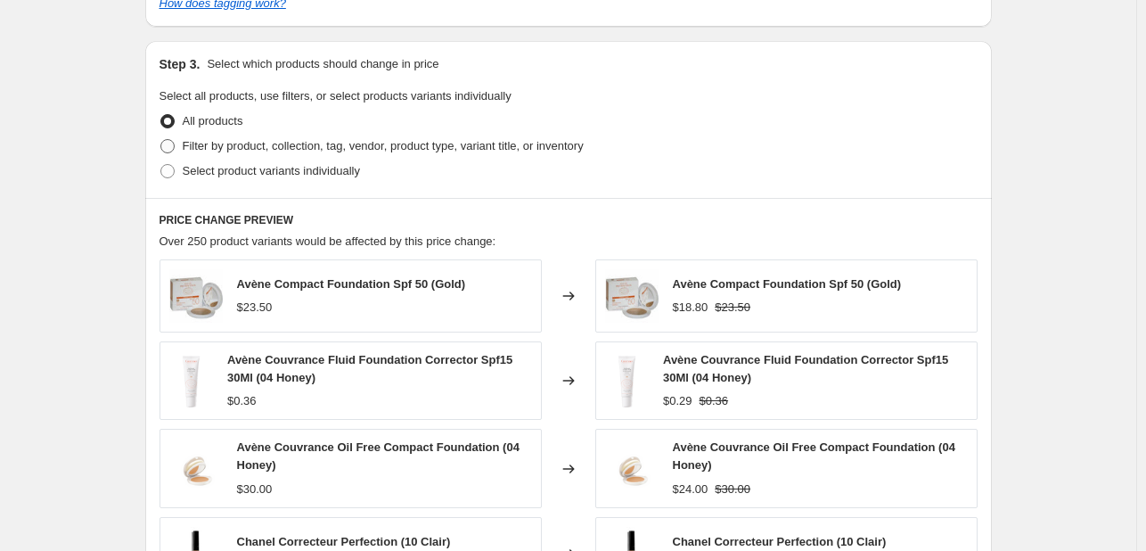
click at [218, 148] on span "Filter by product, collection, tag, vendor, product type, variant title, or inv…" at bounding box center [383, 145] width 401 height 13
click at [161, 140] on input "Filter by product, collection, tag, vendor, product type, variant title, or inv…" at bounding box center [160, 139] width 1 height 1
radio input "true"
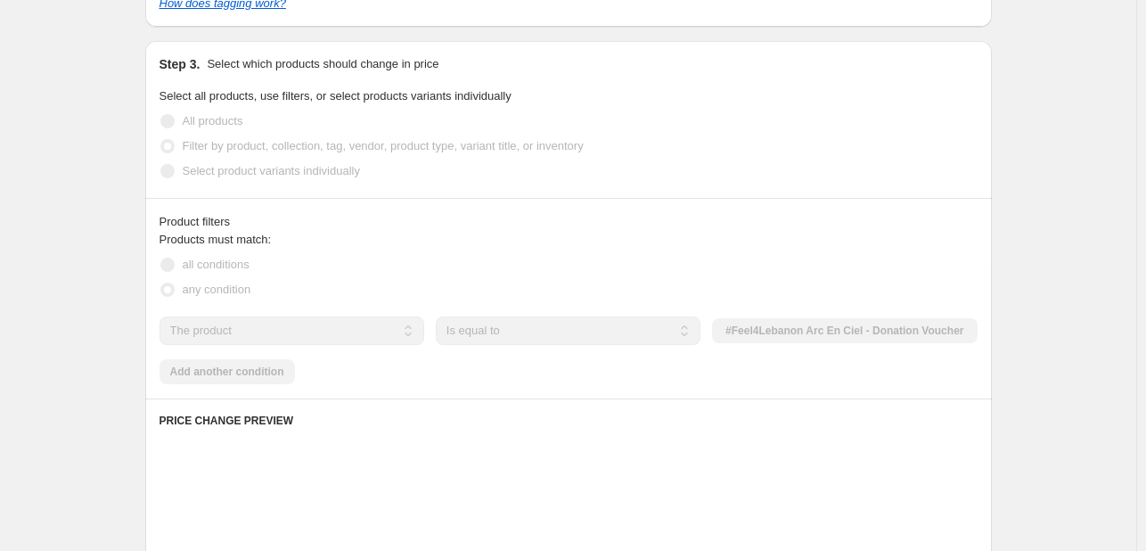
scroll to position [980, 0]
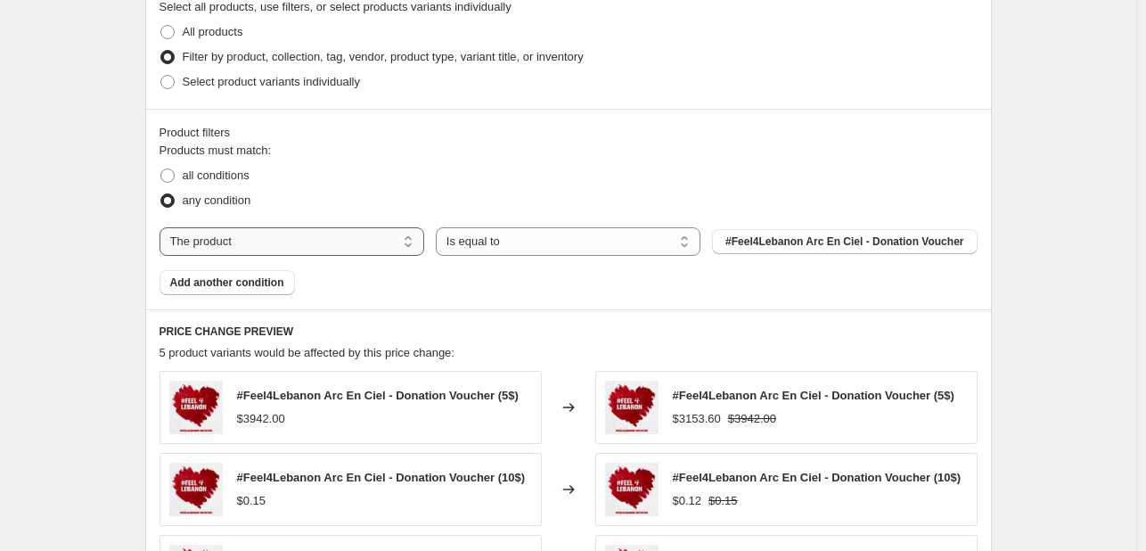
click at [274, 254] on select "The product The product's collection The product's tag The product's vendor The…" at bounding box center [292, 241] width 265 height 29
click at [282, 247] on select "The product The product's collection The product's tag The product's vendor The…" at bounding box center [292, 241] width 265 height 29
click at [282, 246] on select "The product The product's collection The product's tag The product's vendor The…" at bounding box center [292, 241] width 265 height 29
select select "tag"
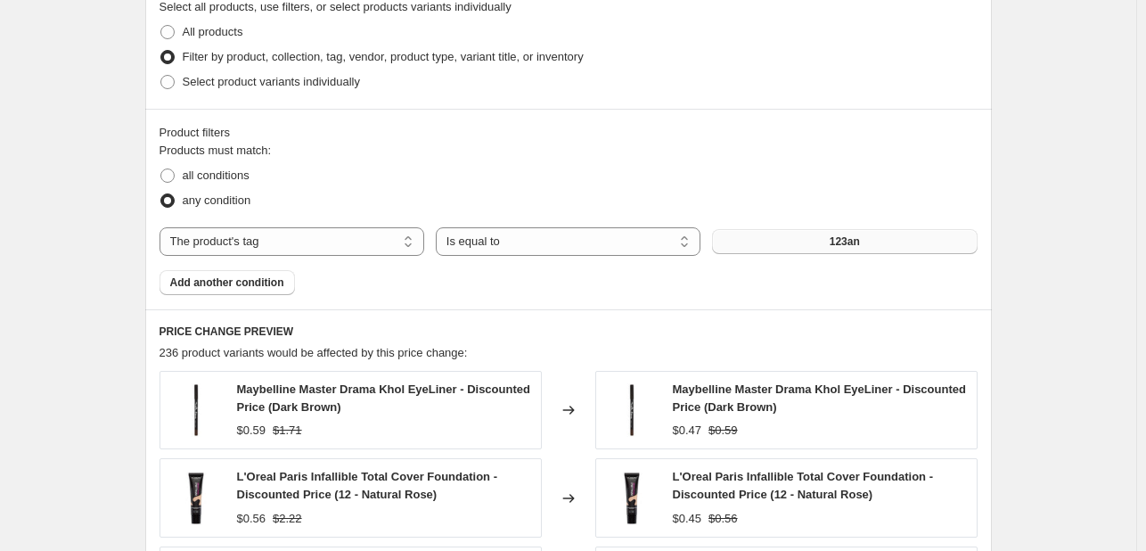
click at [879, 238] on button "123an" at bounding box center [844, 241] width 265 height 25
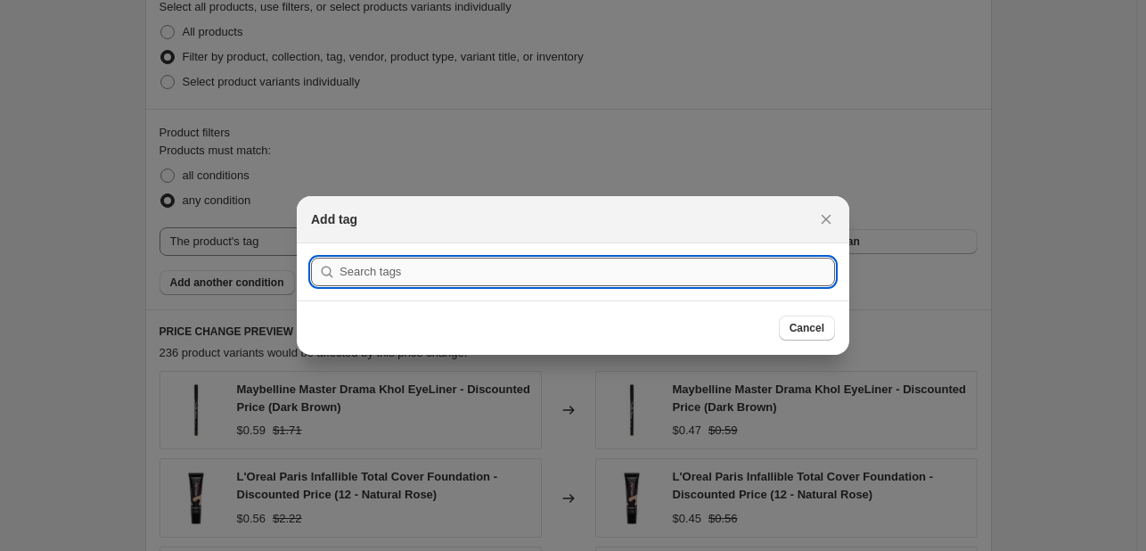
click at [535, 266] on input ":rdt:" at bounding box center [586, 272] width 495 height 29
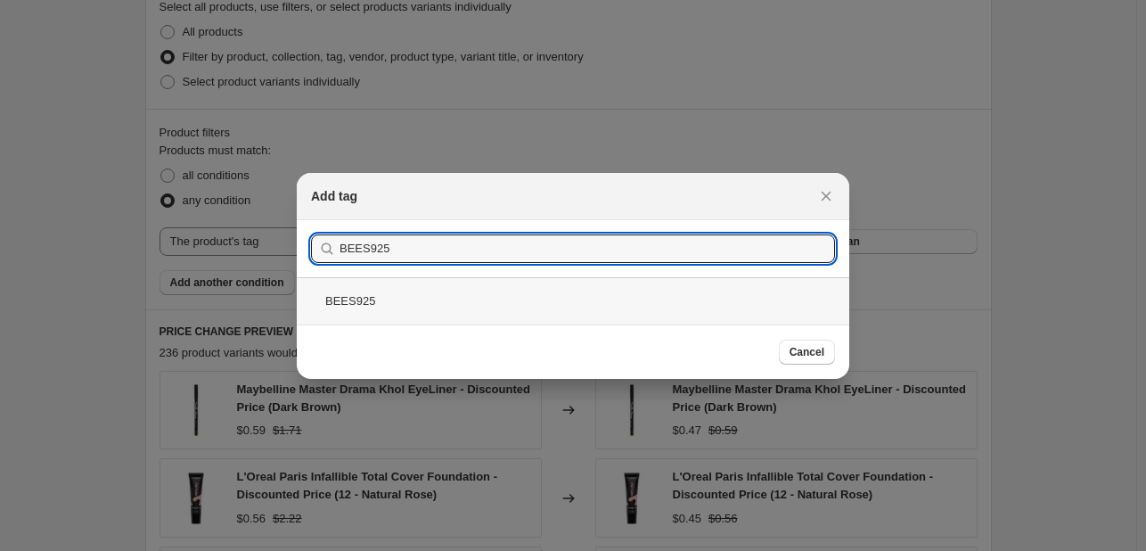
type input "BEES925"
click at [510, 289] on div "BEES925" at bounding box center [573, 300] width 552 height 47
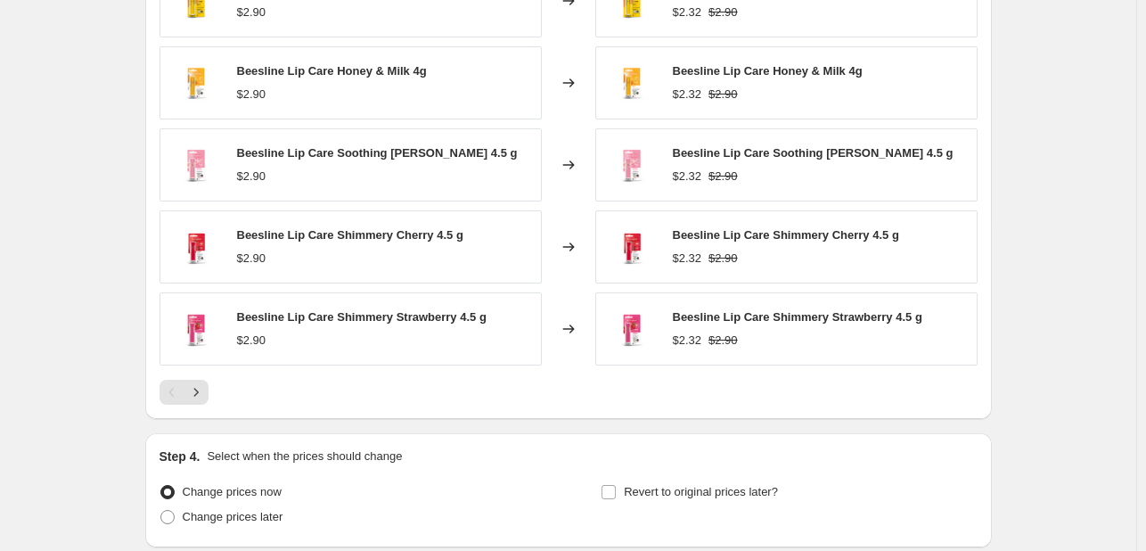
scroll to position [1426, 0]
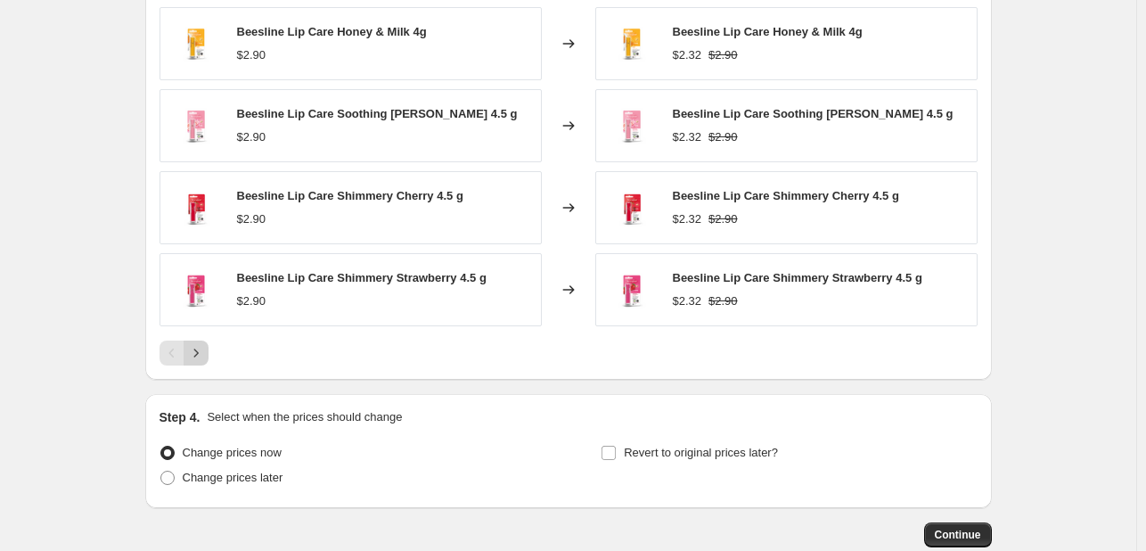
click at [198, 351] on icon "Next" at bounding box center [196, 353] width 18 height 18
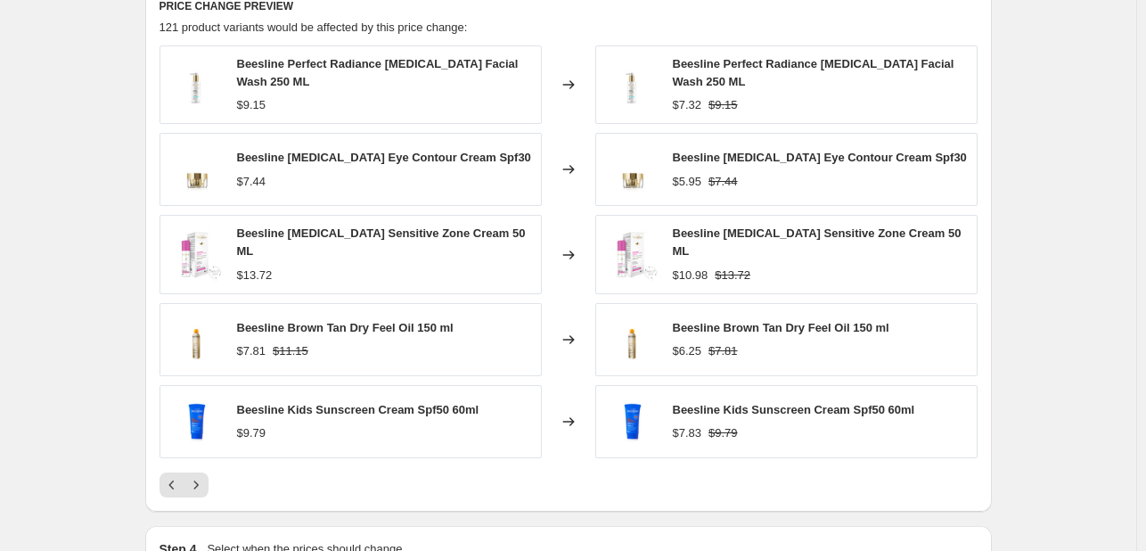
scroll to position [1337, 0]
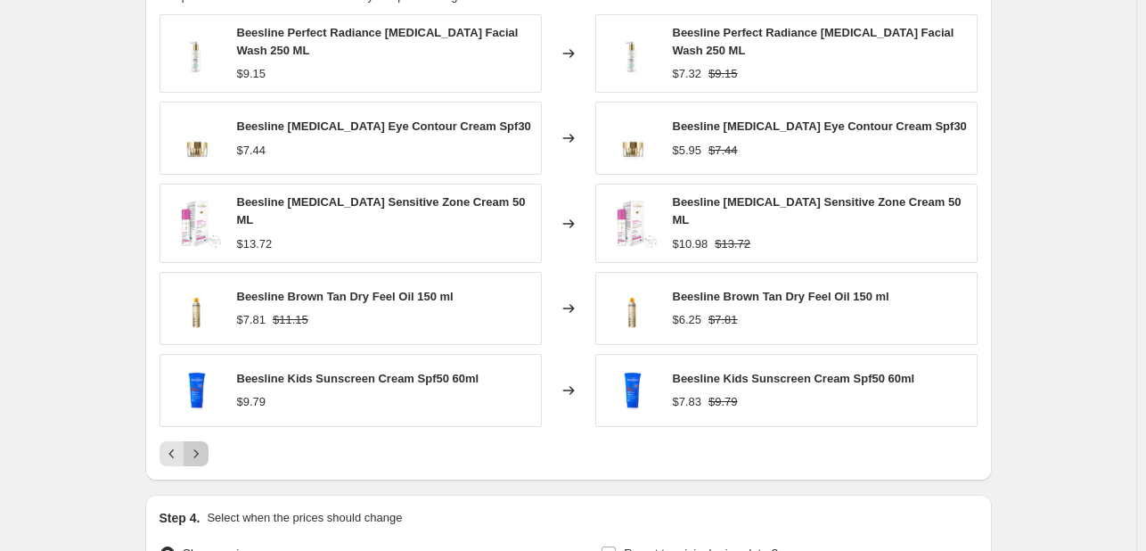
click at [203, 454] on icon "Next" at bounding box center [196, 454] width 18 height 18
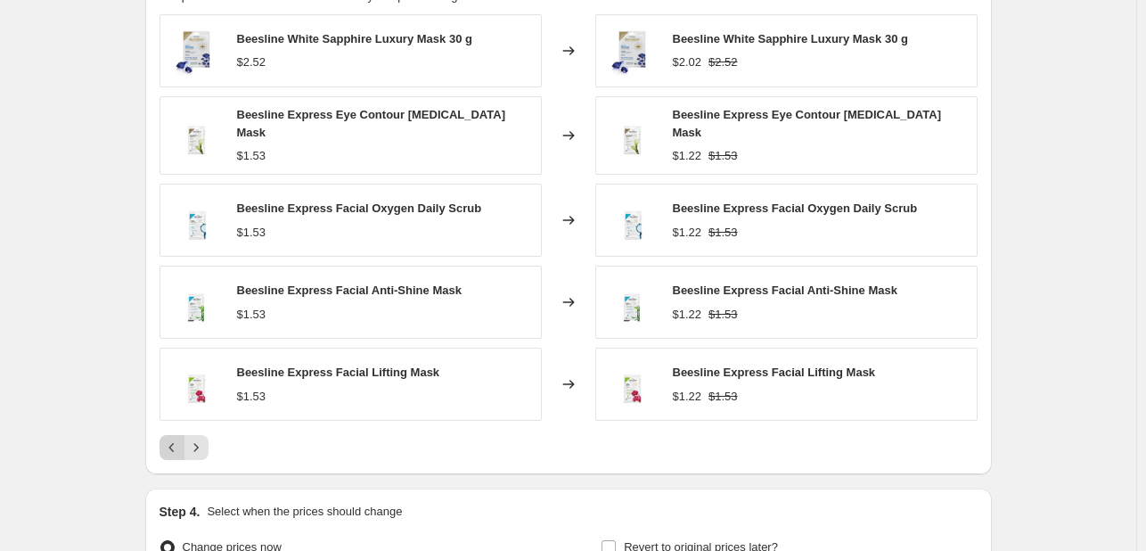
click at [181, 442] on icon "Previous" at bounding box center [172, 447] width 18 height 18
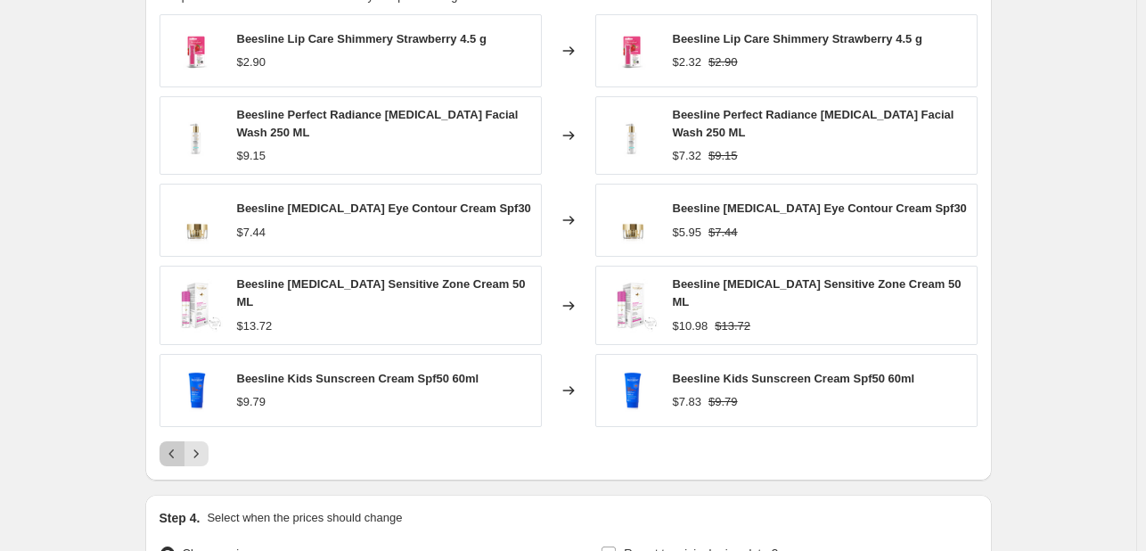
click at [181, 445] on icon "Previous" at bounding box center [172, 454] width 18 height 18
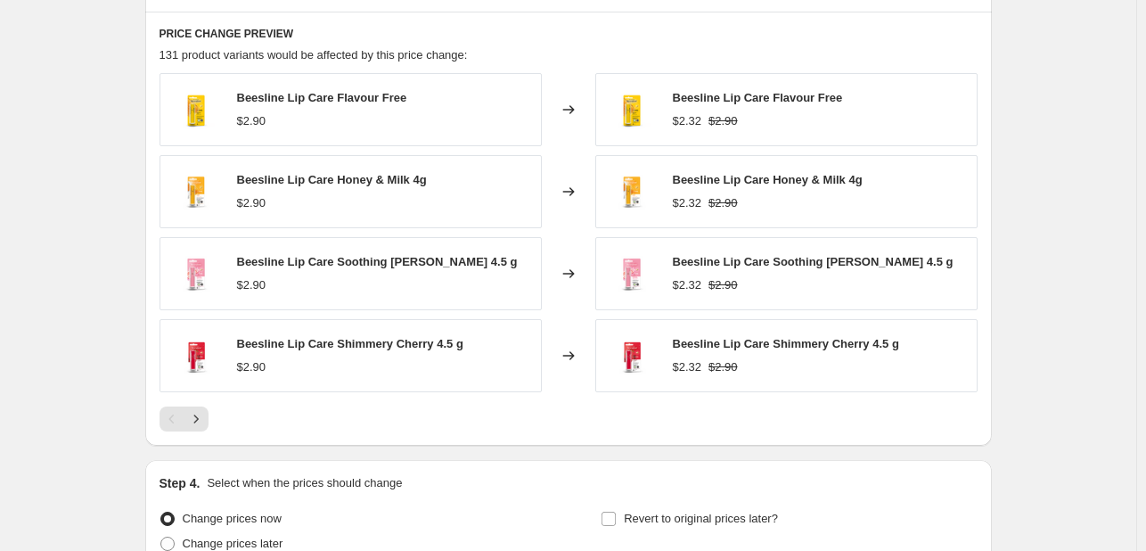
scroll to position [1247, 0]
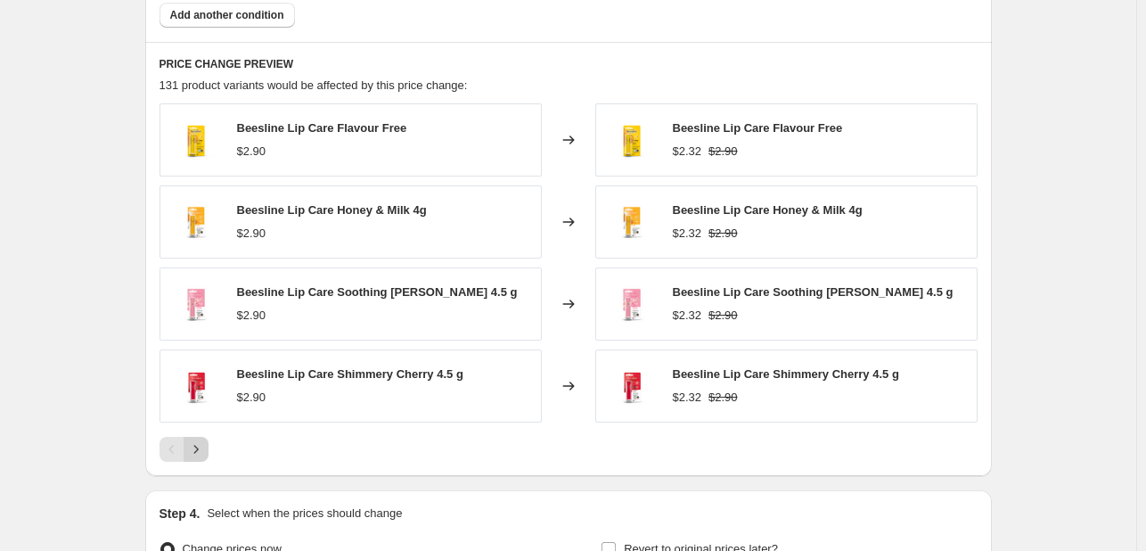
click at [205, 448] on icon "Next" at bounding box center [196, 449] width 18 height 18
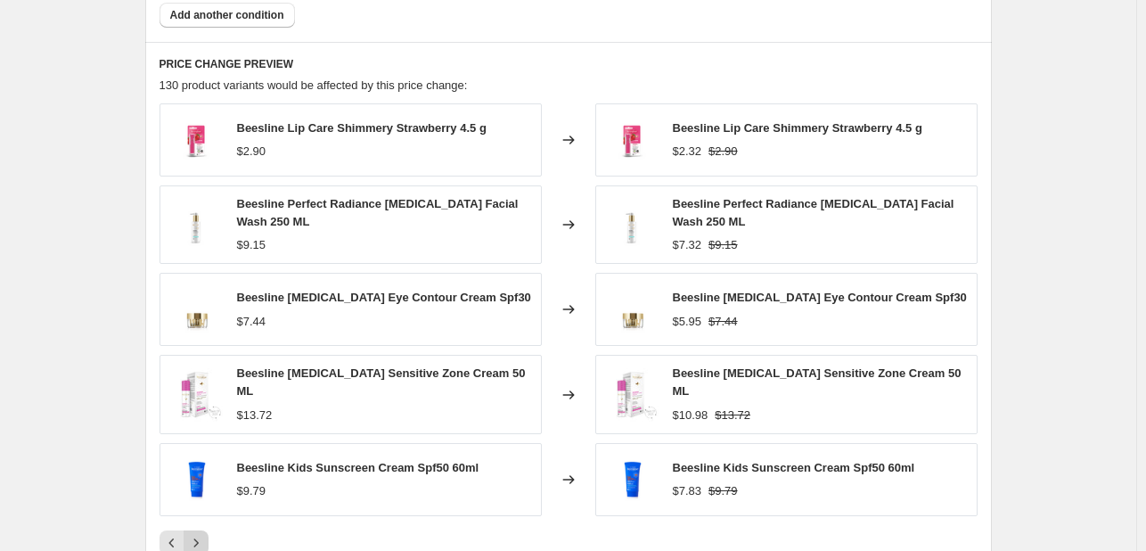
click at [205, 535] on icon "Next" at bounding box center [196, 543] width 18 height 18
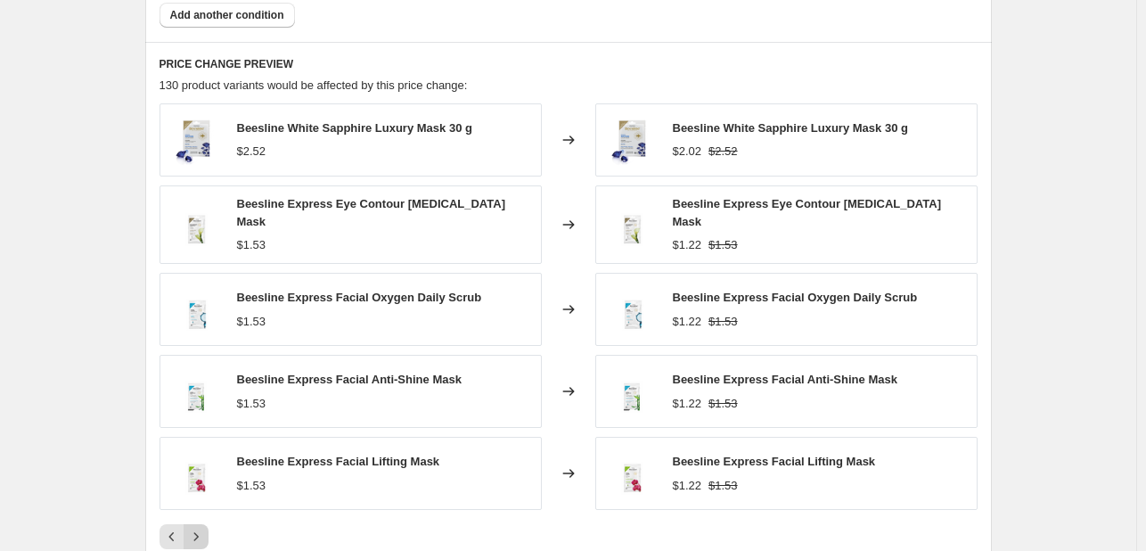
click at [205, 535] on icon "Next" at bounding box center [196, 537] width 18 height 18
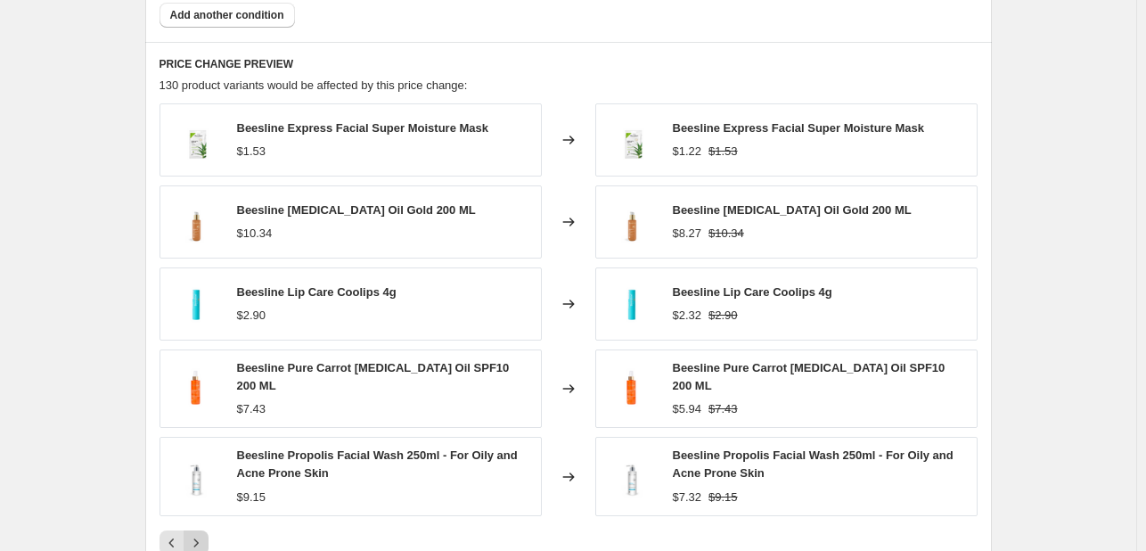
click at [205, 535] on icon "Next" at bounding box center [196, 543] width 18 height 18
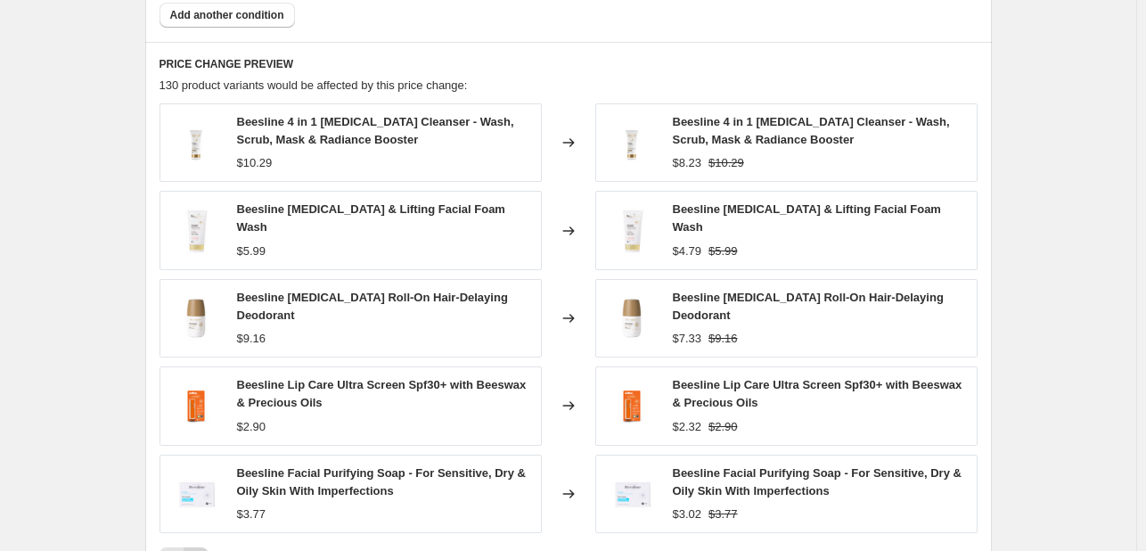
click at [206, 547] on button "Next" at bounding box center [196, 559] width 25 height 25
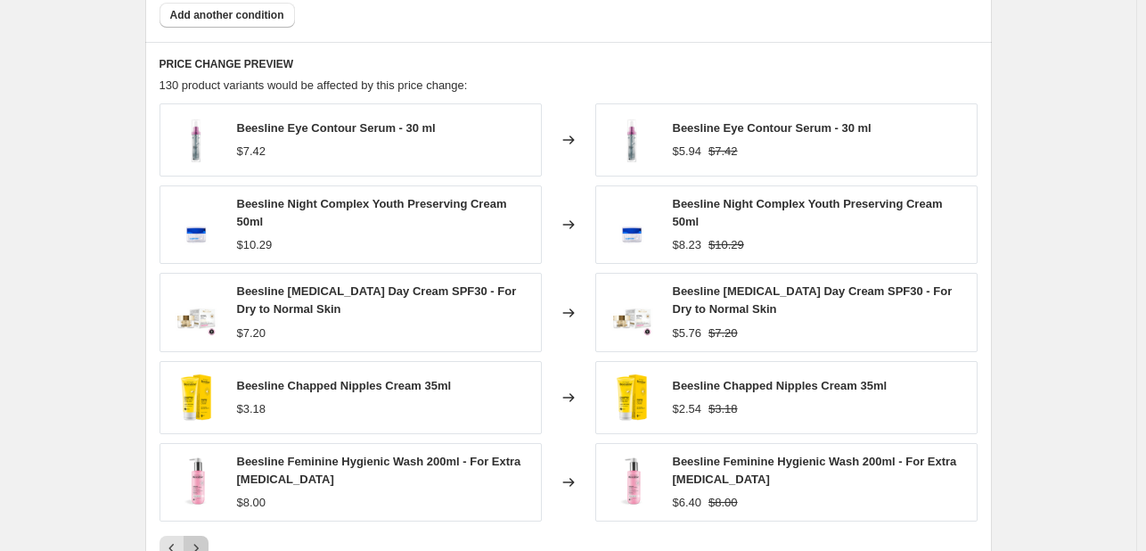
click at [205, 539] on icon "Next" at bounding box center [196, 548] width 18 height 18
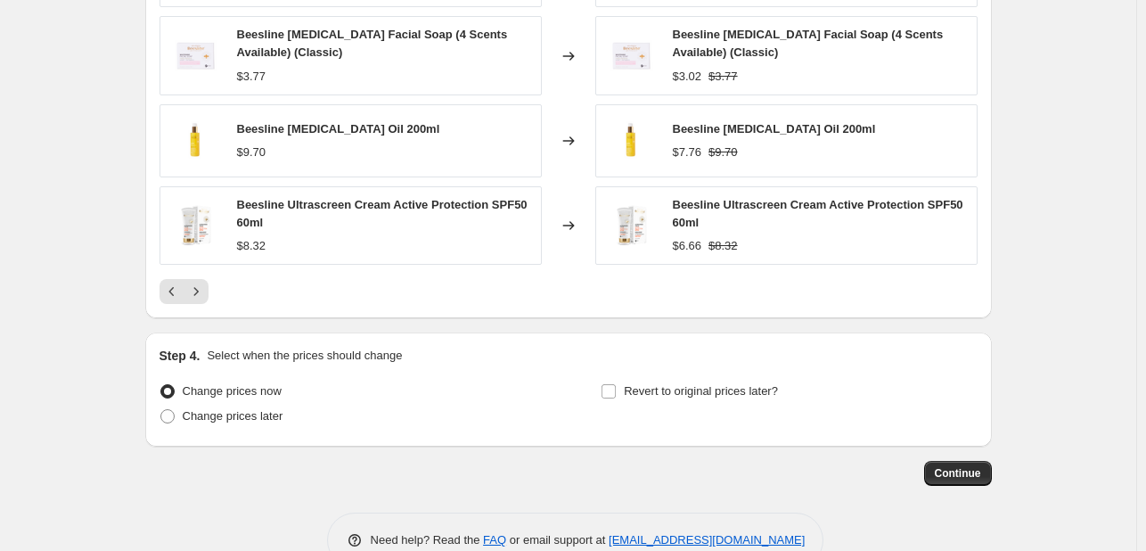
scroll to position [1515, 0]
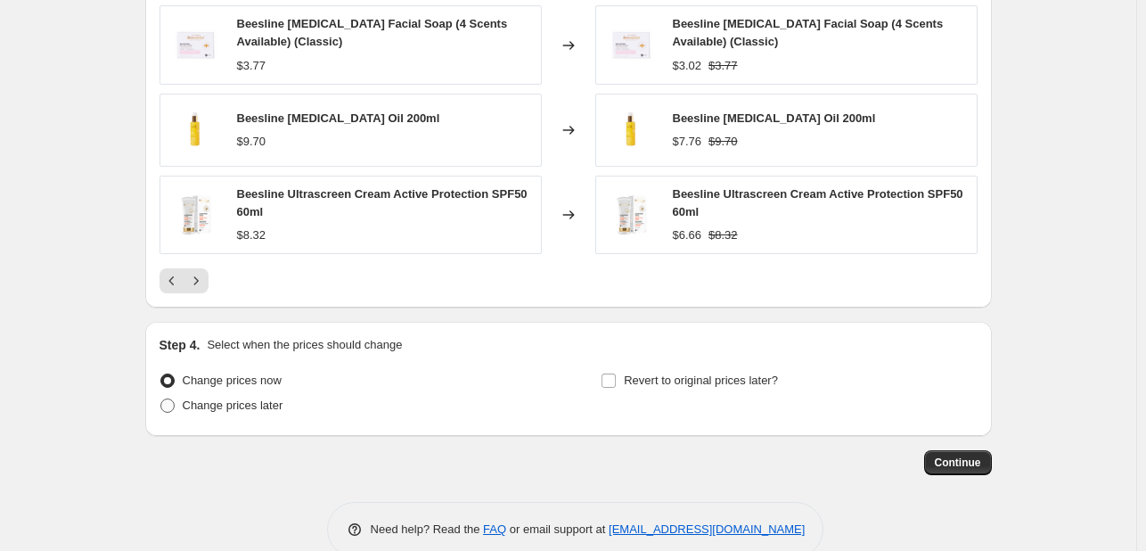
click at [249, 407] on span "Change prices later" at bounding box center [233, 404] width 101 height 13
click at [161, 399] on input "Change prices later" at bounding box center [160, 398] width 1 height 1
radio input "true"
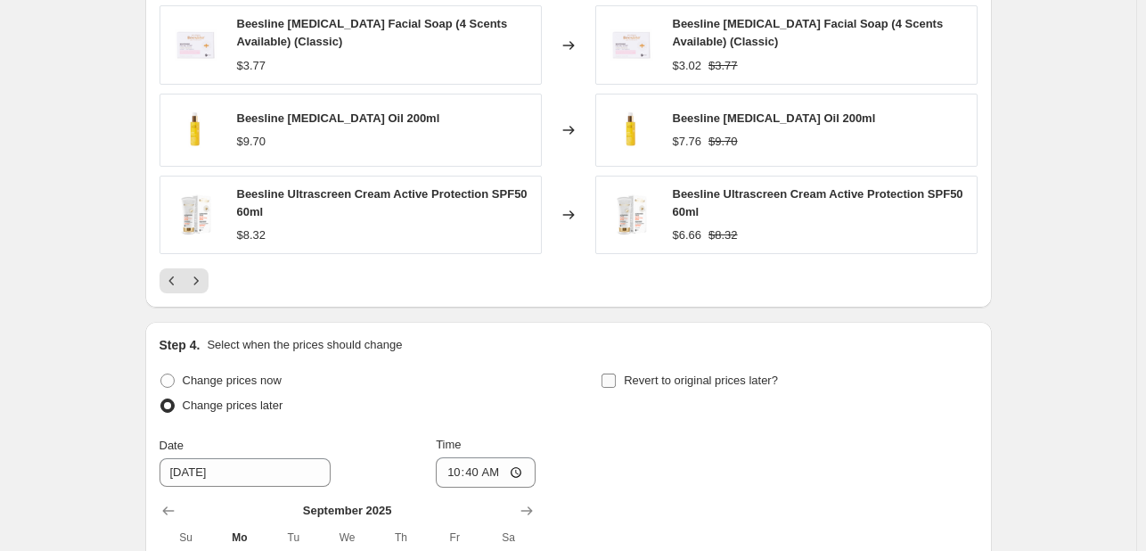
click at [668, 382] on span "Revert to original prices later?" at bounding box center [701, 379] width 154 height 13
click at [616, 382] on input "Revert to original prices later?" at bounding box center [608, 380] width 14 height 14
checkbox input "true"
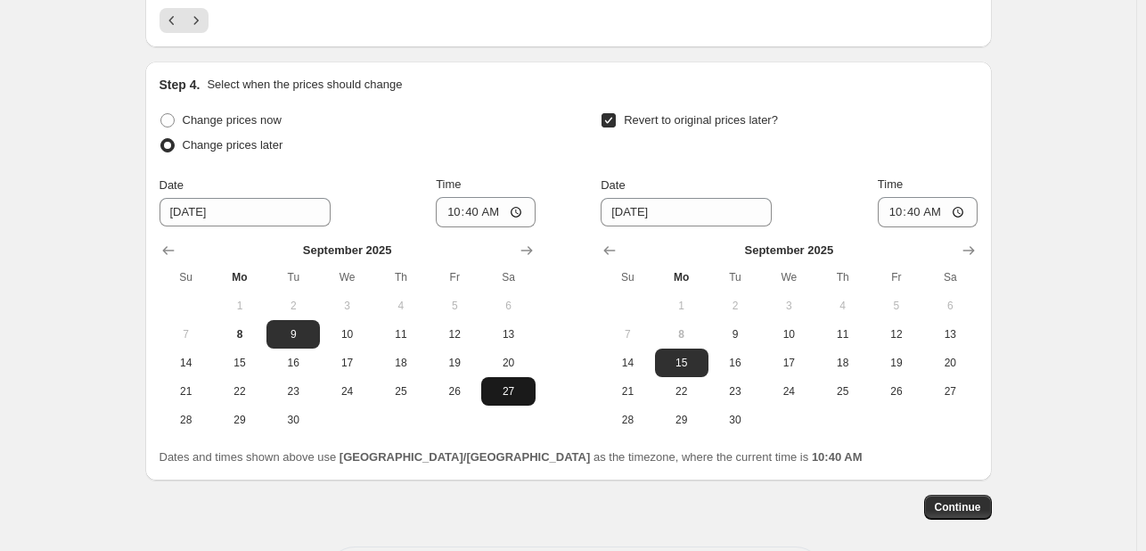
scroll to position [1782, 0]
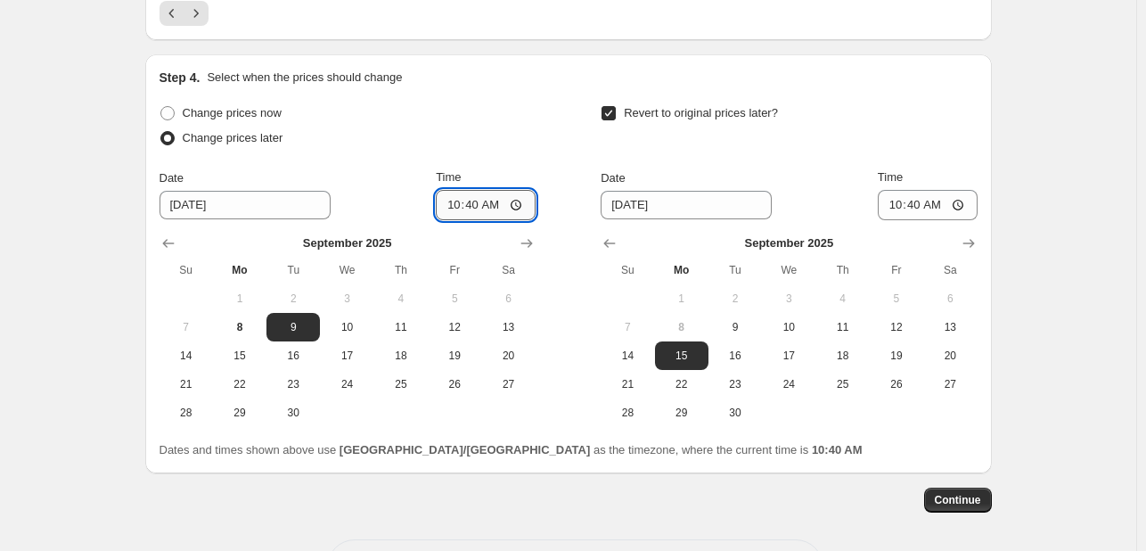
click at [446, 209] on input "10:40" at bounding box center [486, 205] width 100 height 30
type input "00:00"
click at [789, 326] on span "10" at bounding box center [788, 327] width 39 height 14
type input "9/10/2025"
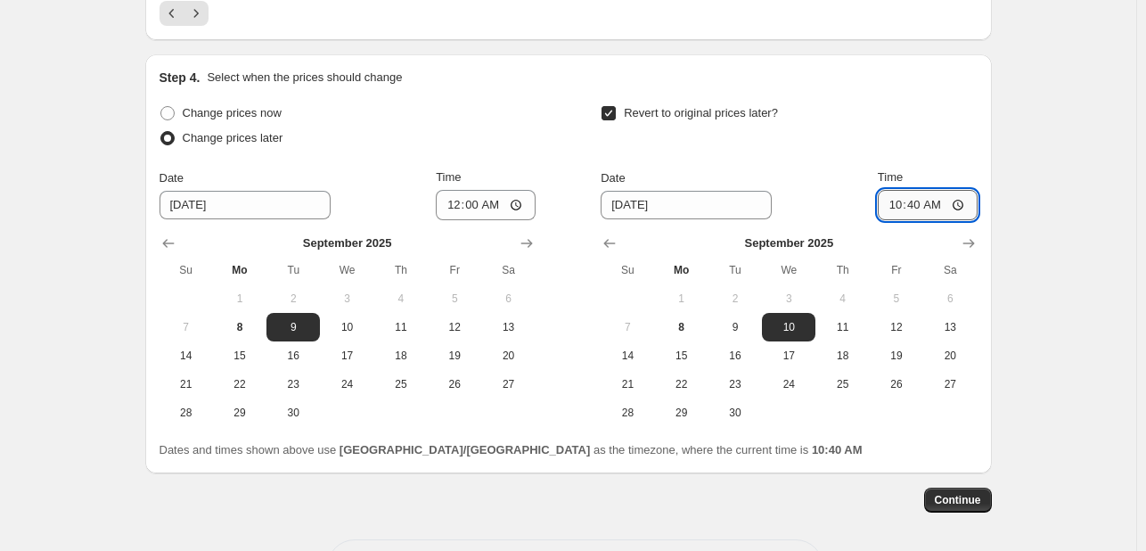
click at [891, 205] on input "10:40" at bounding box center [928, 205] width 100 height 30
type input "23:55"
click at [952, 495] on span "Continue" at bounding box center [958, 500] width 46 height 14
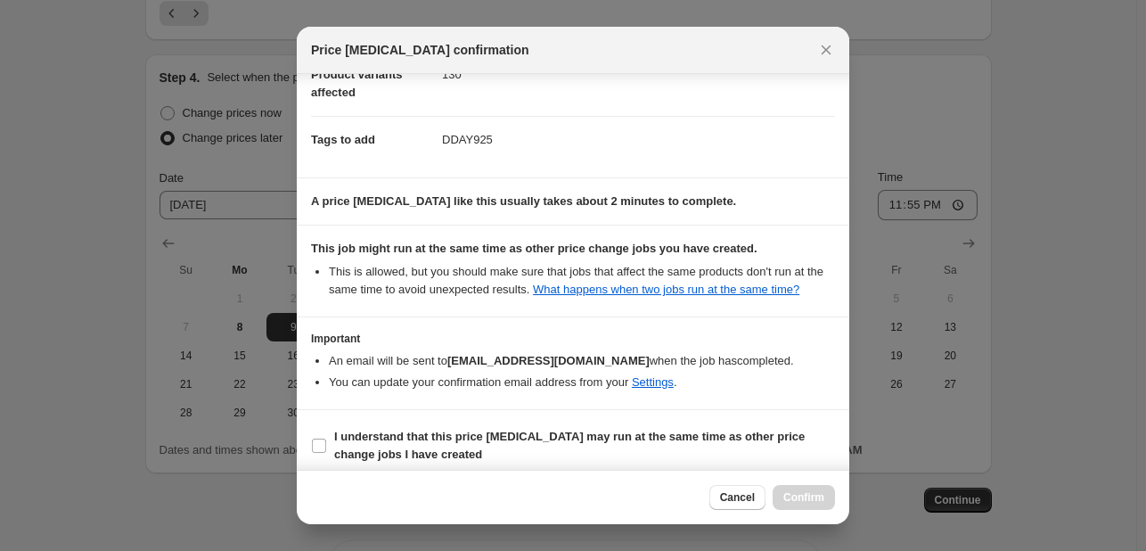
scroll to position [241, 0]
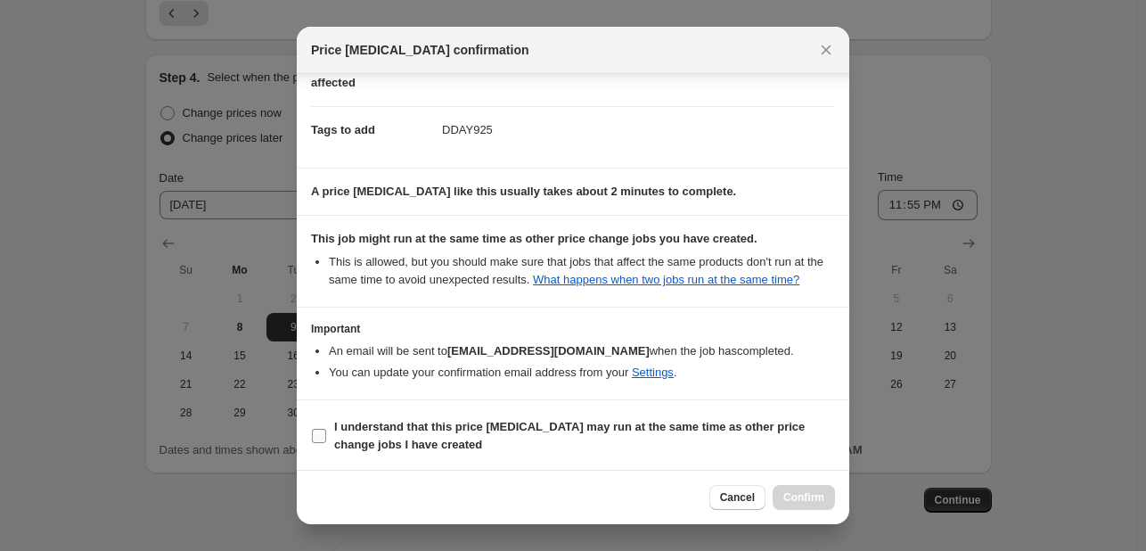
click at [726, 426] on b "I understand that this price change job may run at the same time as other price…" at bounding box center [569, 435] width 470 height 31
click at [326, 429] on input "I understand that this price change job may run at the same time as other price…" at bounding box center [319, 436] width 14 height 14
checkbox input "true"
click at [814, 491] on span "Confirm" at bounding box center [803, 497] width 41 height 14
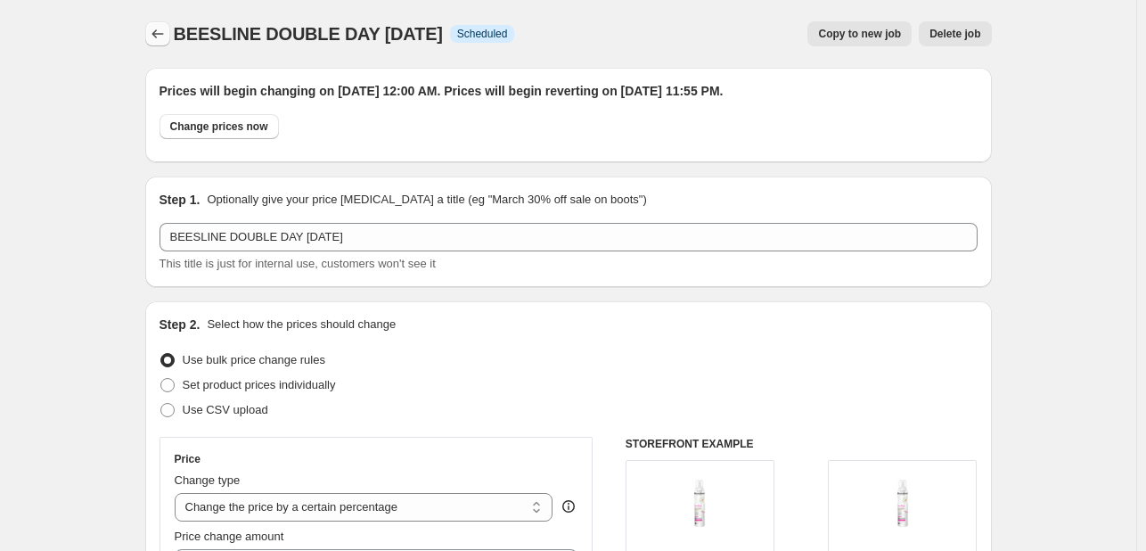
click at [160, 40] on icon "Price change jobs" at bounding box center [158, 34] width 18 height 18
